Goal: Task Accomplishment & Management: Complete application form

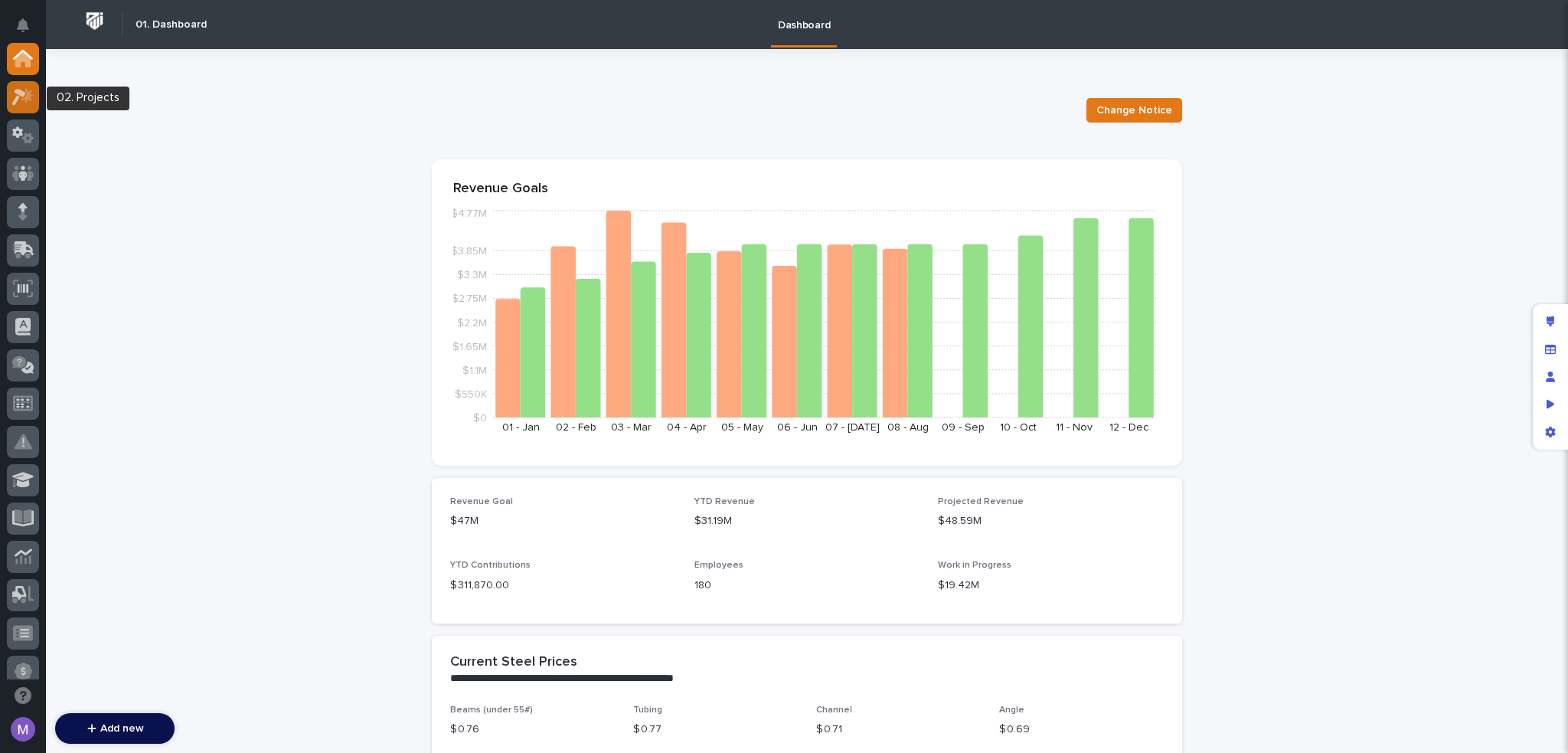
click at [27, 101] on icon at bounding box center [23, 97] width 22 height 18
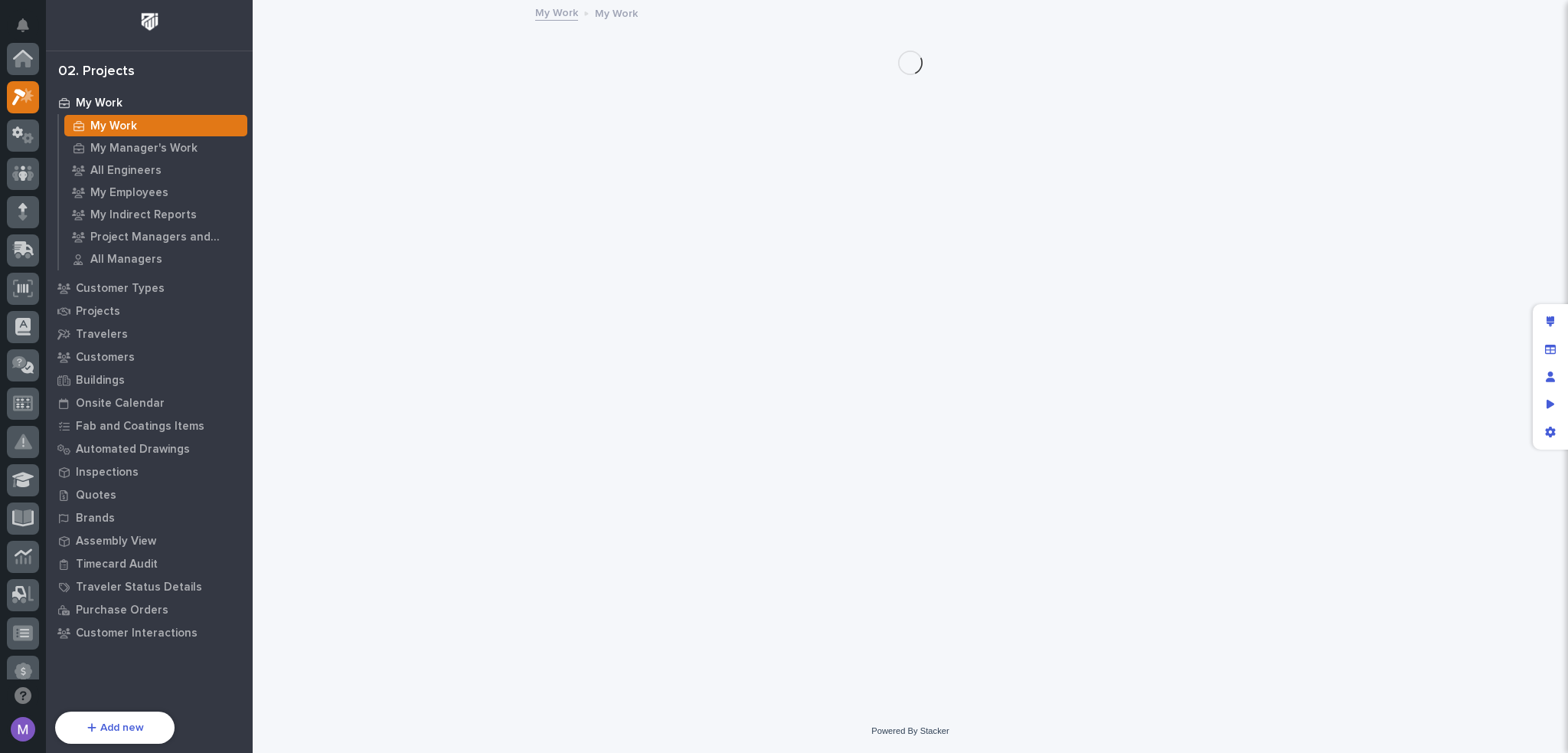
scroll to position [39, 0]
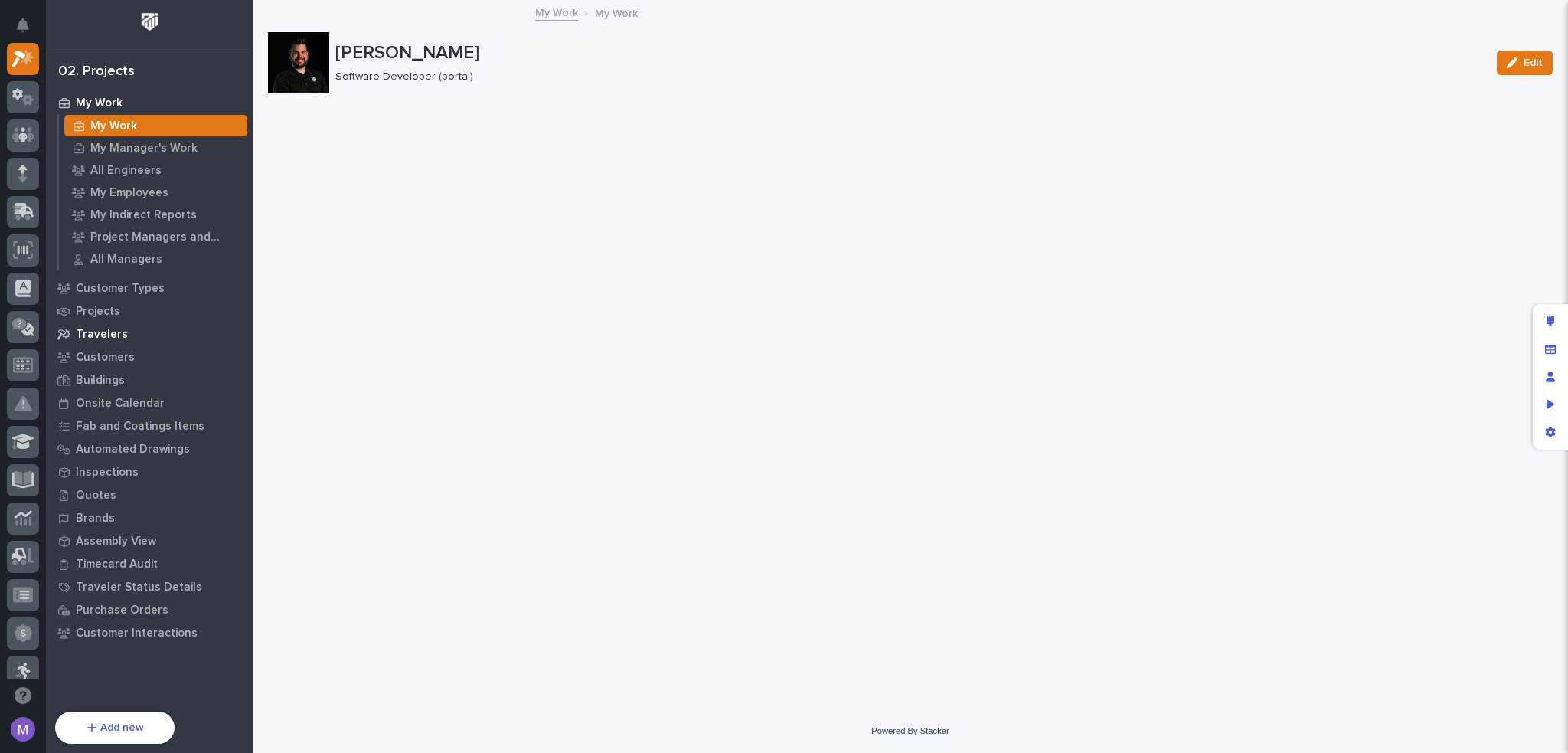
click at [100, 338] on p "Travelers" at bounding box center [101, 334] width 52 height 14
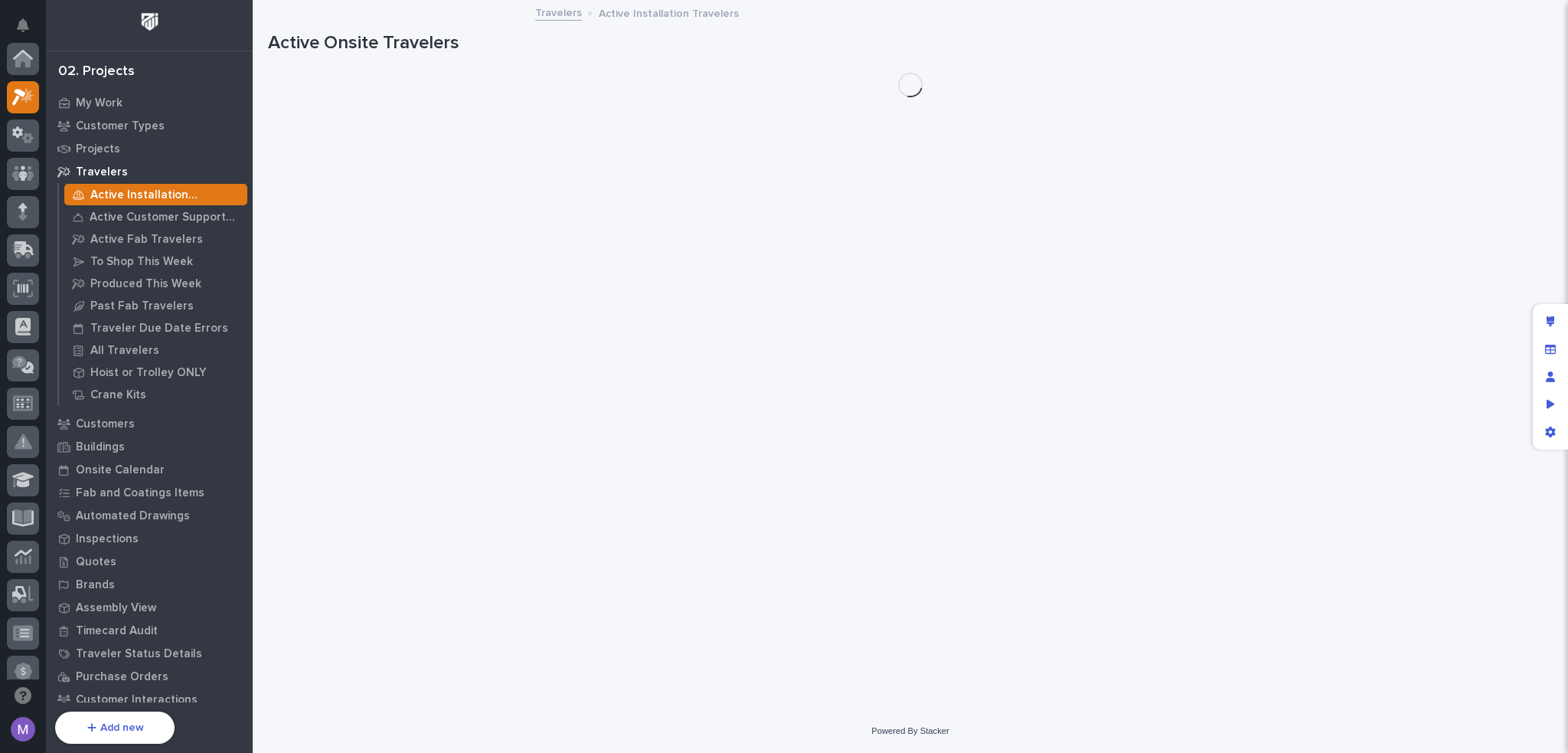
scroll to position [39, 0]
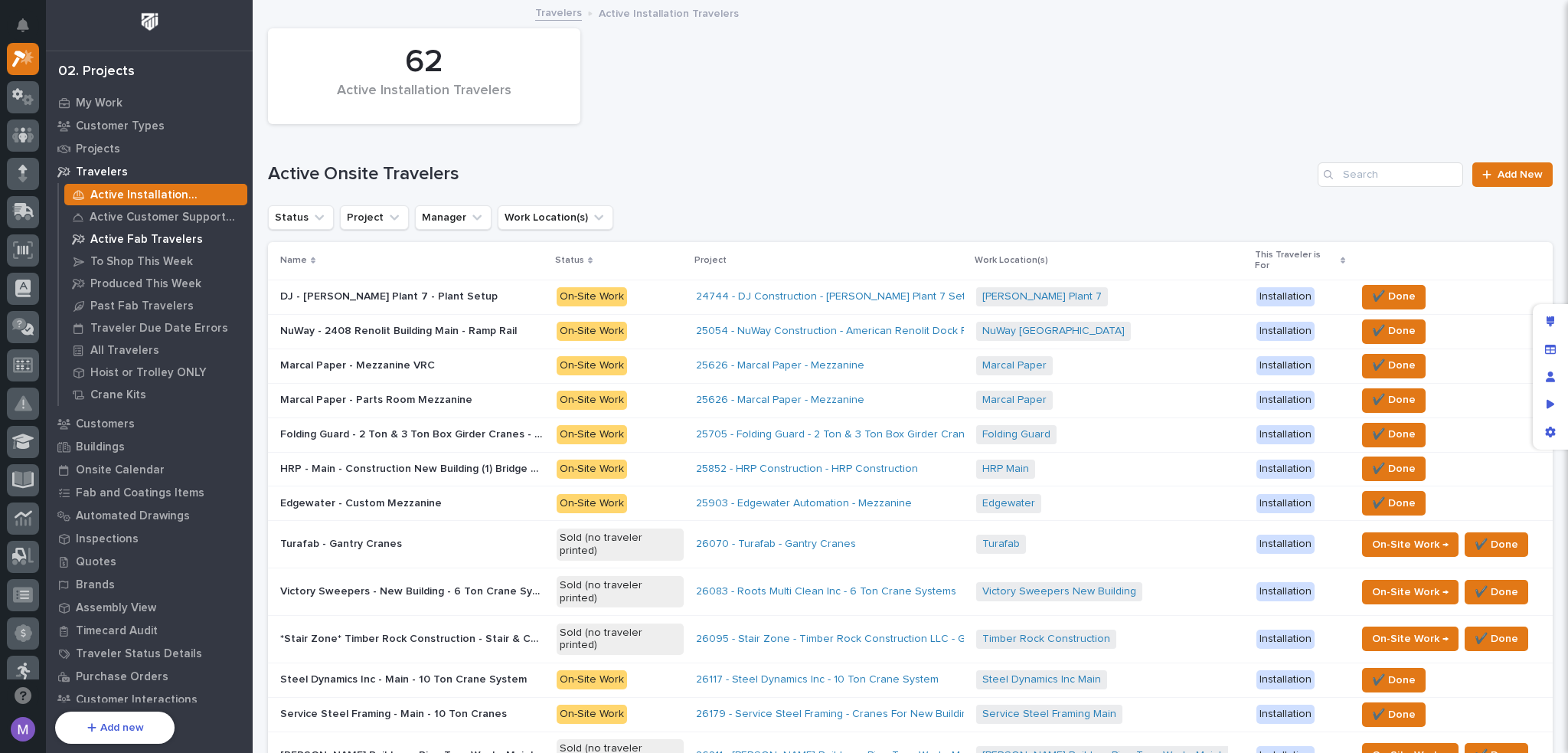
click at [141, 236] on p "Active Fab Travelers" at bounding box center [146, 239] width 112 height 14
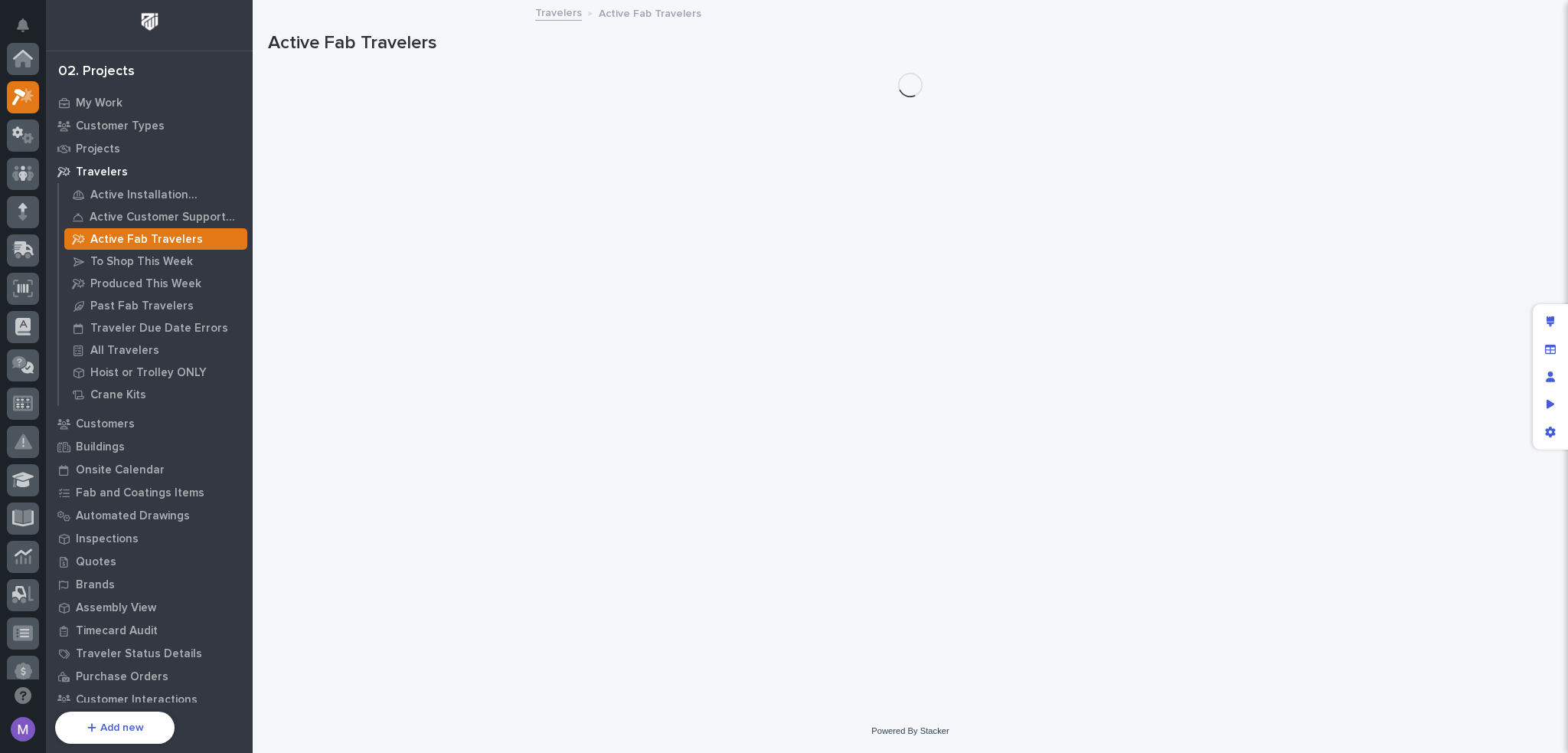
scroll to position [39, 0]
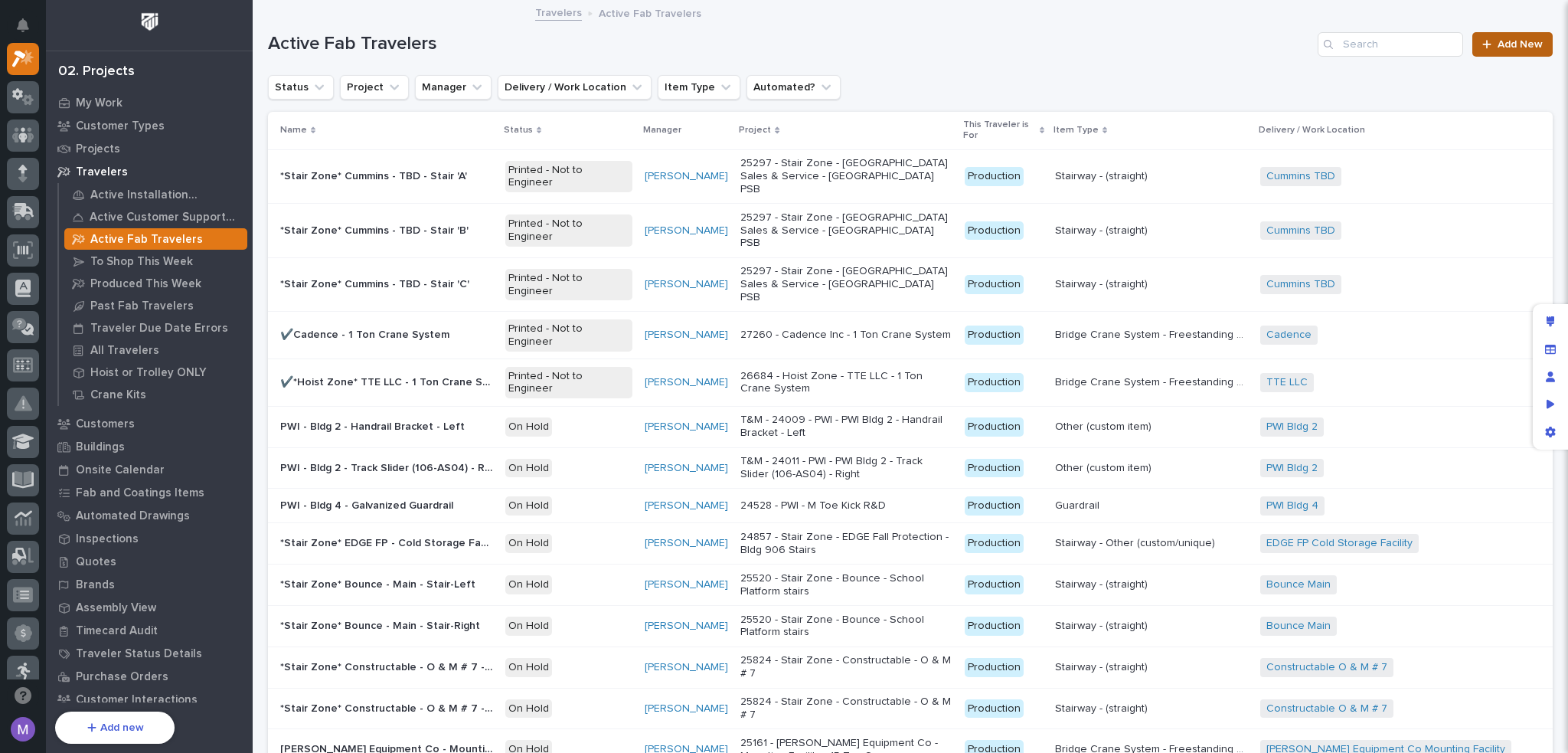
click at [1482, 41] on icon at bounding box center [1486, 44] width 9 height 10
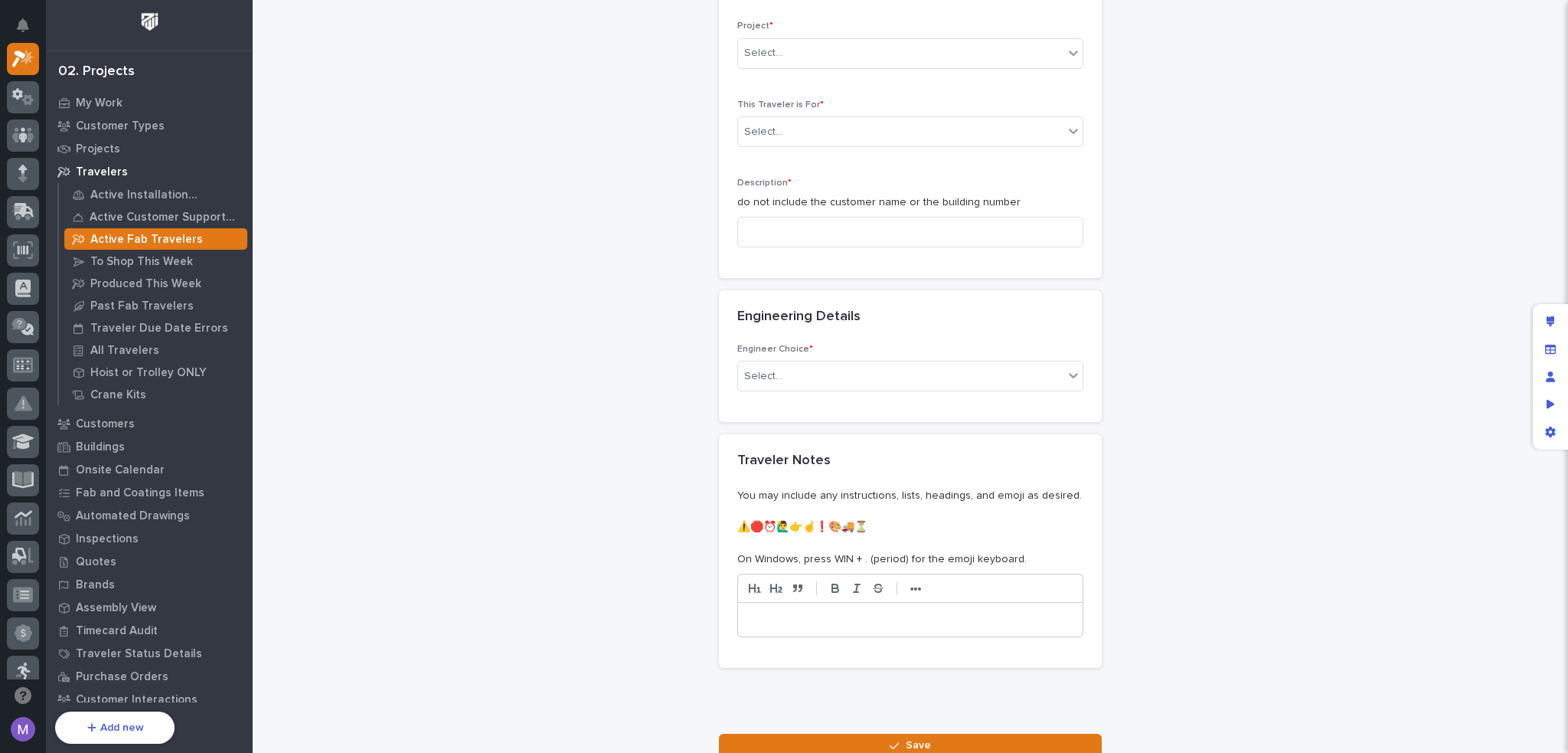
scroll to position [75, 0]
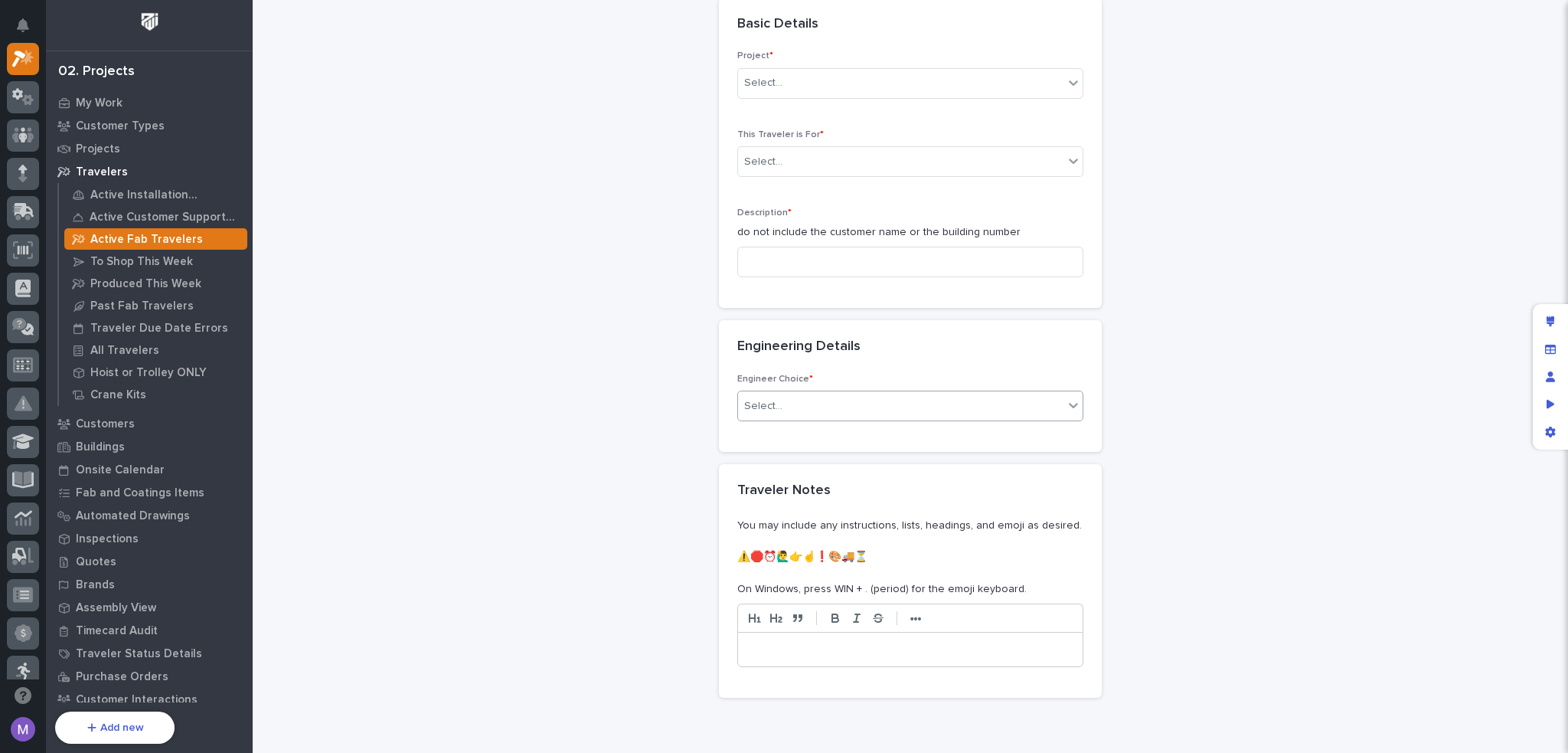
click at [958, 409] on div "Select..." at bounding box center [900, 406] width 325 height 25
click at [890, 481] on div "I know who will draw this" at bounding box center [904, 487] width 345 height 27
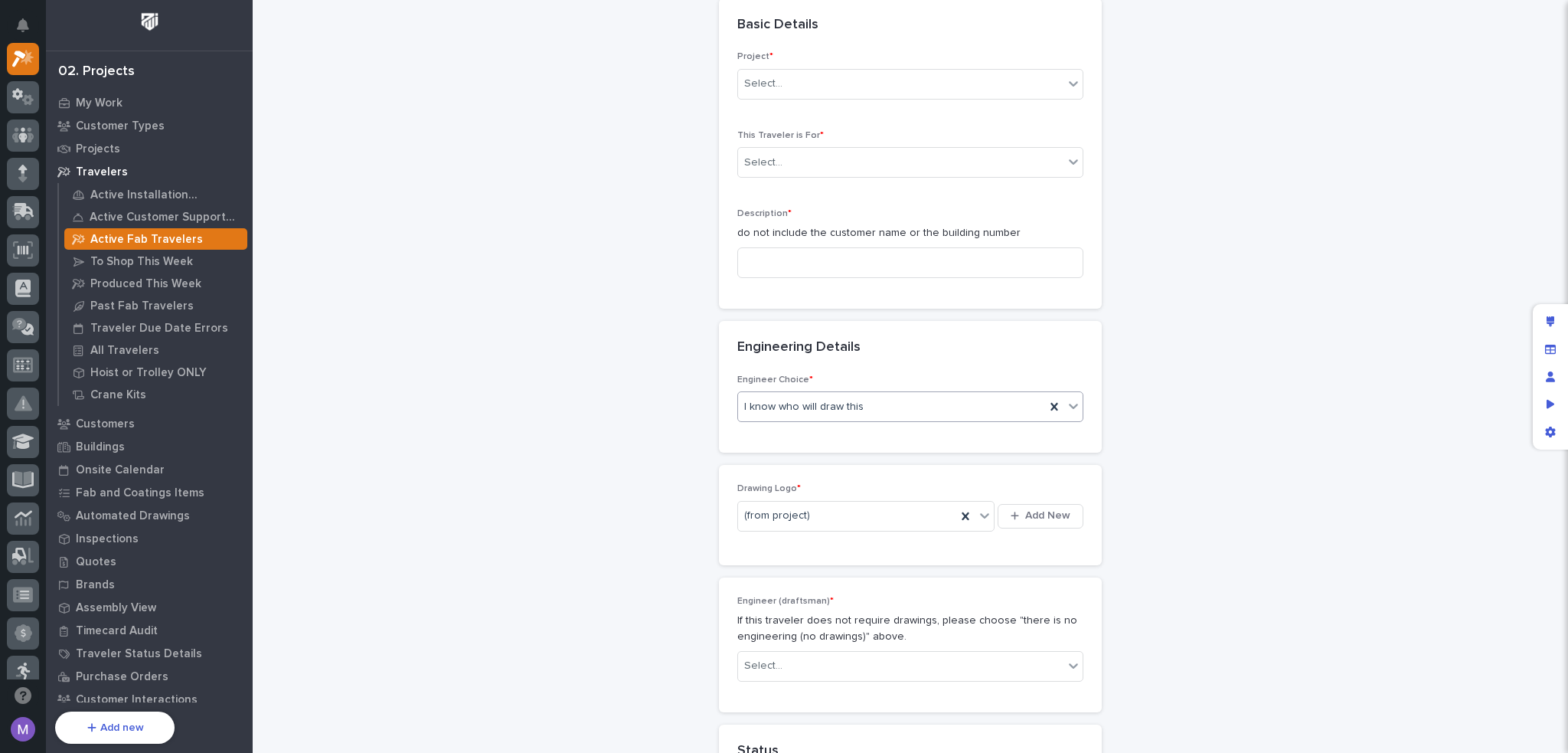
scroll to position [0, 0]
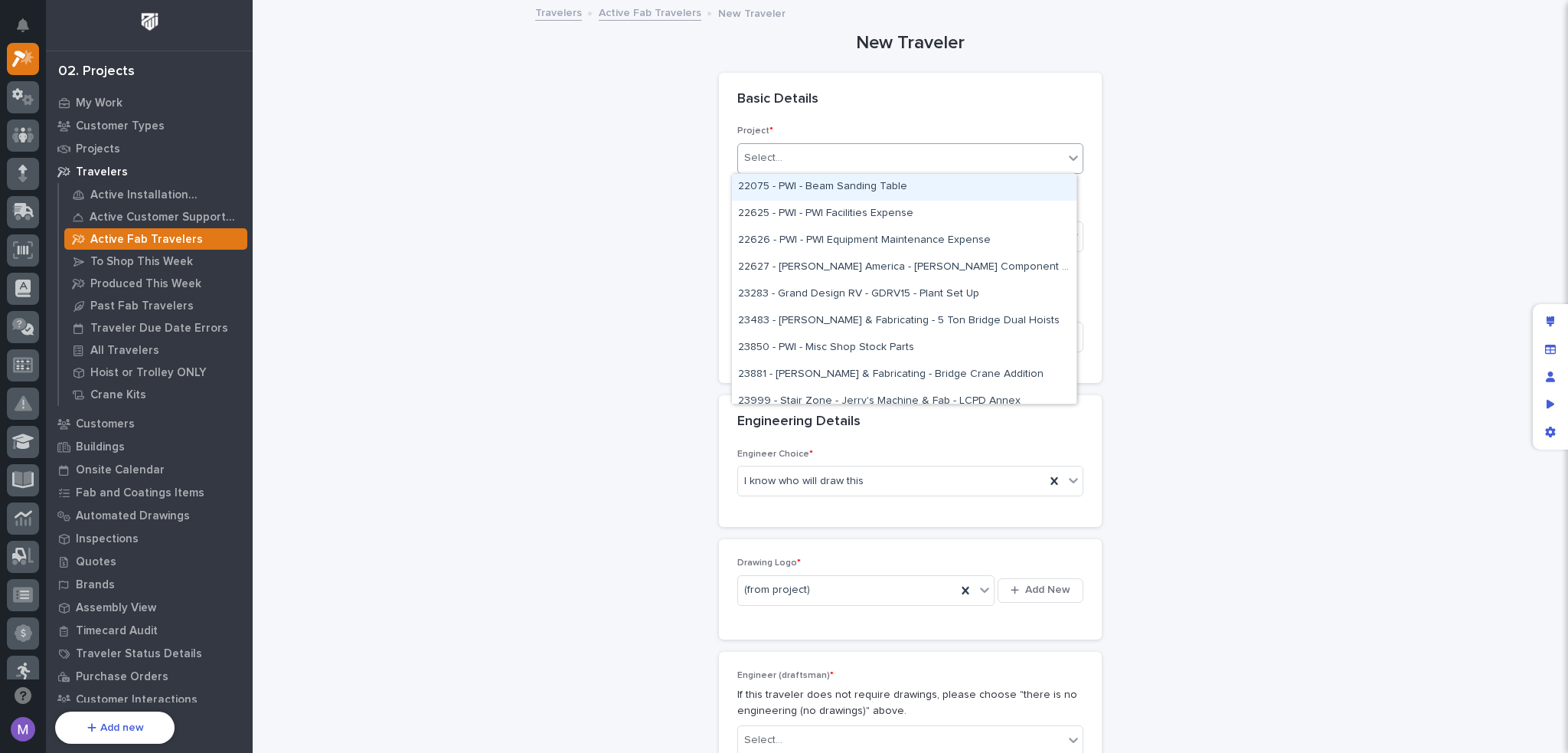
click at [801, 170] on div "Select..." at bounding box center [900, 158] width 325 height 25
click at [793, 223] on div "22625 - PWI - PWI Facilities Expense" at bounding box center [904, 214] width 345 height 27
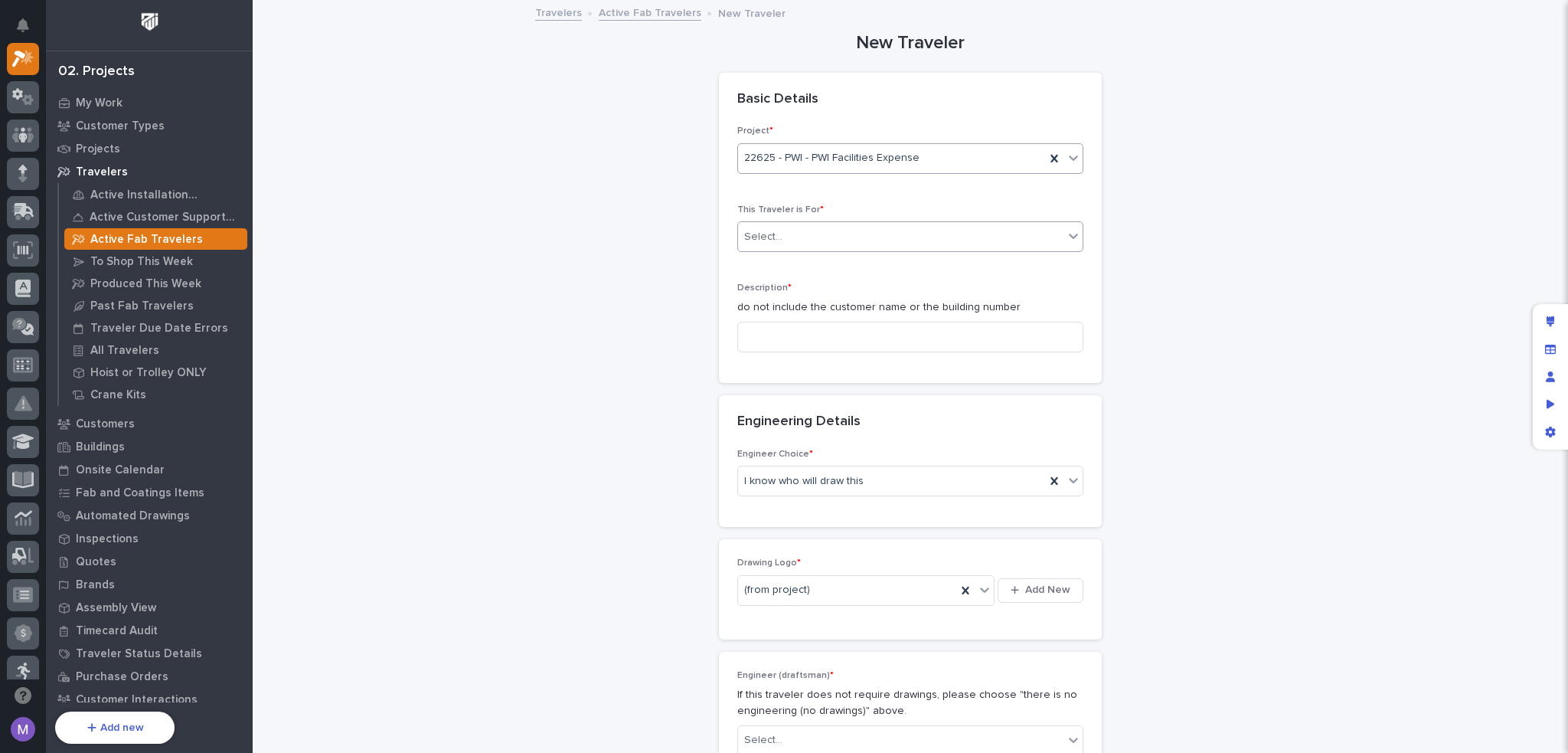
click at [793, 234] on div "Select..." at bounding box center [900, 236] width 325 height 25
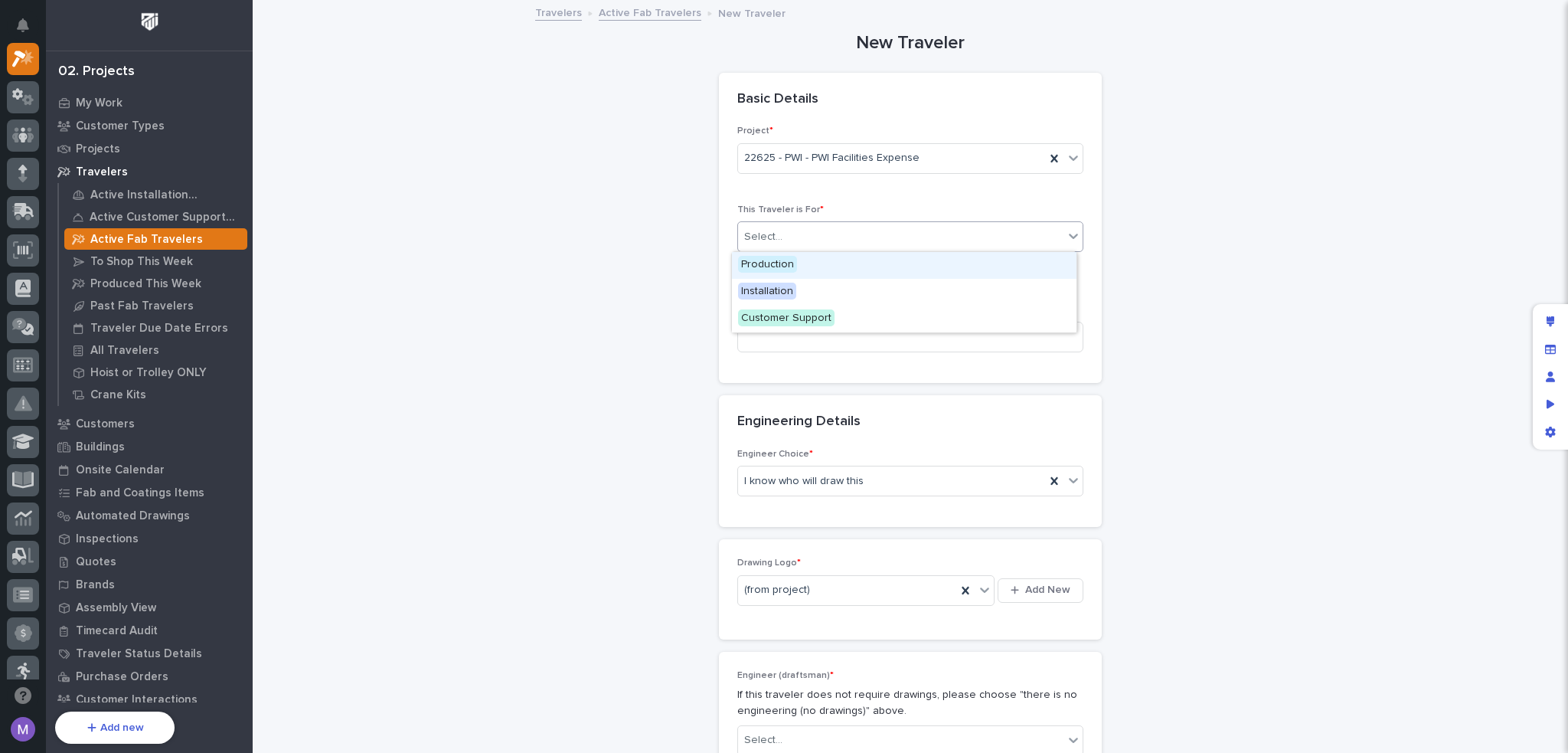
click at [811, 269] on div "Production" at bounding box center [904, 265] width 345 height 27
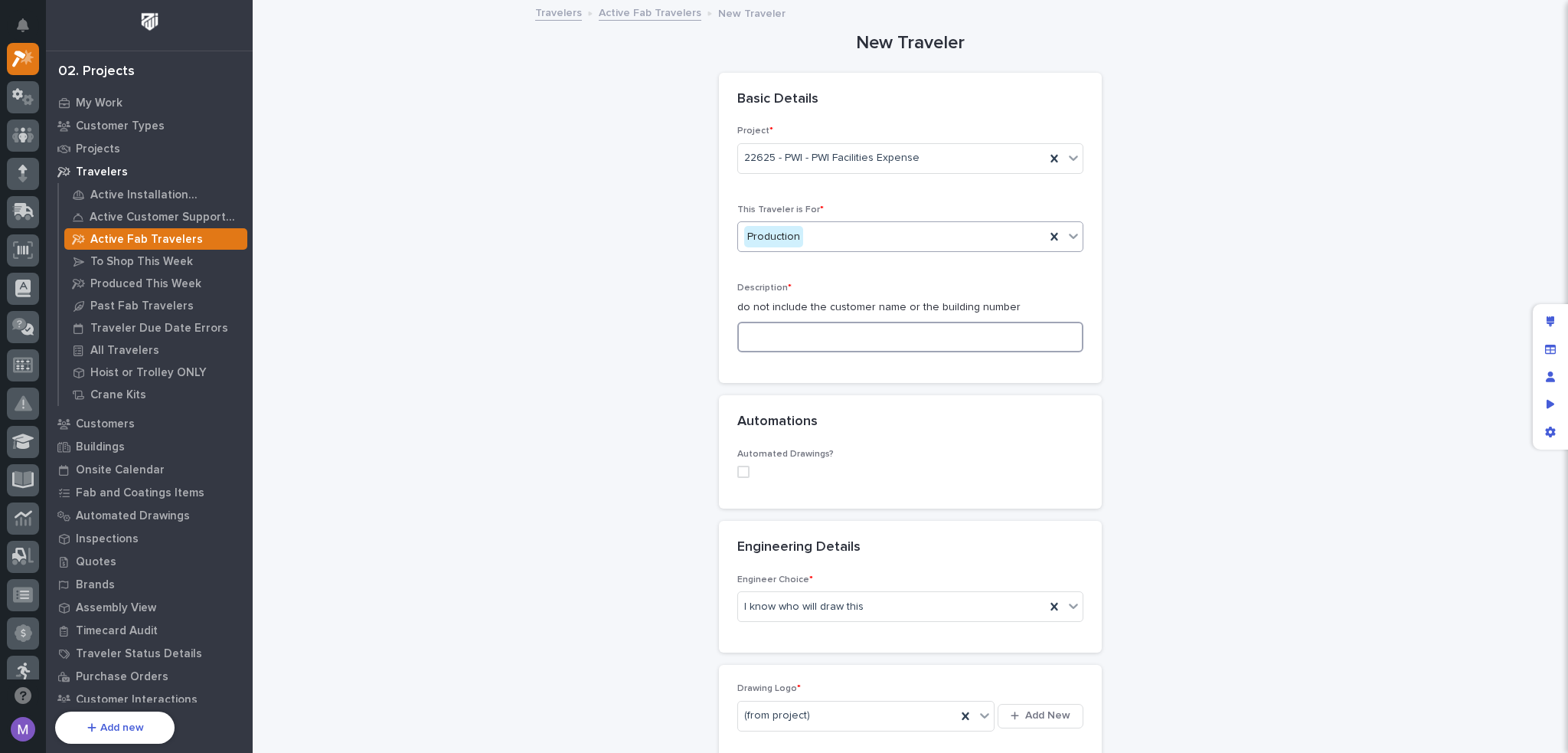
click at [799, 339] on input at bounding box center [910, 337] width 346 height 31
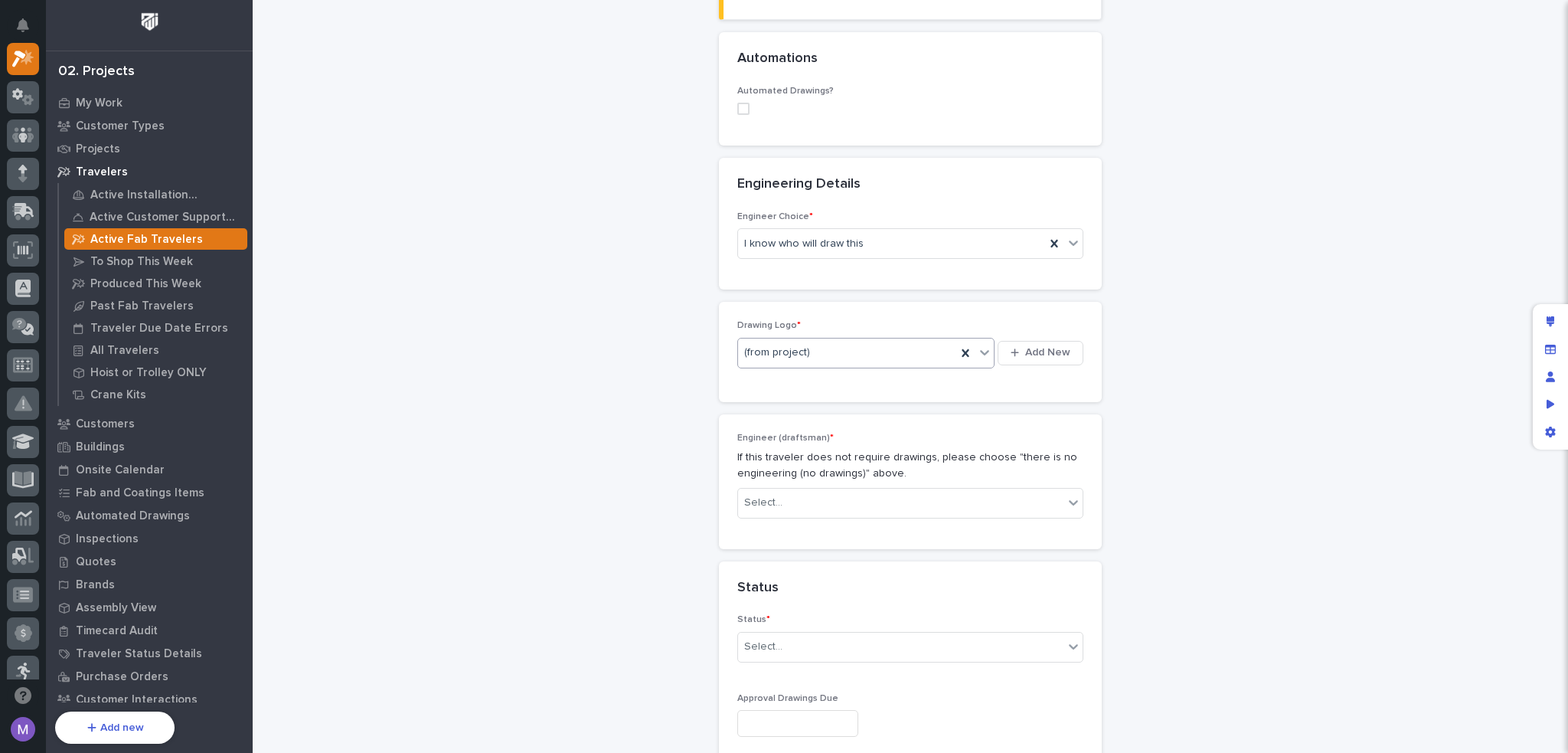
scroll to position [690, 0]
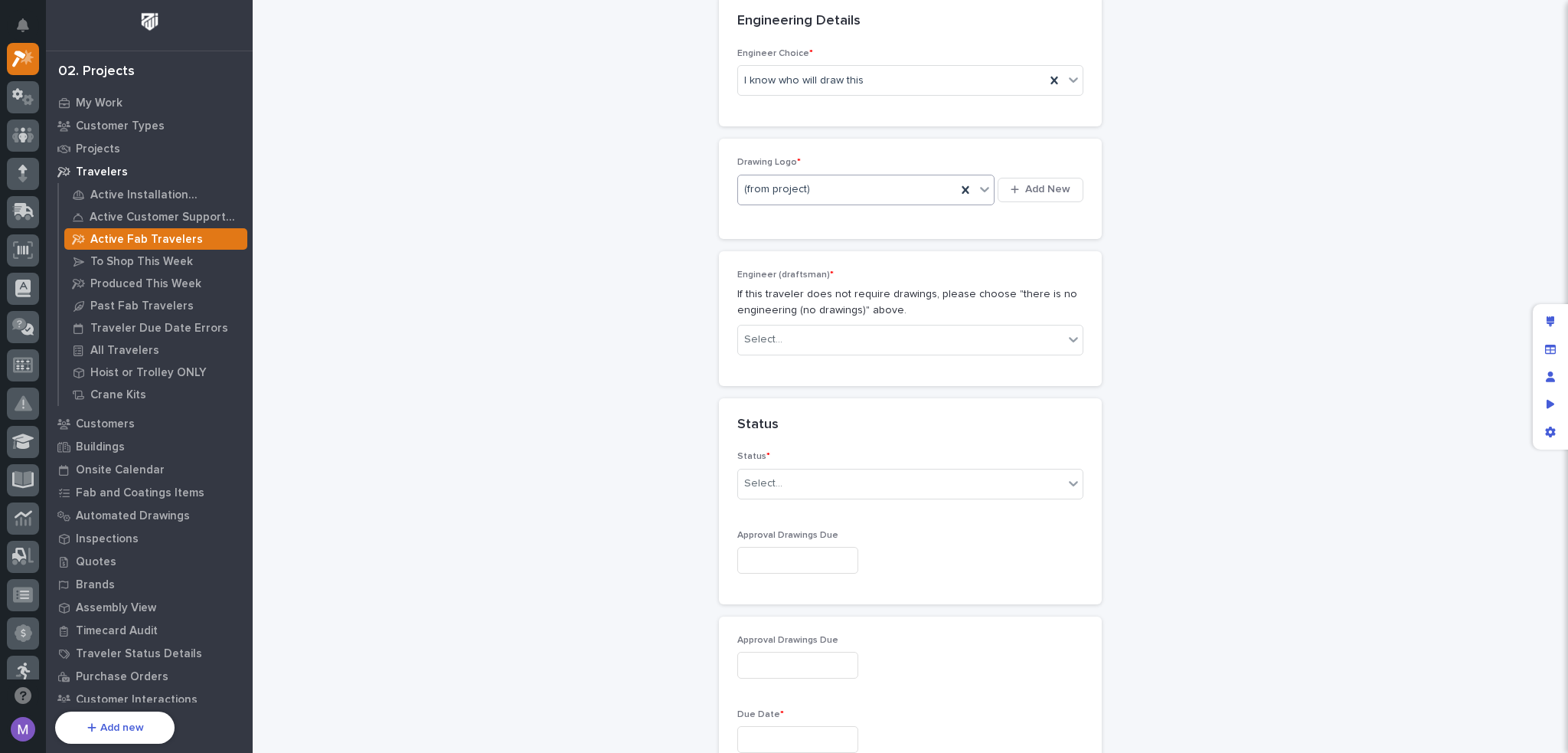
type input "wrwer"
click at [874, 194] on div "(from project)" at bounding box center [847, 189] width 218 height 25
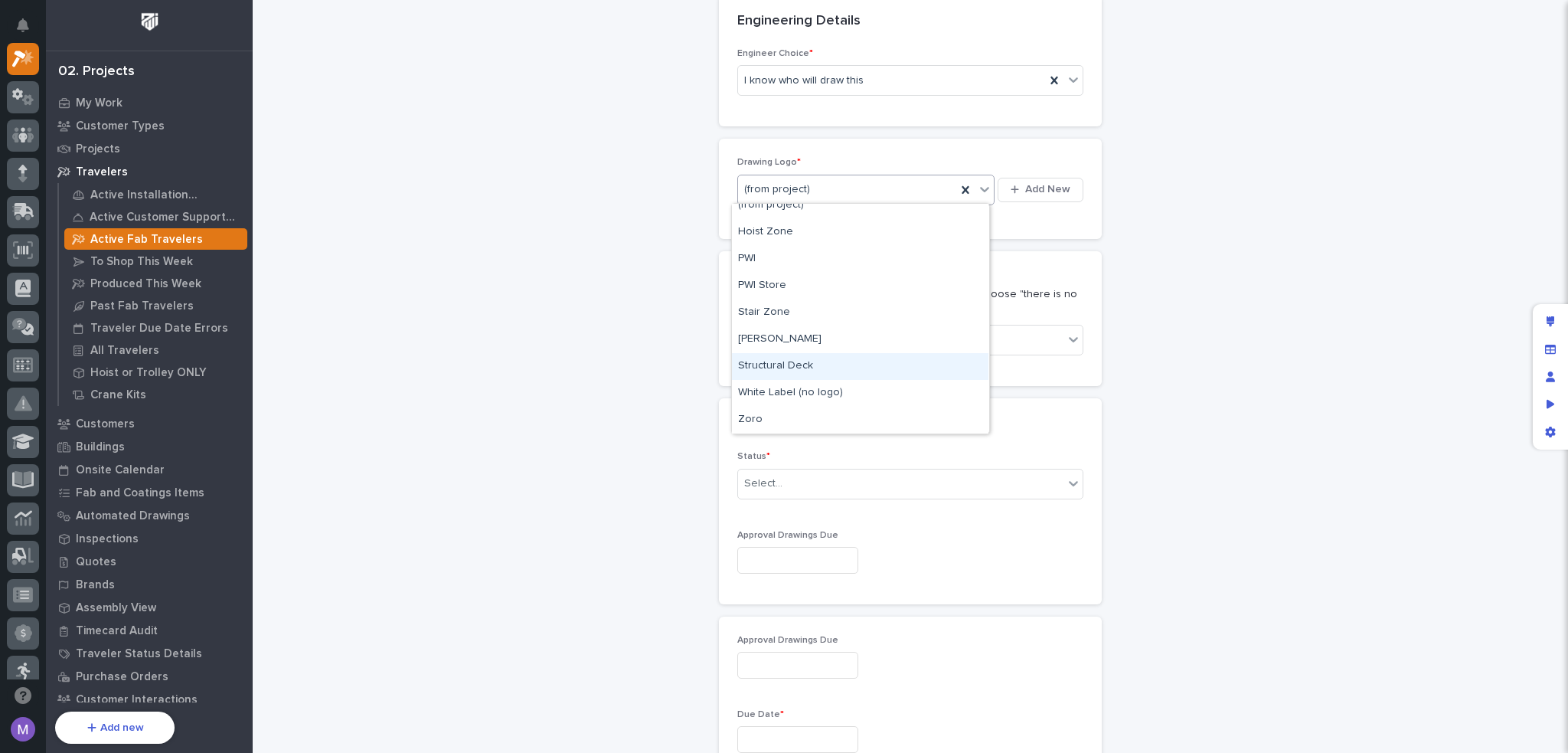
scroll to position [0, 0]
click at [1288, 239] on div "New Traveler Loading... Saving… Loading... Saving… Basic Details Project * 2262…" at bounding box center [910, 528] width 1284 height 2432
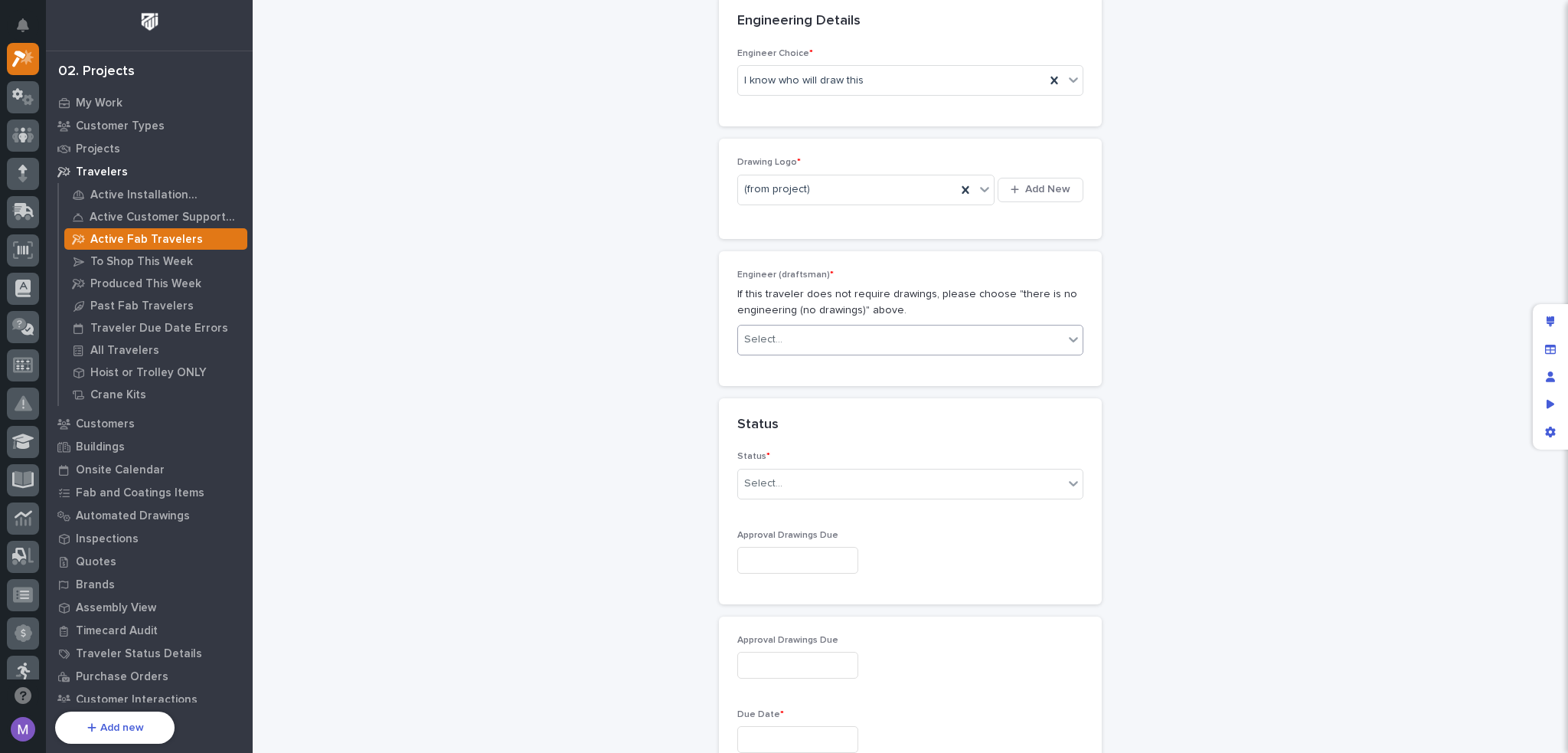
click at [868, 333] on div "Select..." at bounding box center [900, 339] width 325 height 25
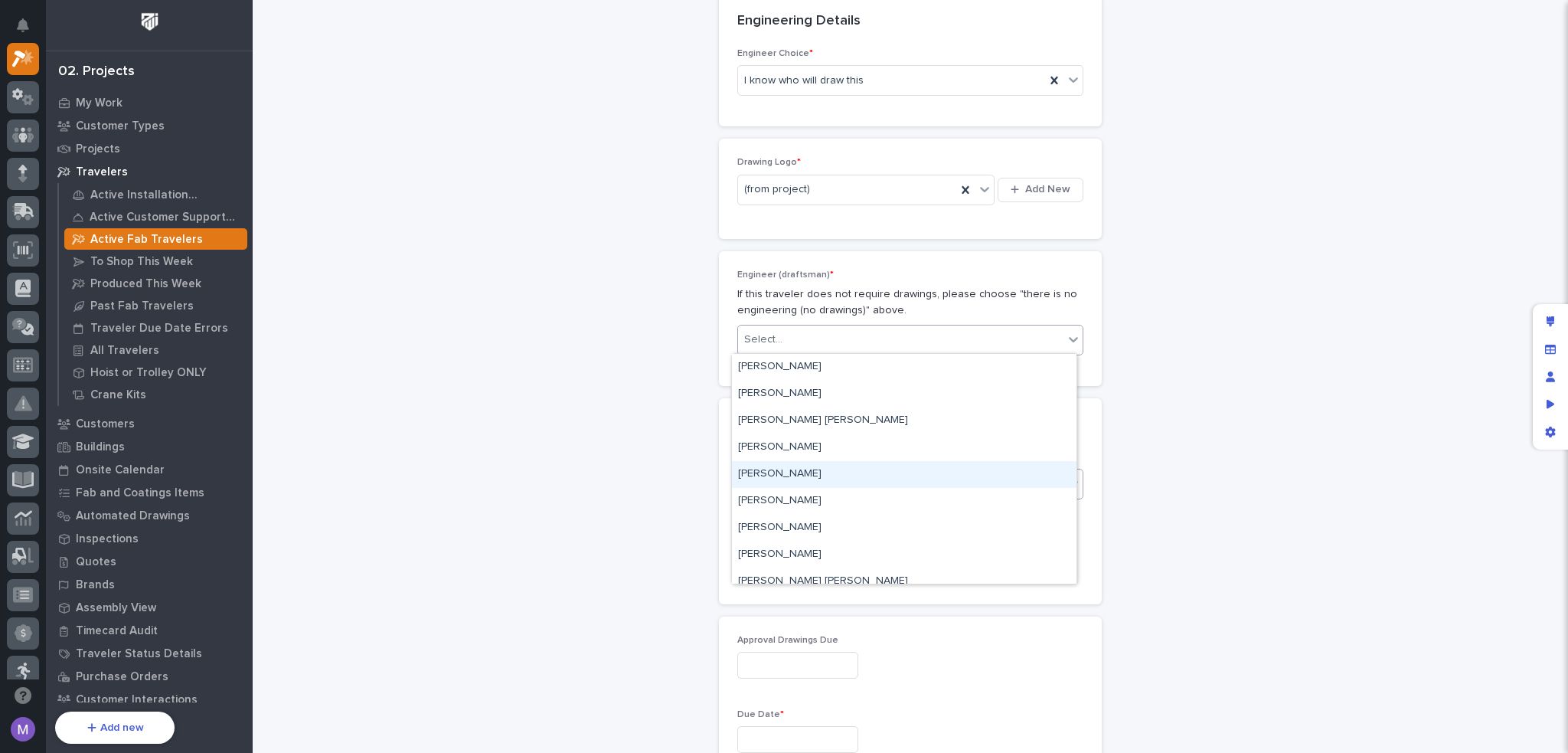
click at [867, 468] on div "[PERSON_NAME]" at bounding box center [904, 474] width 345 height 27
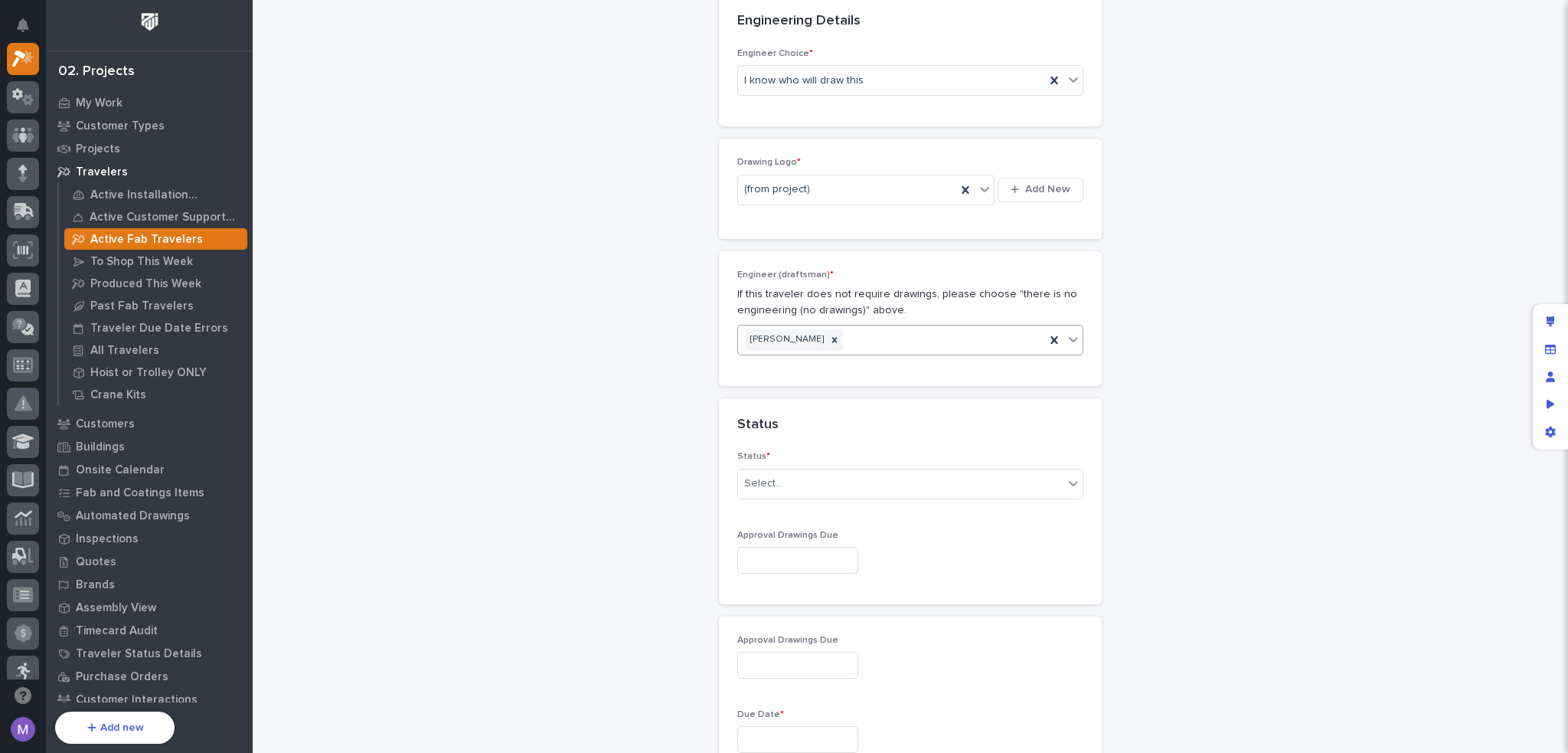
click at [1198, 352] on div "**********" at bounding box center [910, 528] width 1284 height 2432
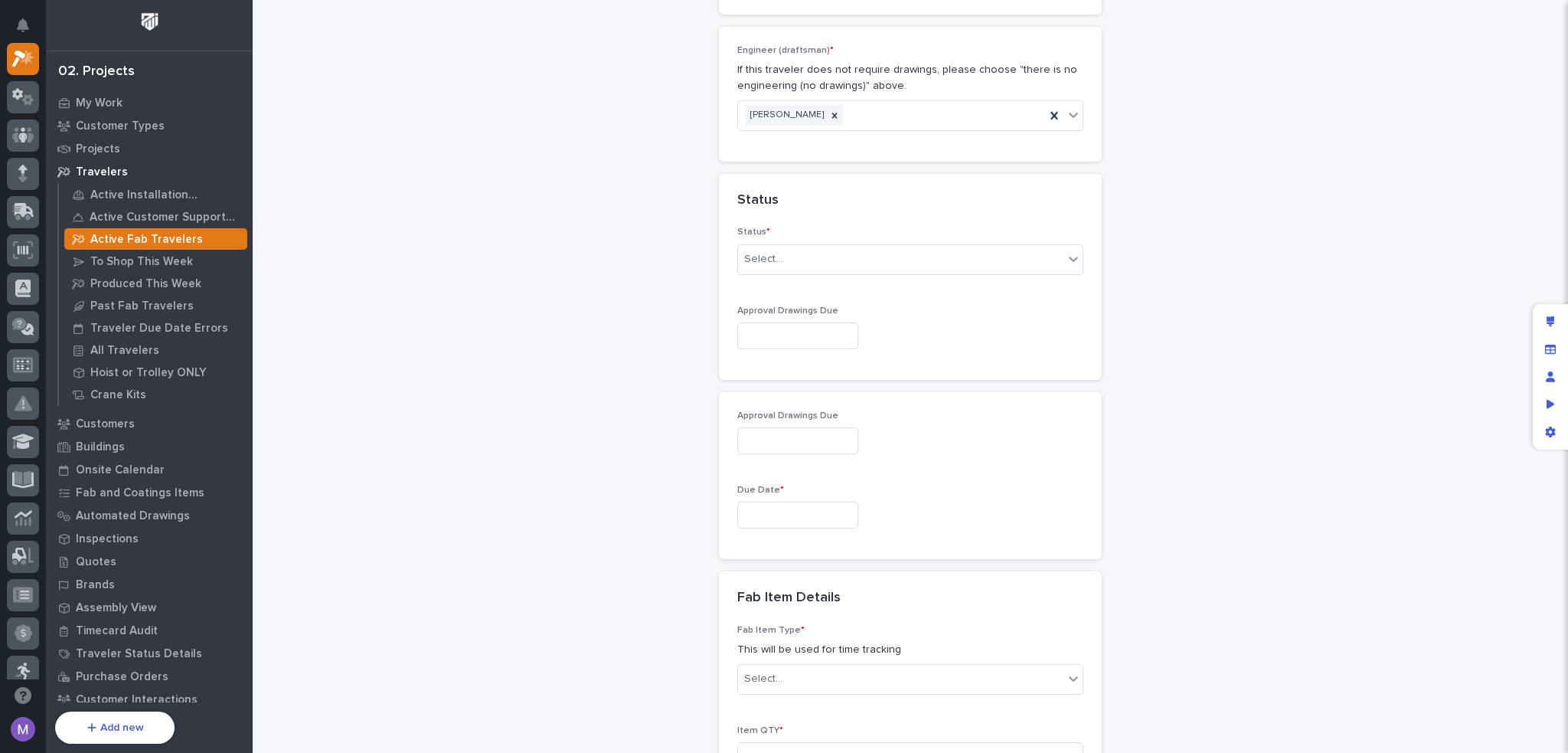
scroll to position [996, 0]
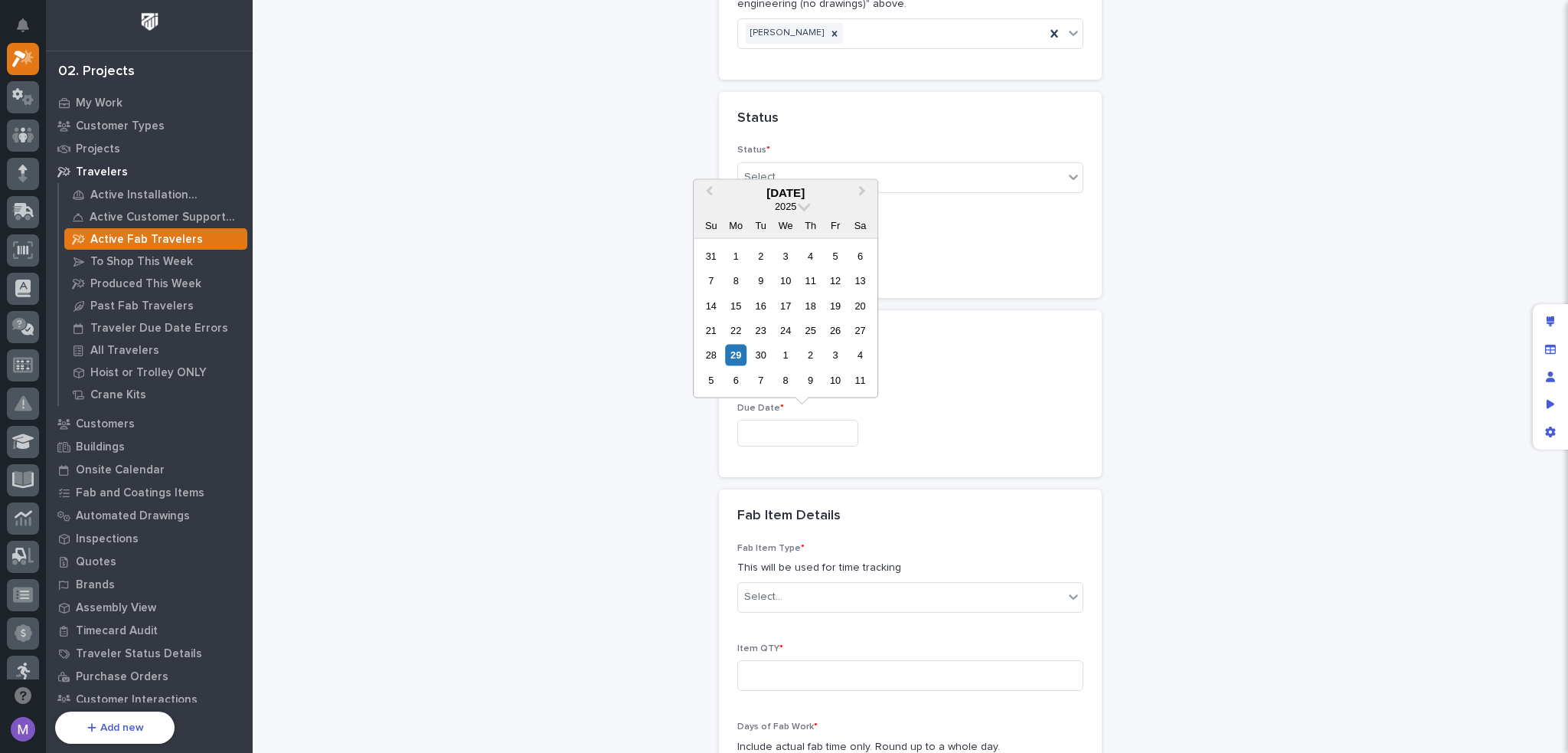
click at [802, 437] on input "text" at bounding box center [798, 432] width 121 height 27
click at [1552, 318] on icon "Edit layout" at bounding box center [1550, 321] width 8 height 10
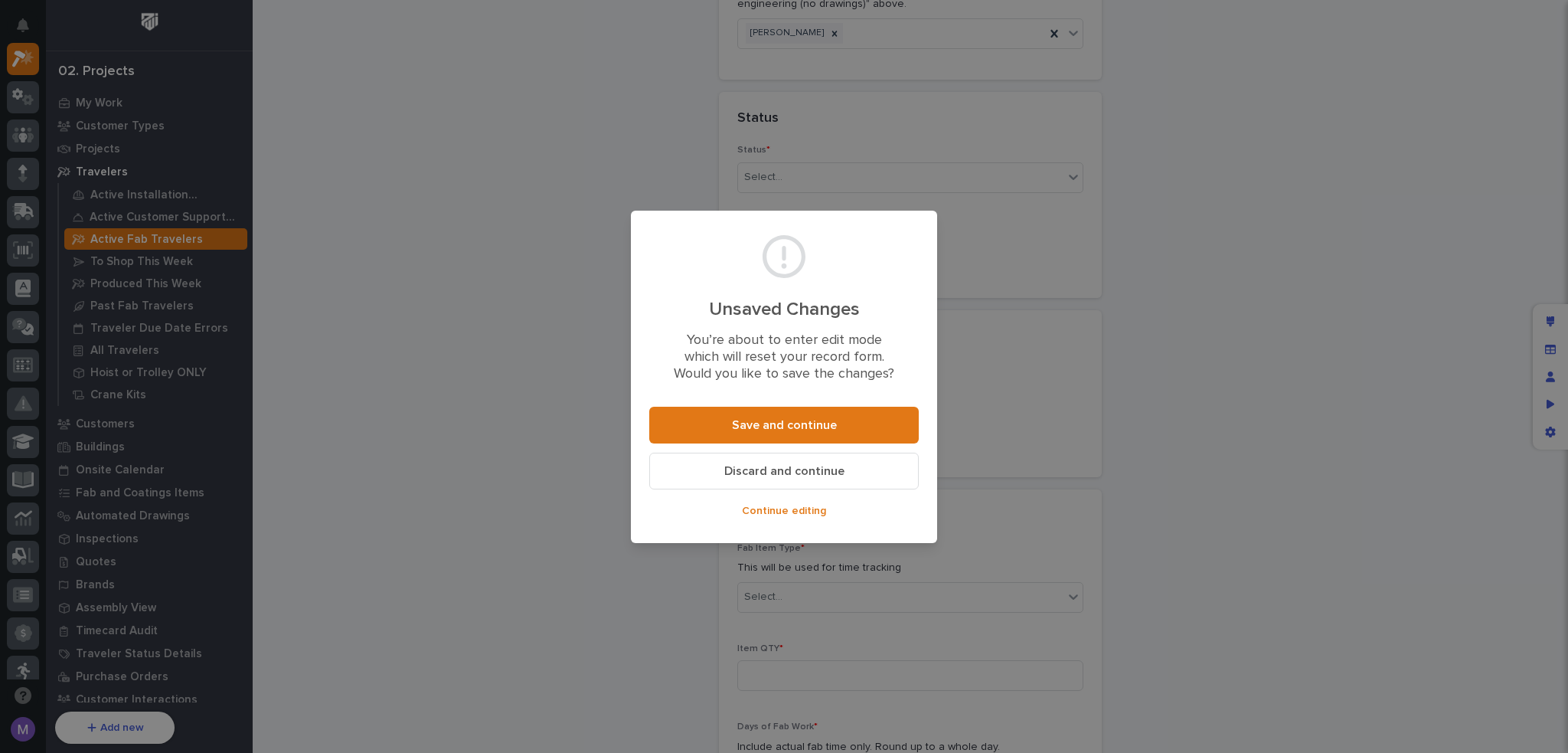
click at [822, 475] on span "Discard and continue" at bounding box center [785, 472] width 120 height 16
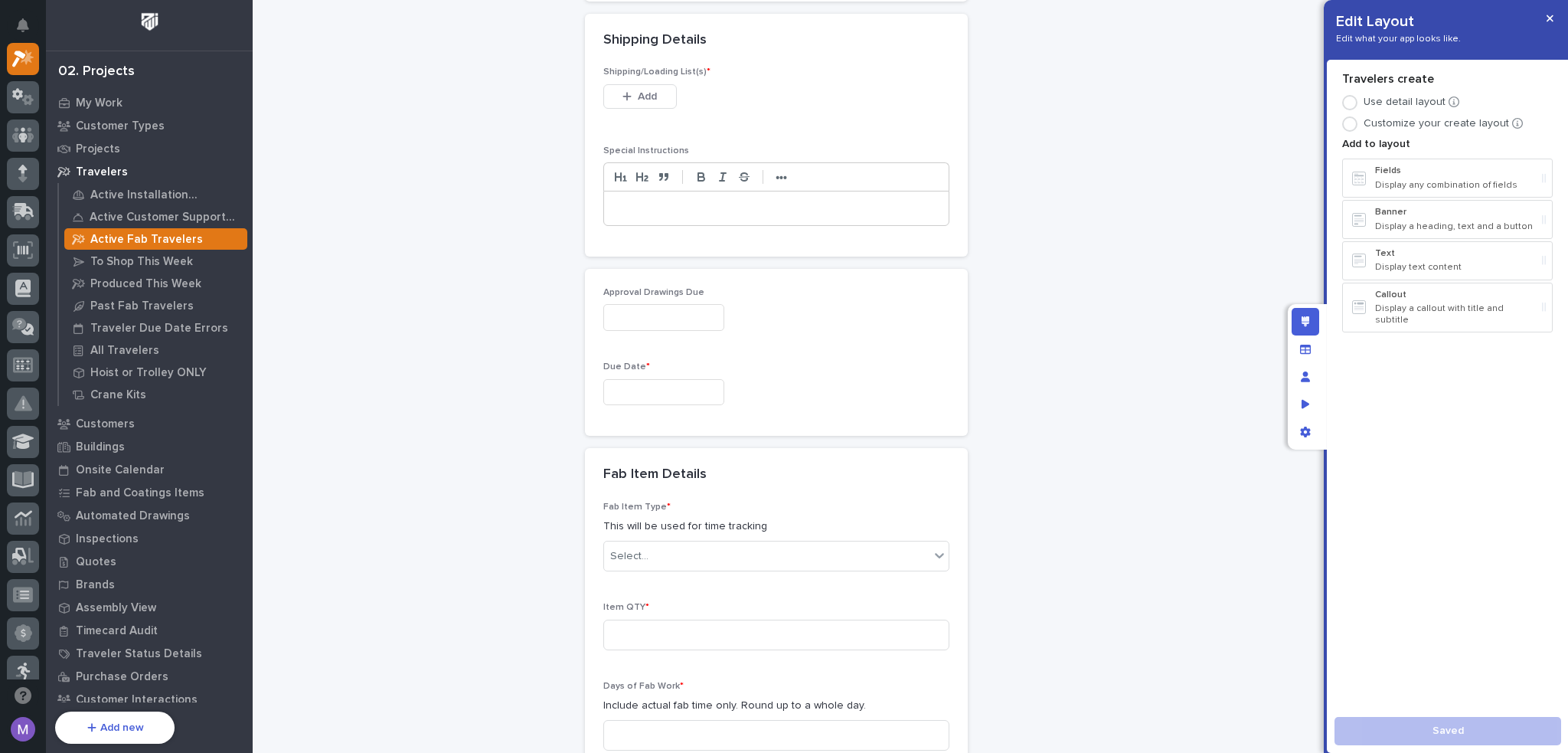
scroll to position [2241, 0]
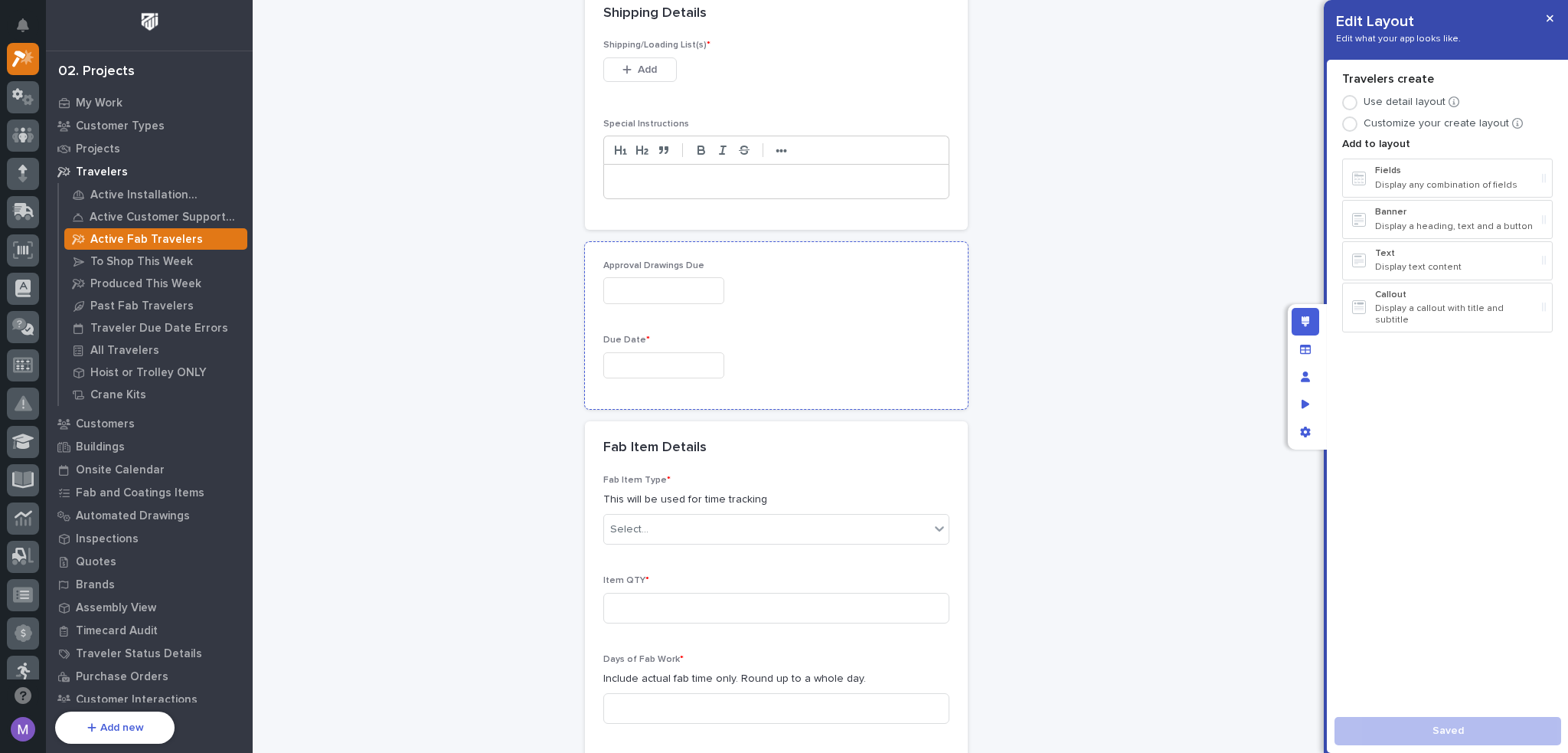
click at [813, 308] on div "Approval Drawings Due" at bounding box center [776, 289] width 346 height 56
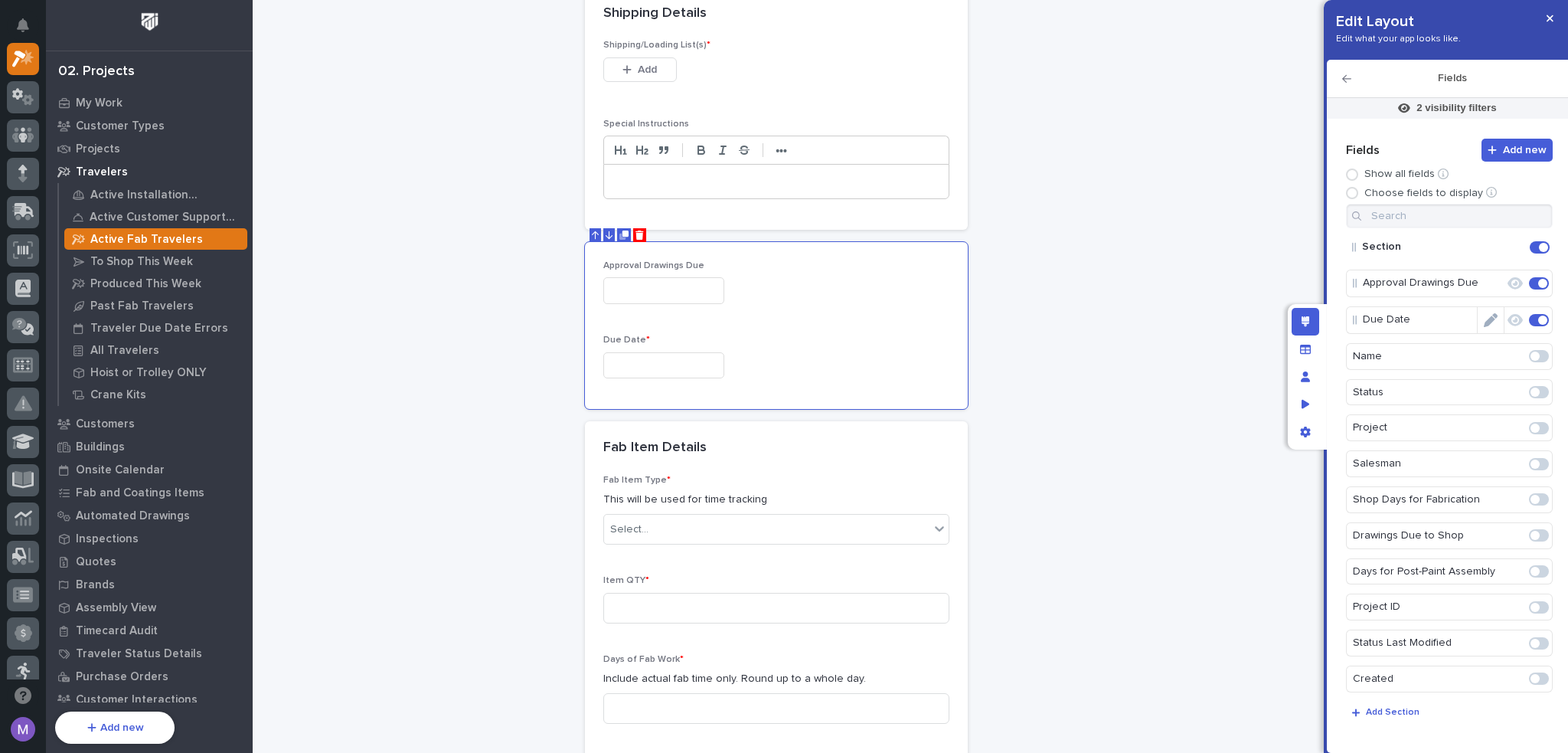
click at [1507, 315] on icon "button" at bounding box center [1514, 320] width 15 height 12
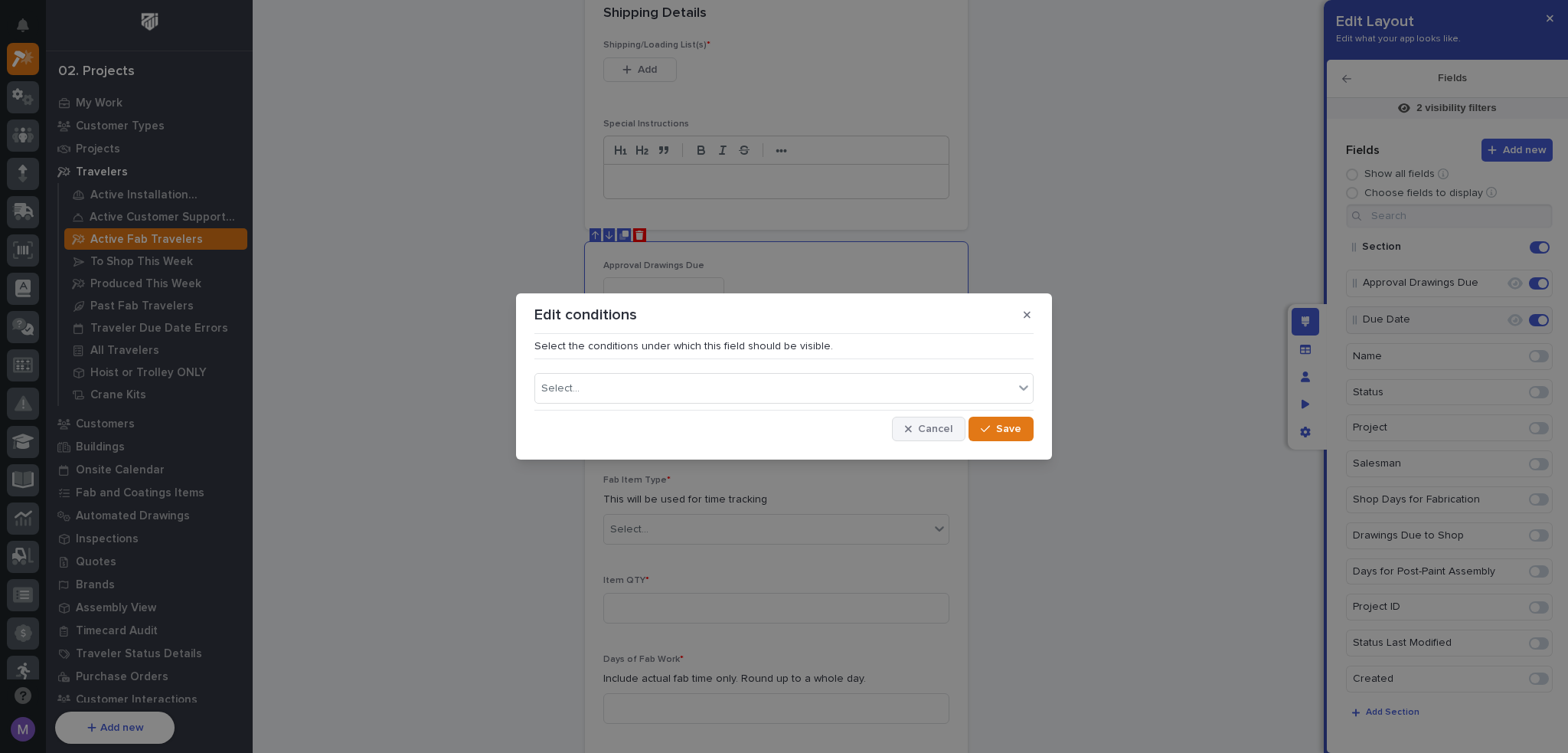
click at [955, 426] on button "Cancel" at bounding box center [928, 428] width 73 height 24
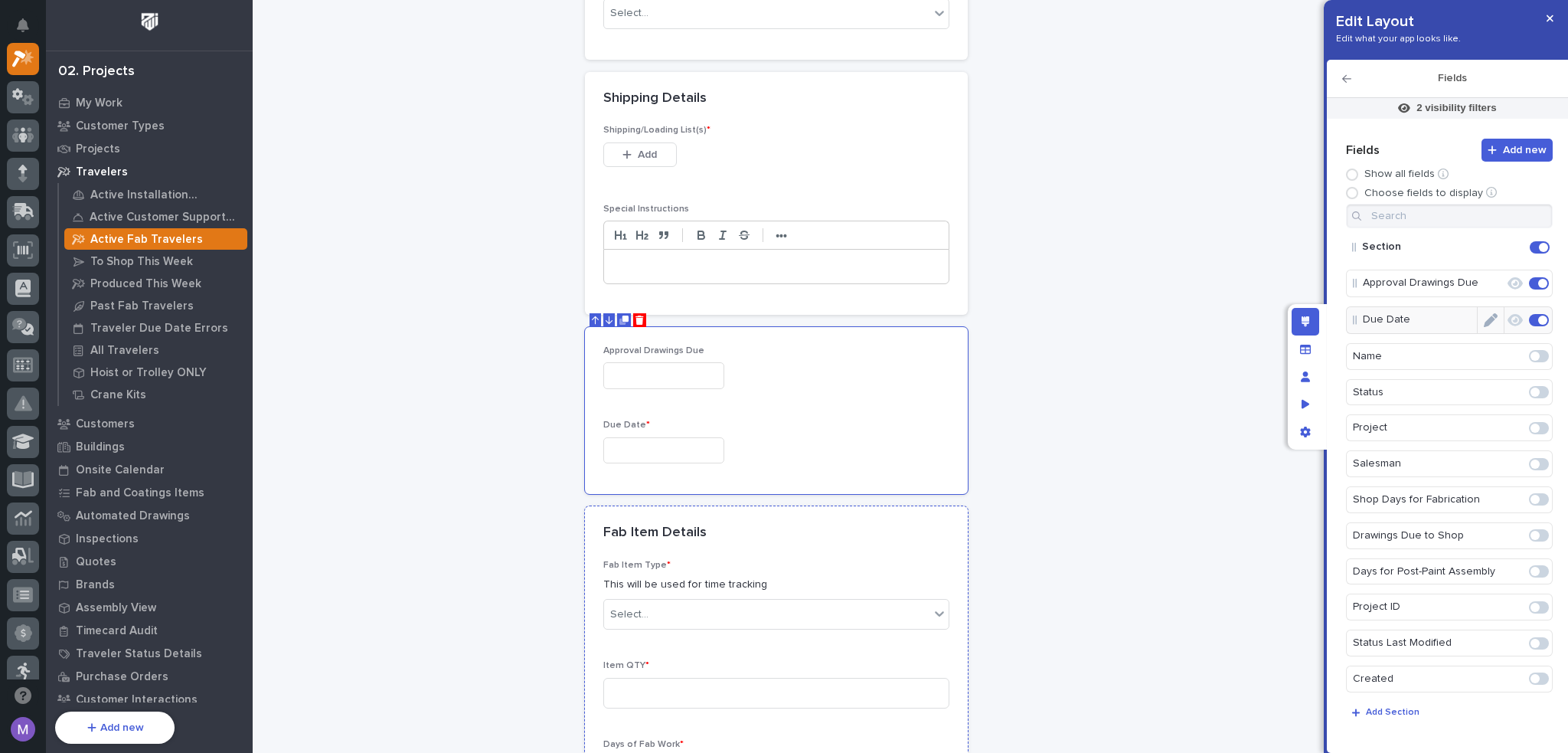
scroll to position [2142, 0]
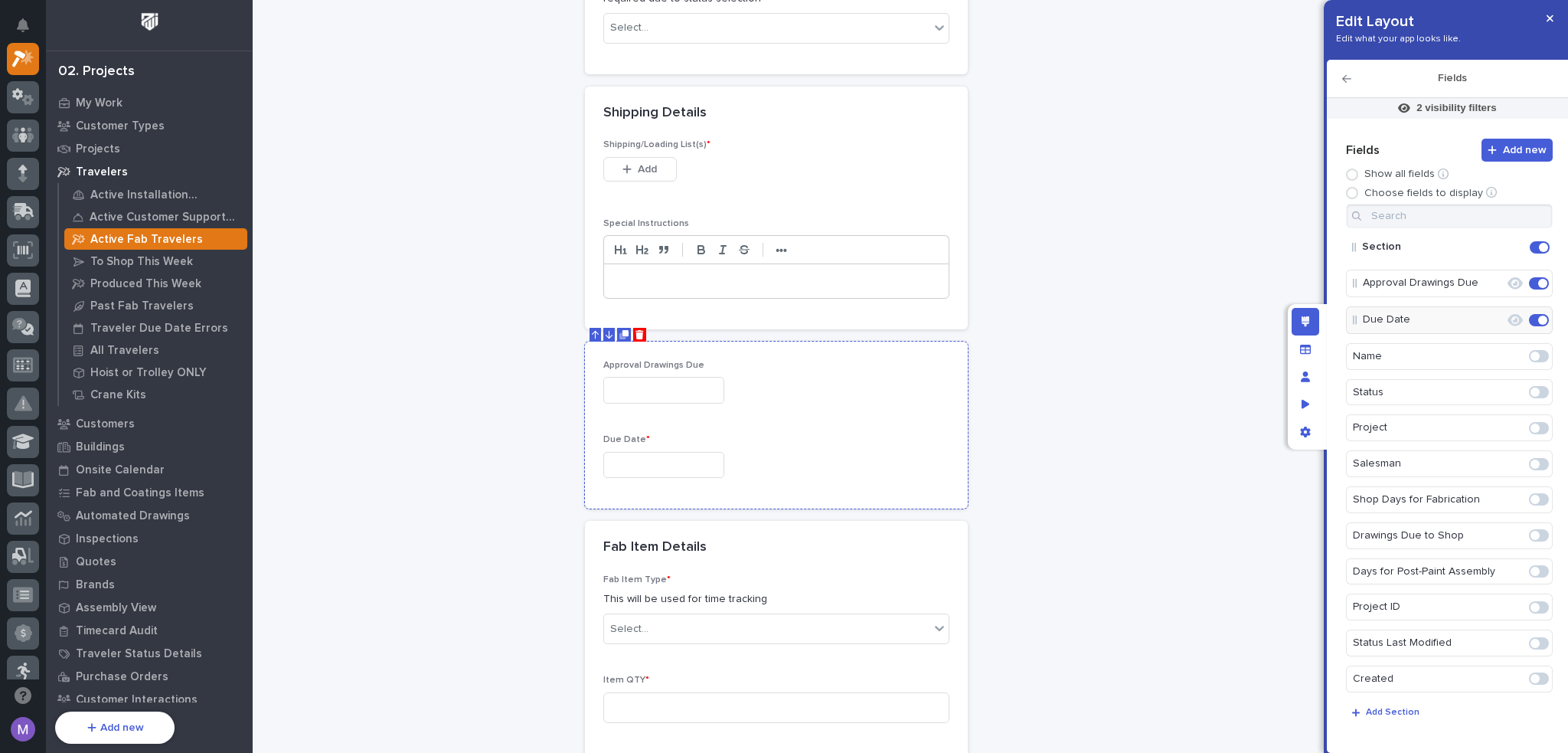
click at [859, 402] on div "Approval Drawings Due" at bounding box center [776, 388] width 346 height 56
click at [1488, 320] on icon "Edit" at bounding box center [1490, 320] width 14 height 14
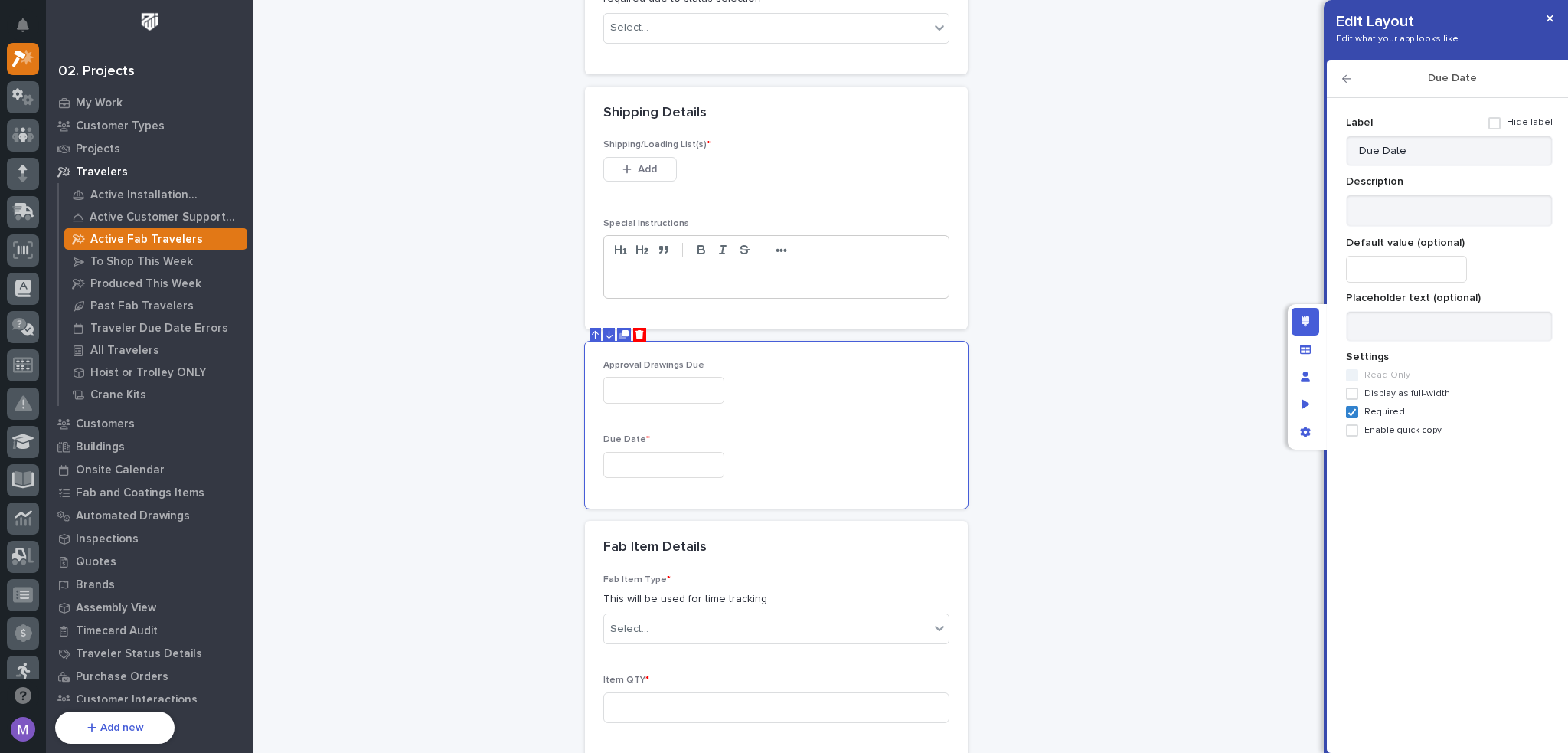
click at [1350, 79] on icon "button" at bounding box center [1346, 78] width 9 height 10
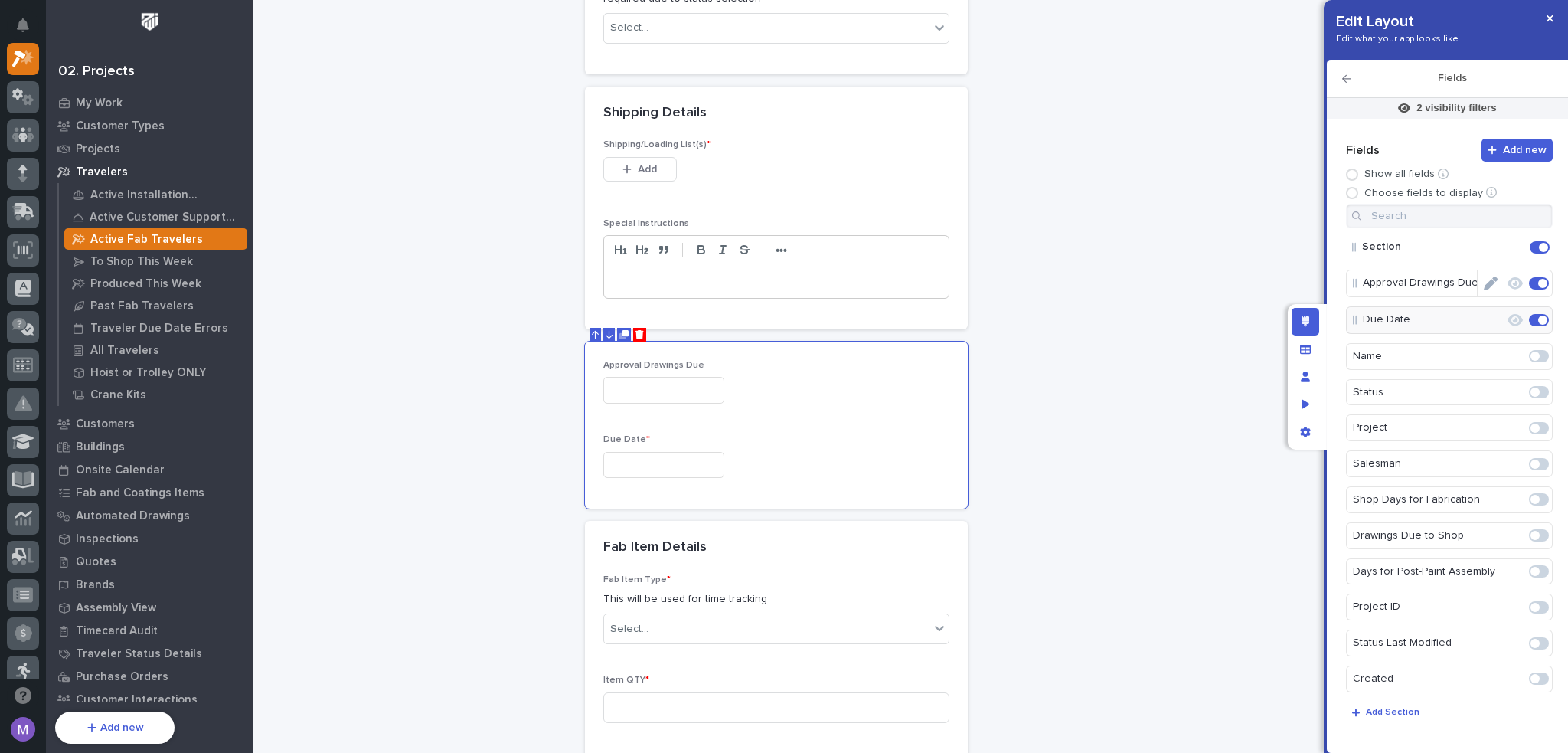
click at [1486, 283] on icon "Edit" at bounding box center [1490, 283] width 14 height 14
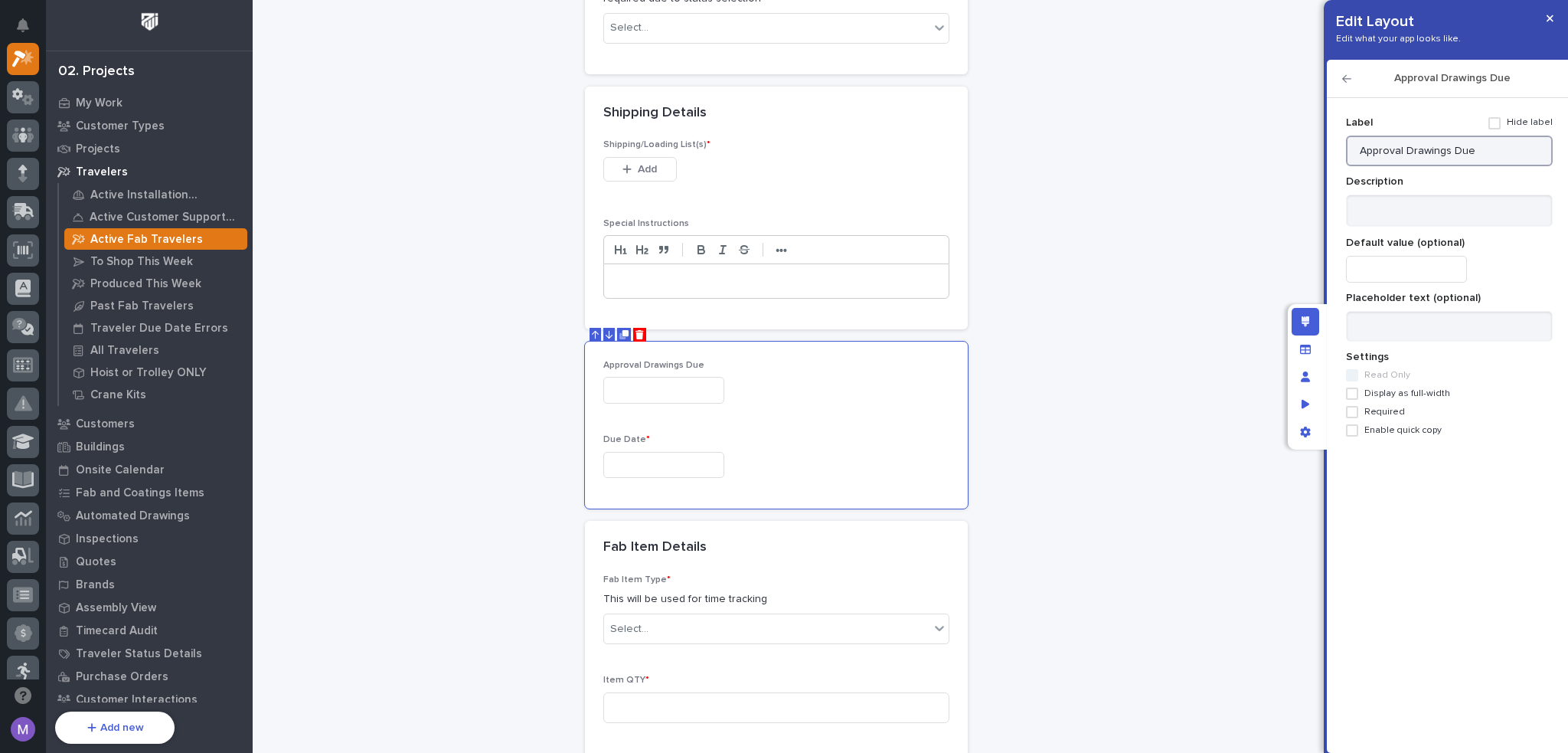
drag, startPoint x: 1488, startPoint y: 148, endPoint x: 1274, endPoint y: 153, distance: 214.1
click at [1274, 153] on div "Edit Layout Edit what your app looks like. Approval Drawings Due Add new Fields…" at bounding box center [784, 376] width 1568 height 753
click at [1350, 78] on icon "button" at bounding box center [1346, 79] width 9 height 8
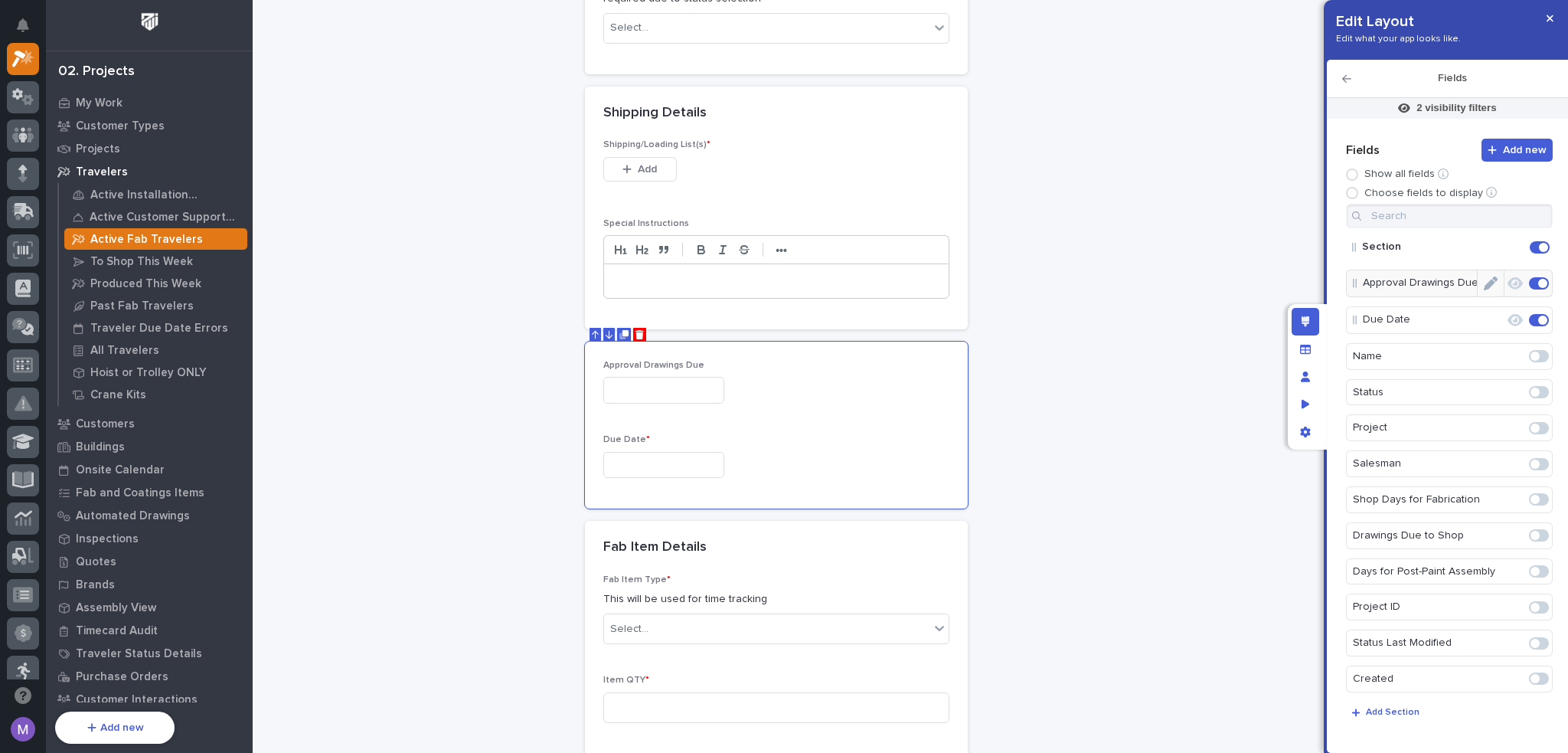
click at [1488, 280] on icon "Edit" at bounding box center [1490, 283] width 14 height 14
type input "Approval Drawings Due"
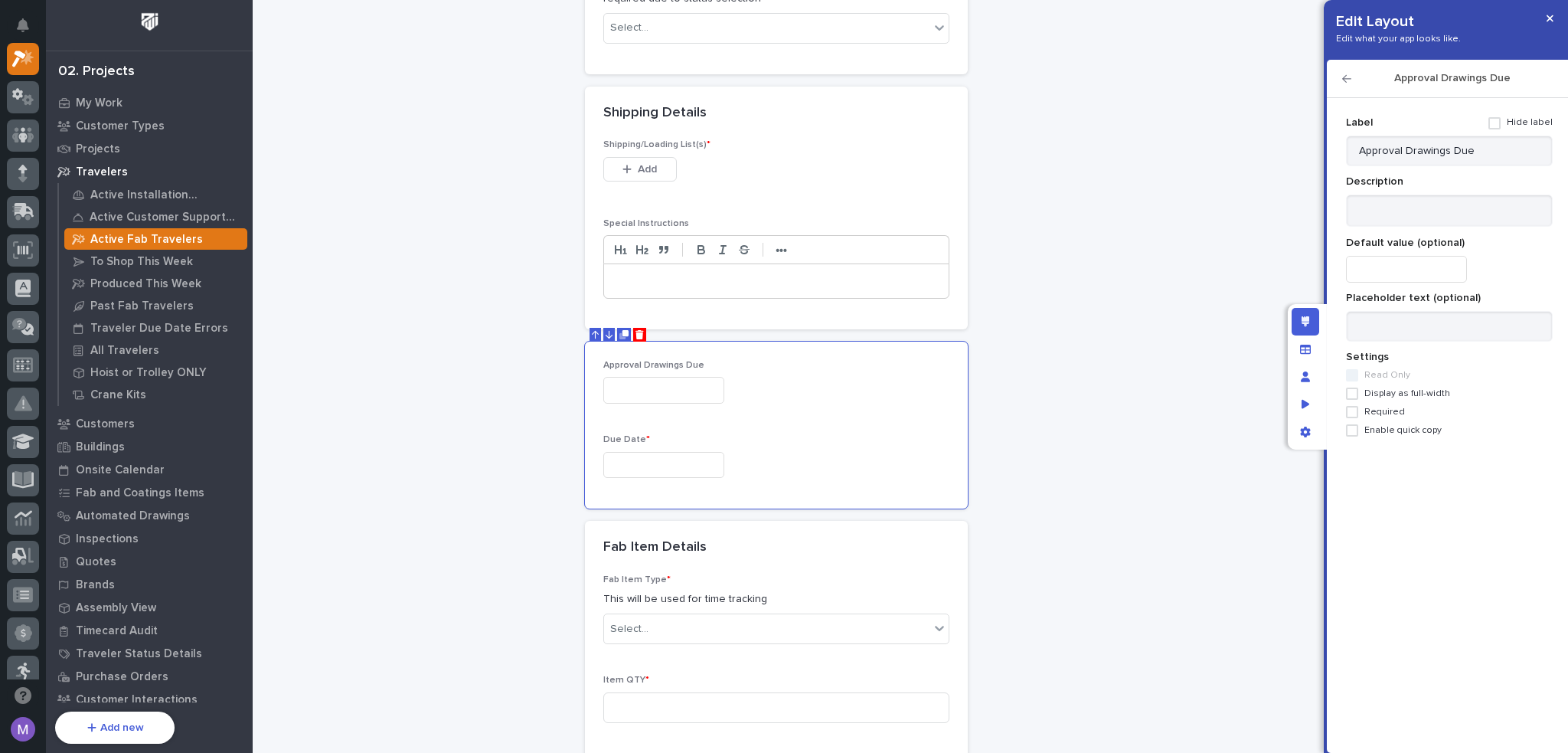
click at [1500, 128] on span at bounding box center [1494, 123] width 12 height 12
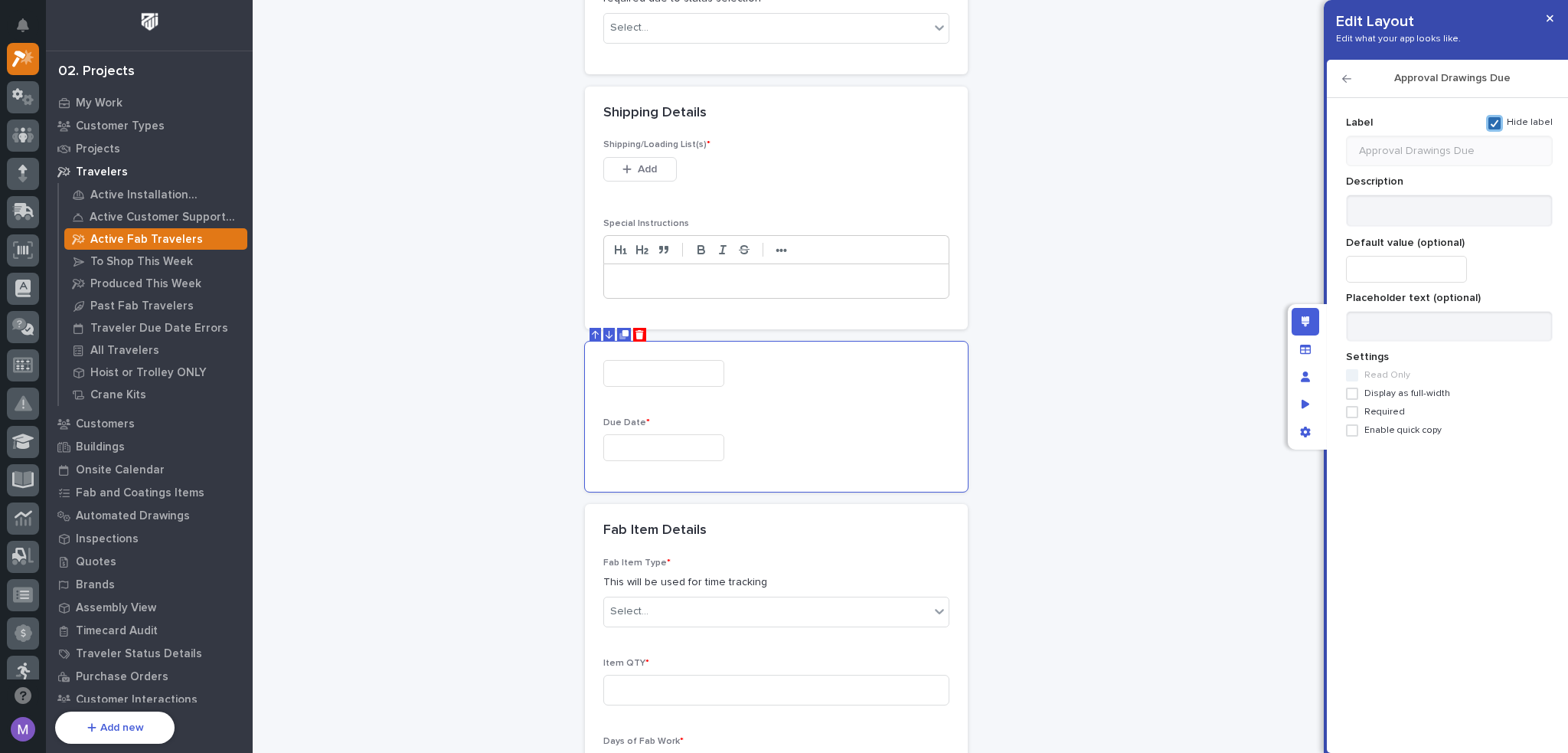
click at [1498, 122] on polyline at bounding box center [1494, 124] width 7 height 6
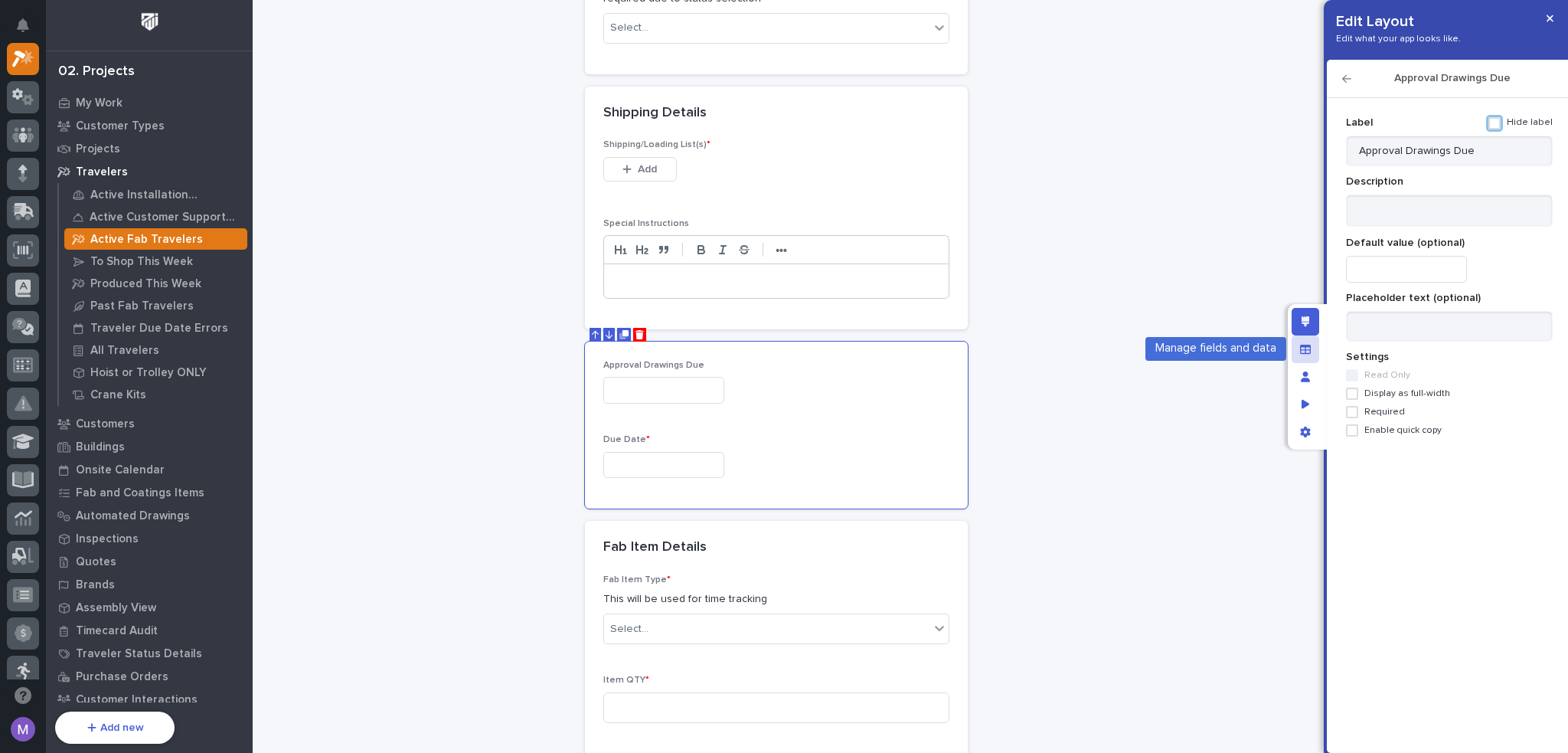
click at [1311, 350] on div "Manage fields and data" at bounding box center [1305, 349] width 27 height 27
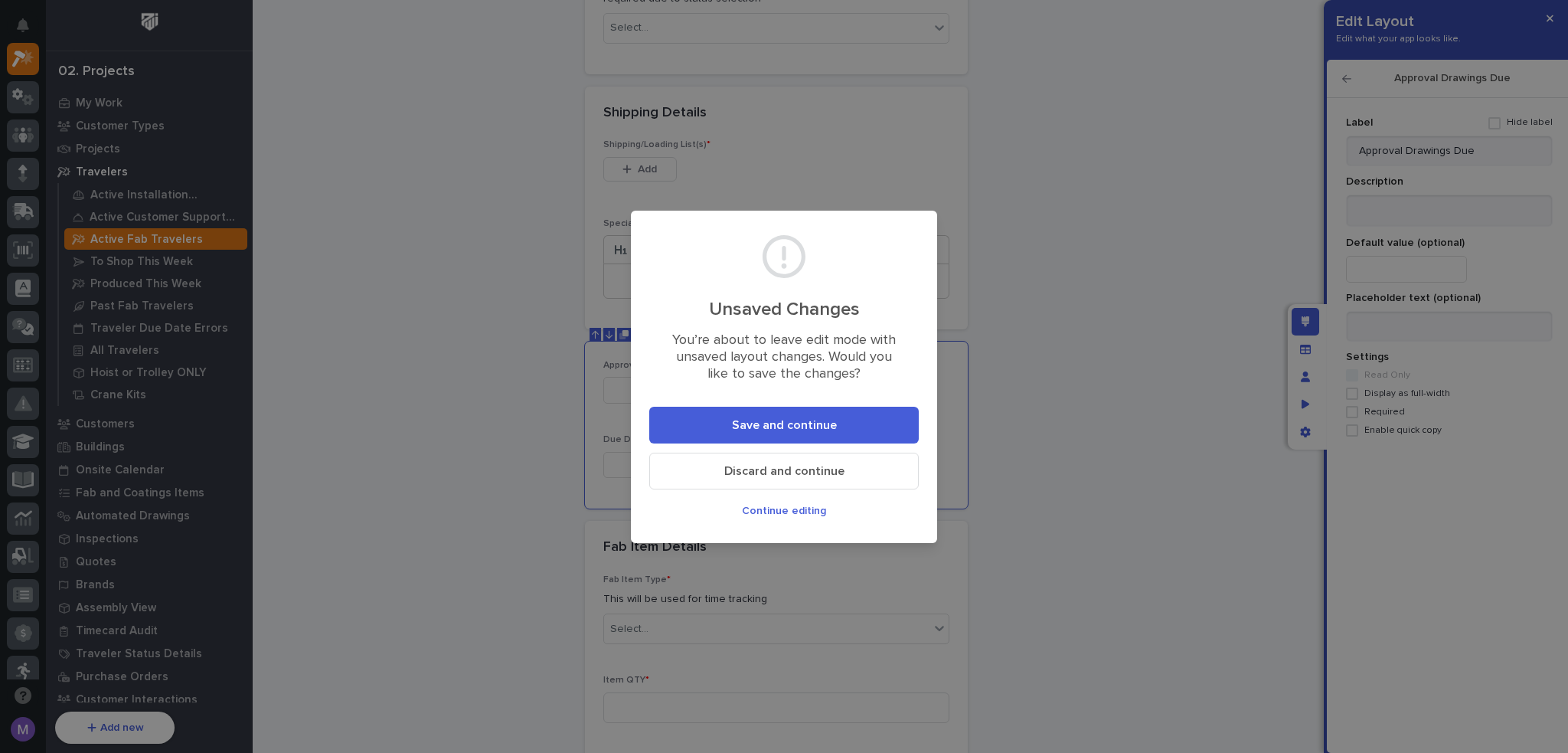
click at [811, 461] on button "Discard and continue" at bounding box center [783, 471] width 269 height 37
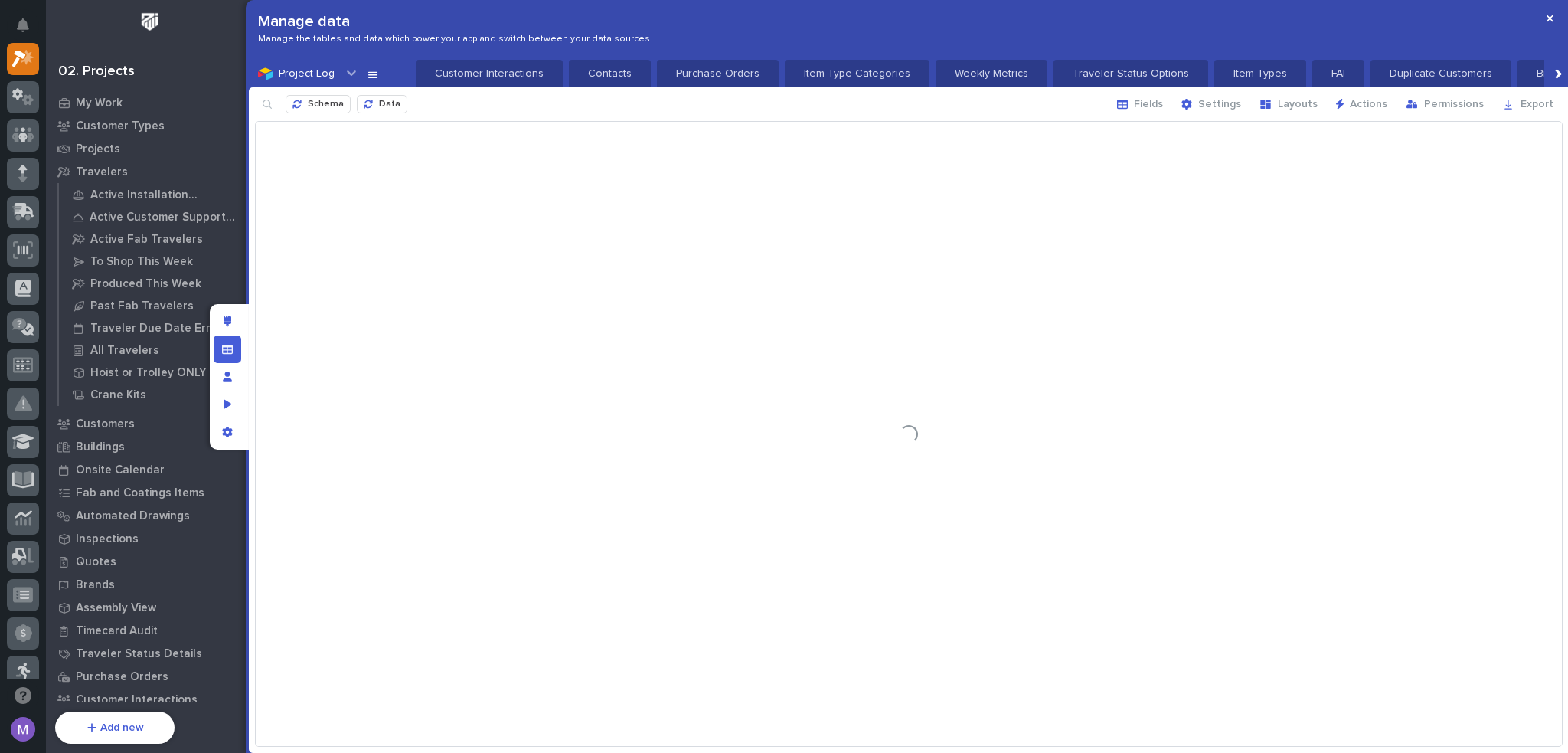
scroll to position [0, 1608]
click at [1160, 106] on span "Fields" at bounding box center [1148, 104] width 29 height 14
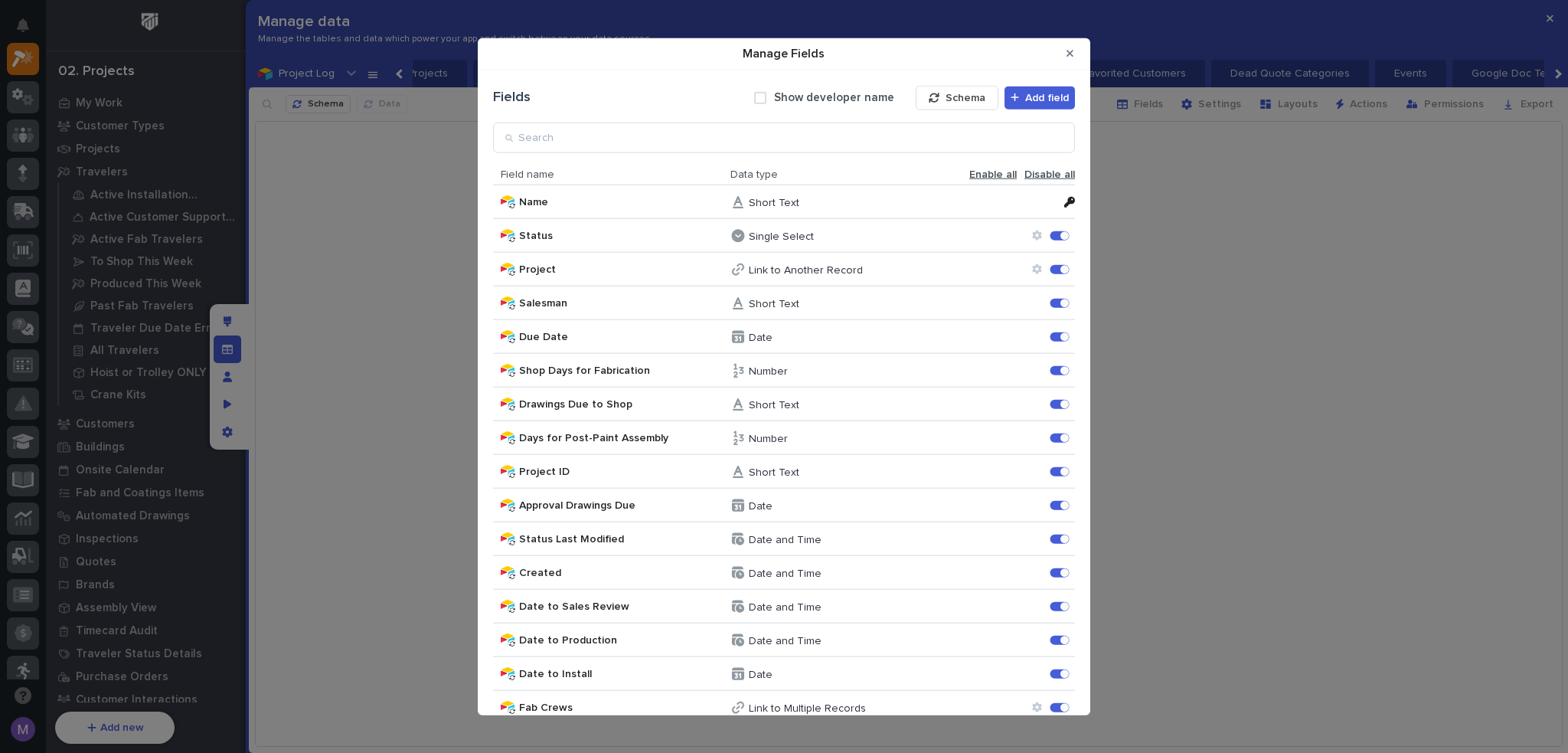
click at [748, 94] on div "Fields Show developer name Schema Add field" at bounding box center [784, 97] width 582 height 24
click at [758, 94] on span "Manage Fields" at bounding box center [760, 96] width 12 height 12
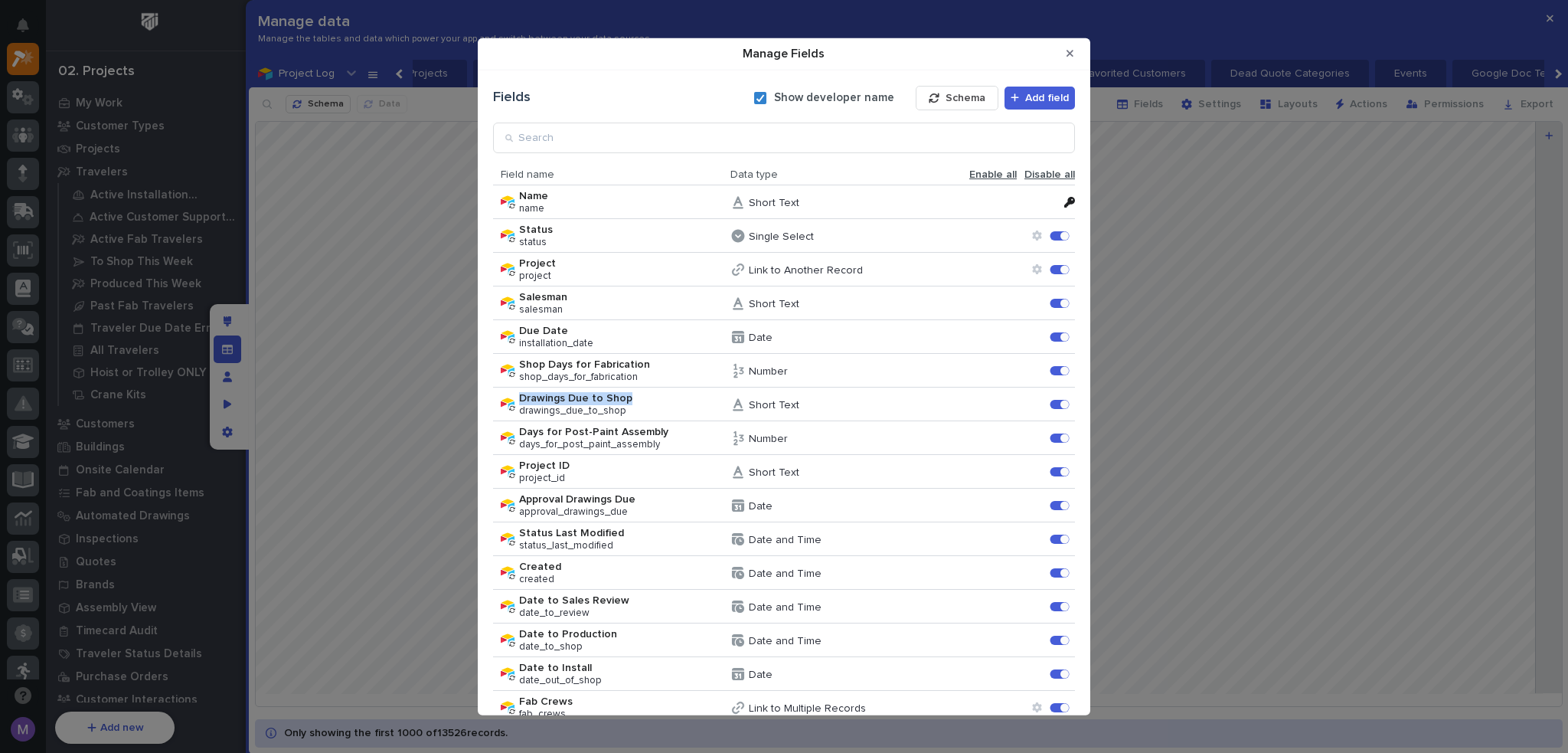
drag, startPoint x: 518, startPoint y: 395, endPoint x: 647, endPoint y: 395, distance: 129.0
click at [647, 395] on span "Drawings Due to Shop" at bounding box center [624, 398] width 210 height 13
click at [1069, 53] on icon "Close Modal" at bounding box center [1070, 53] width 7 height 7
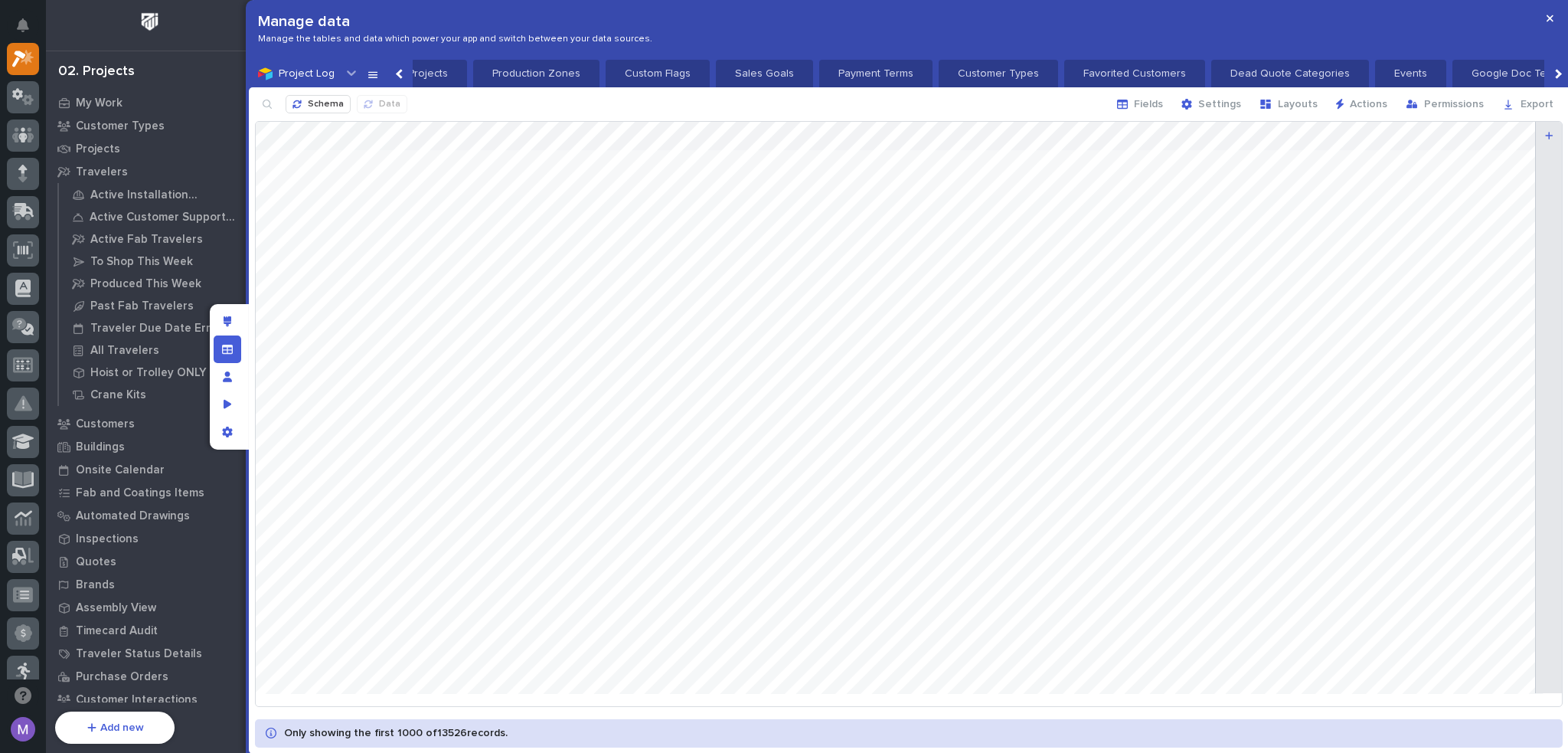
drag, startPoint x: 927, startPoint y: 133, endPoint x: 978, endPoint y: 158, distance: 56.8
click at [978, 158] on div at bounding box center [909, 414] width 1306 height 583
click at [964, 134] on div at bounding box center [909, 414] width 1306 height 583
click at [235, 351] on div "Manage fields and data" at bounding box center [227, 349] width 27 height 27
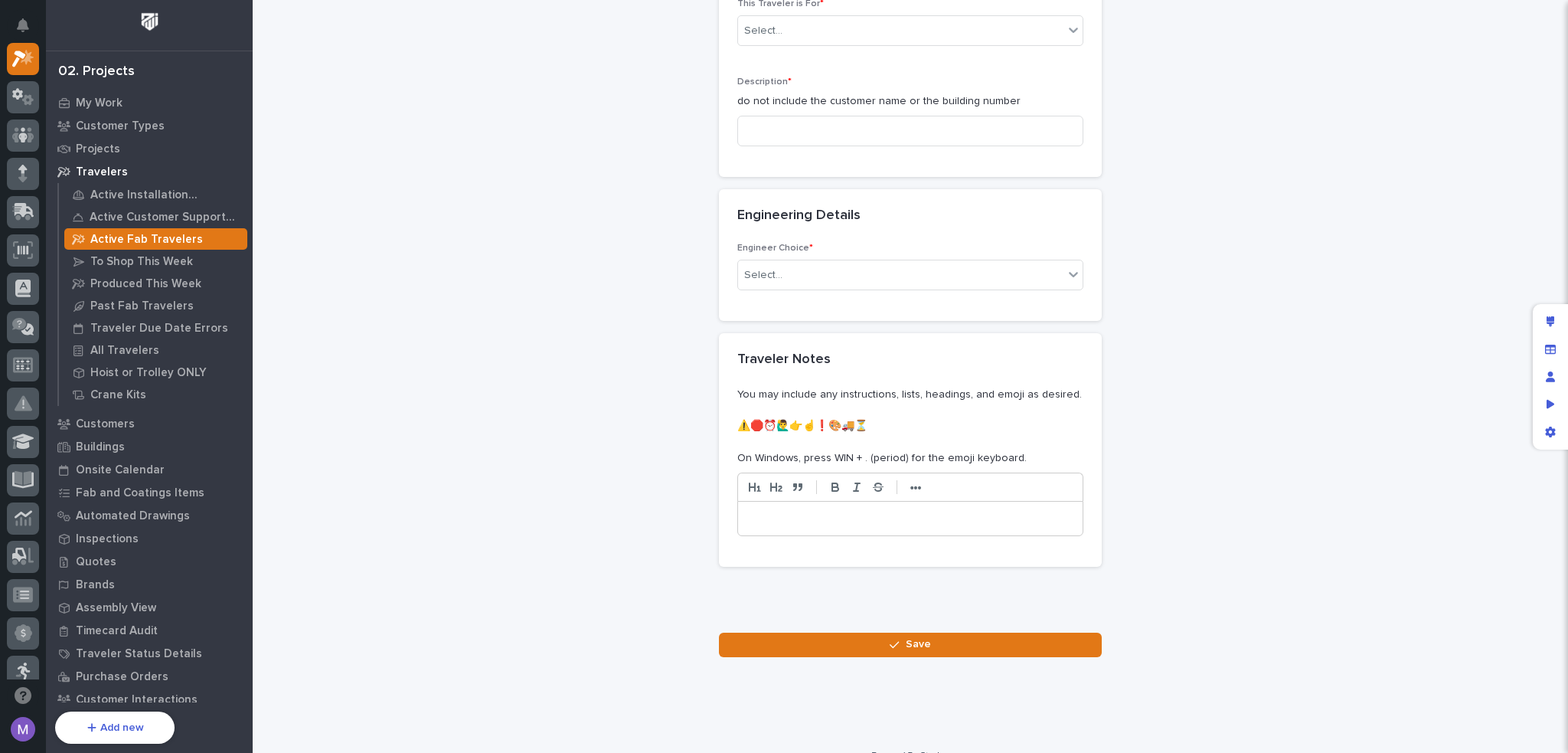
scroll to position [228, 0]
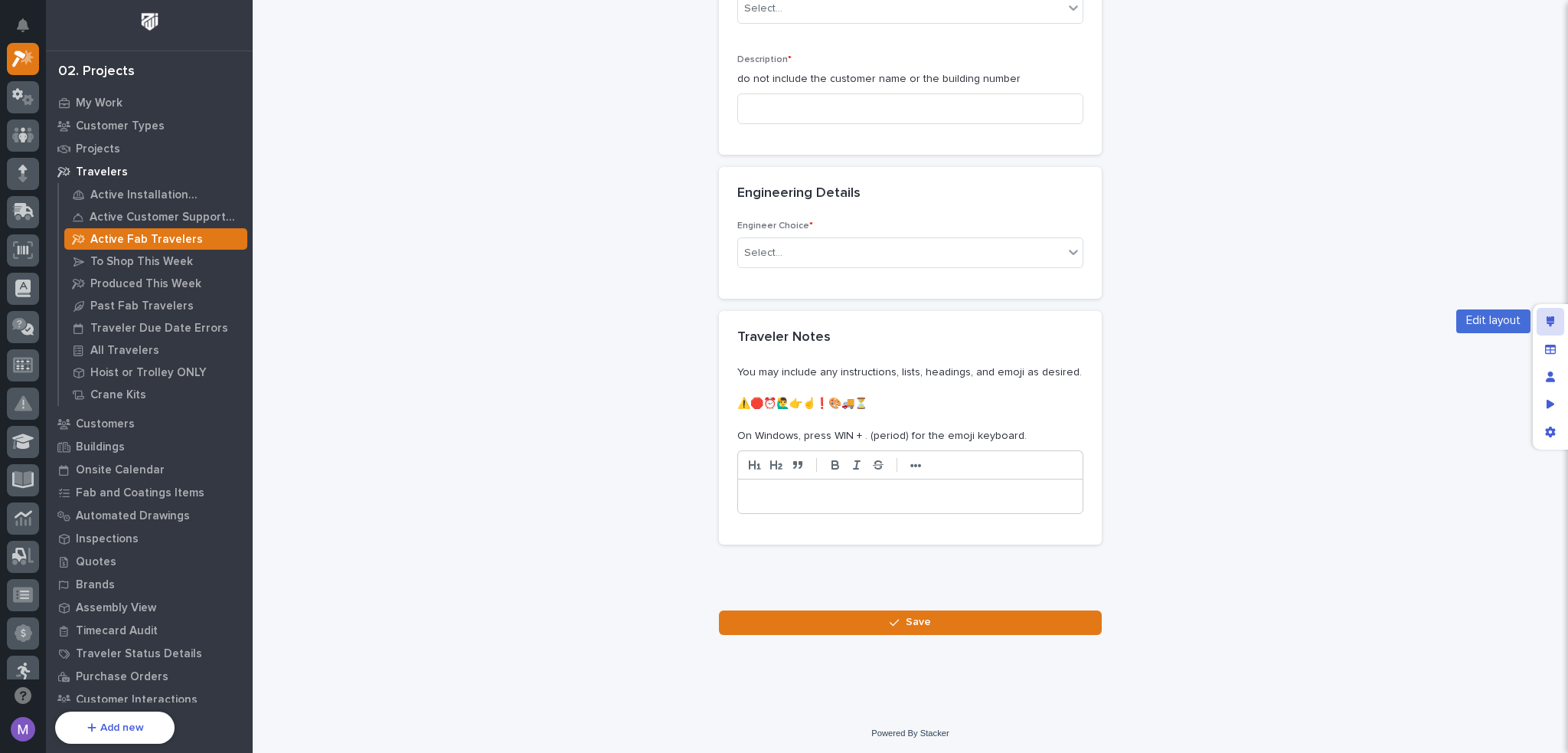
click at [1540, 318] on div "Edit layout" at bounding box center [1550, 321] width 27 height 27
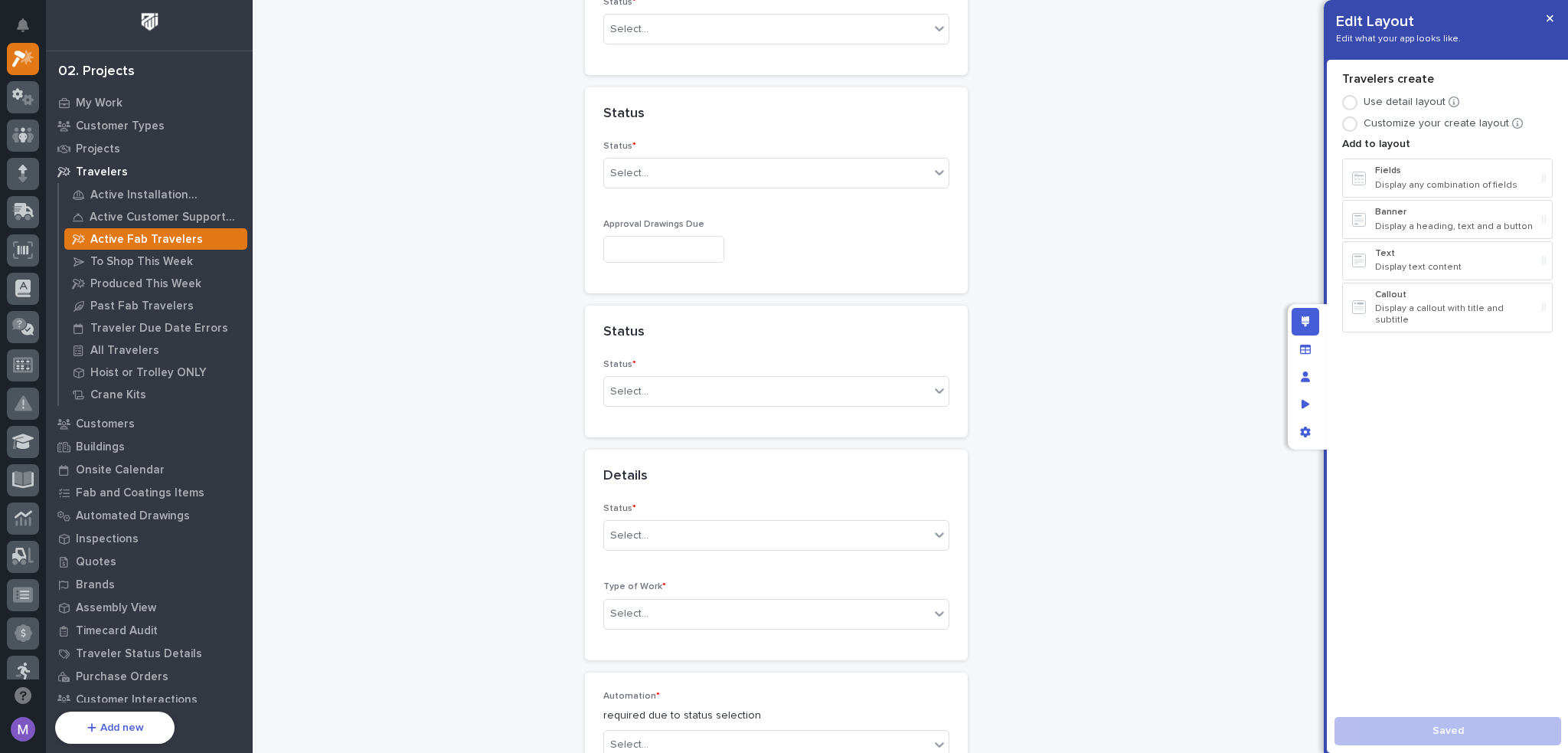
scroll to position [1415, 0]
click at [862, 258] on div at bounding box center [776, 259] width 346 height 27
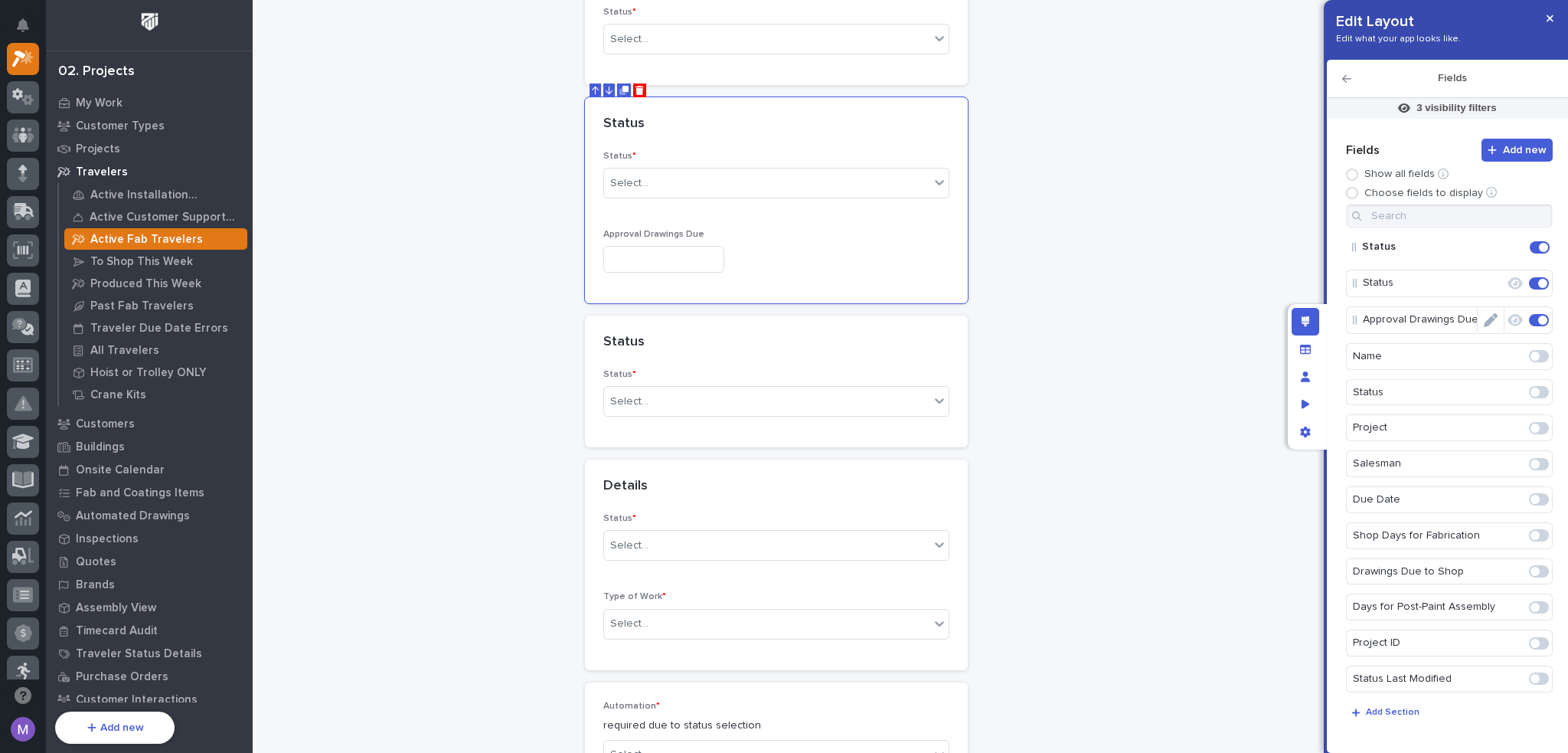
click at [1486, 321] on icon "Edit" at bounding box center [1490, 320] width 14 height 14
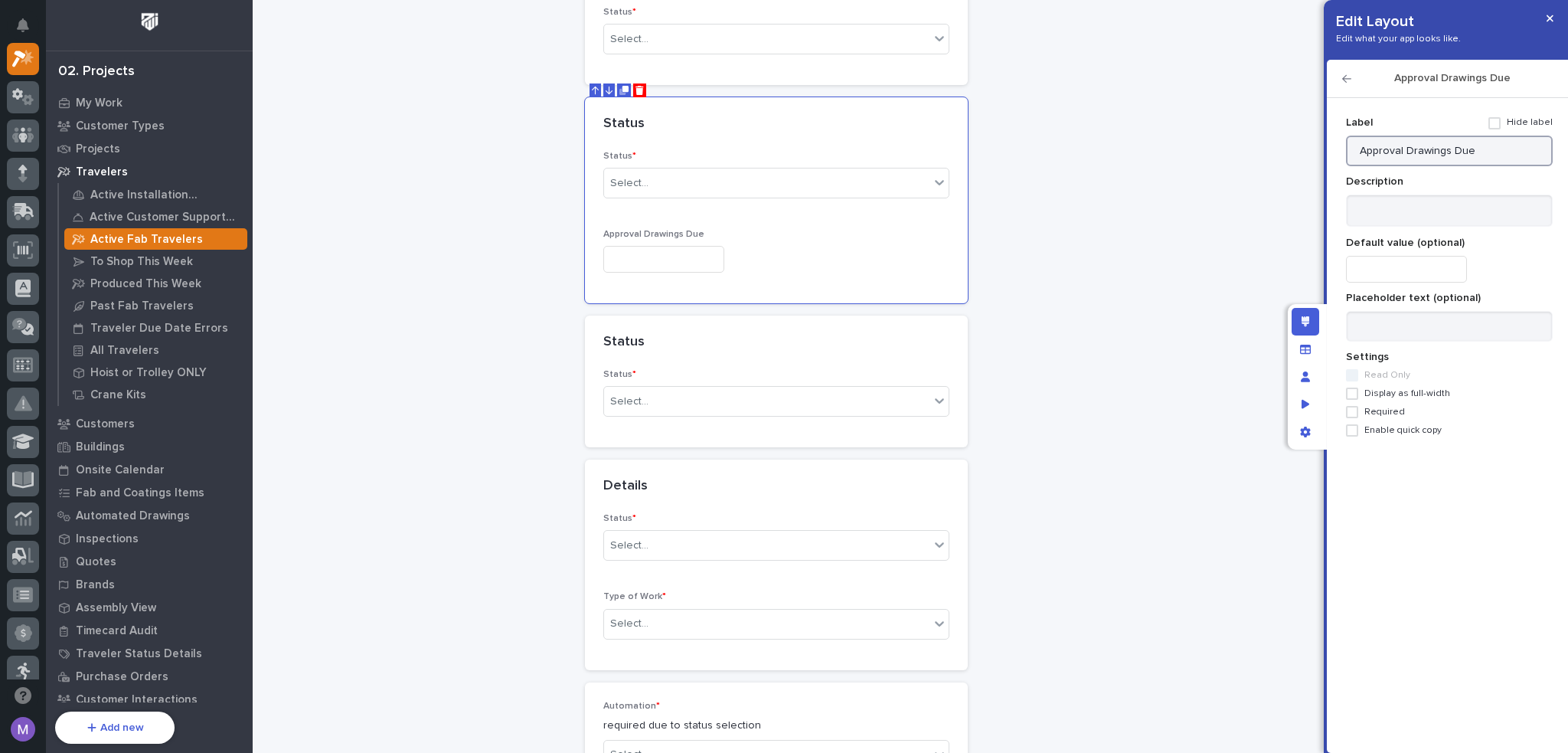
click at [1484, 147] on input "Approval Drawings Due" at bounding box center [1448, 151] width 206 height 31
click at [1346, 80] on icon "button" at bounding box center [1346, 78] width 9 height 10
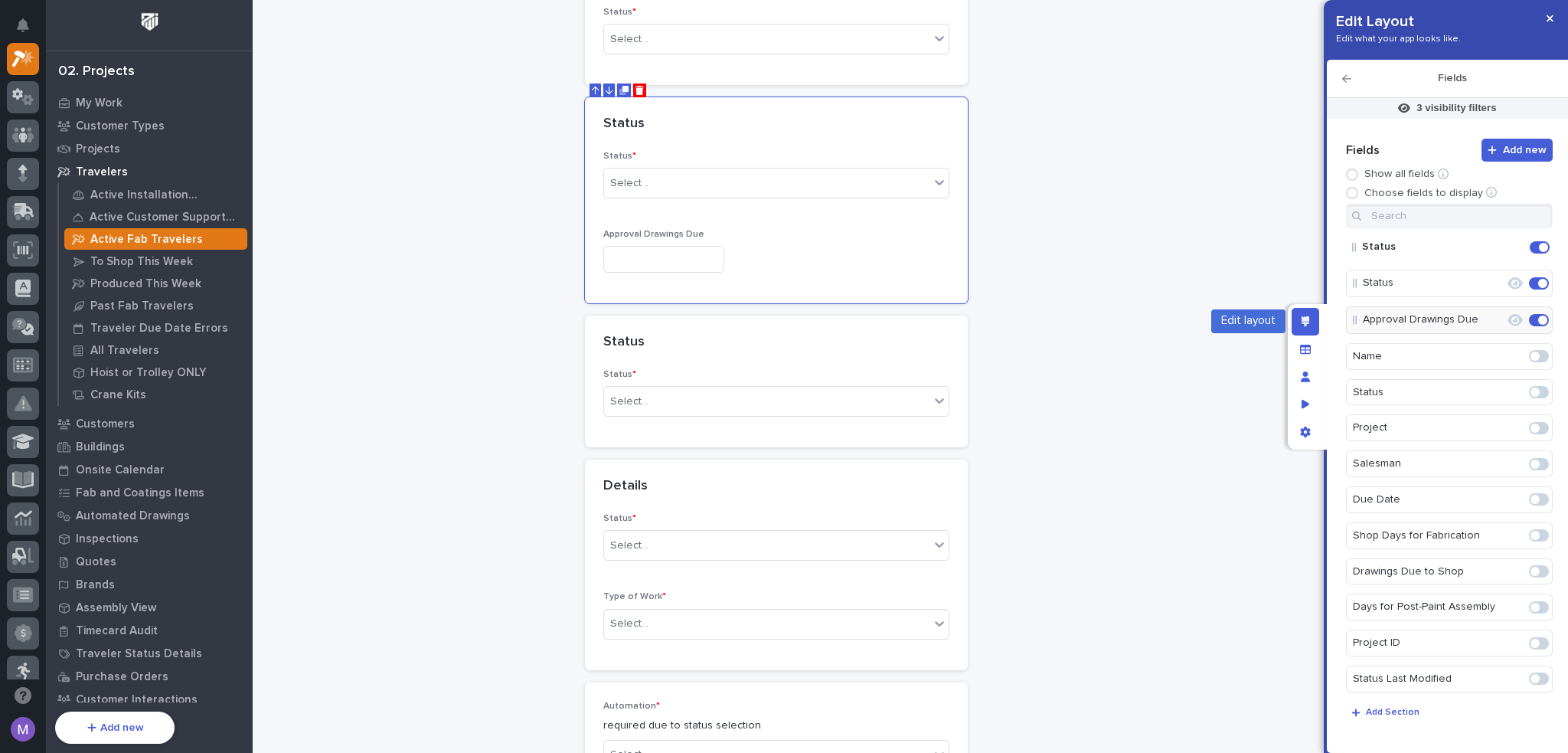
click at [1302, 323] on icon "Edit layout" at bounding box center [1305, 321] width 8 height 10
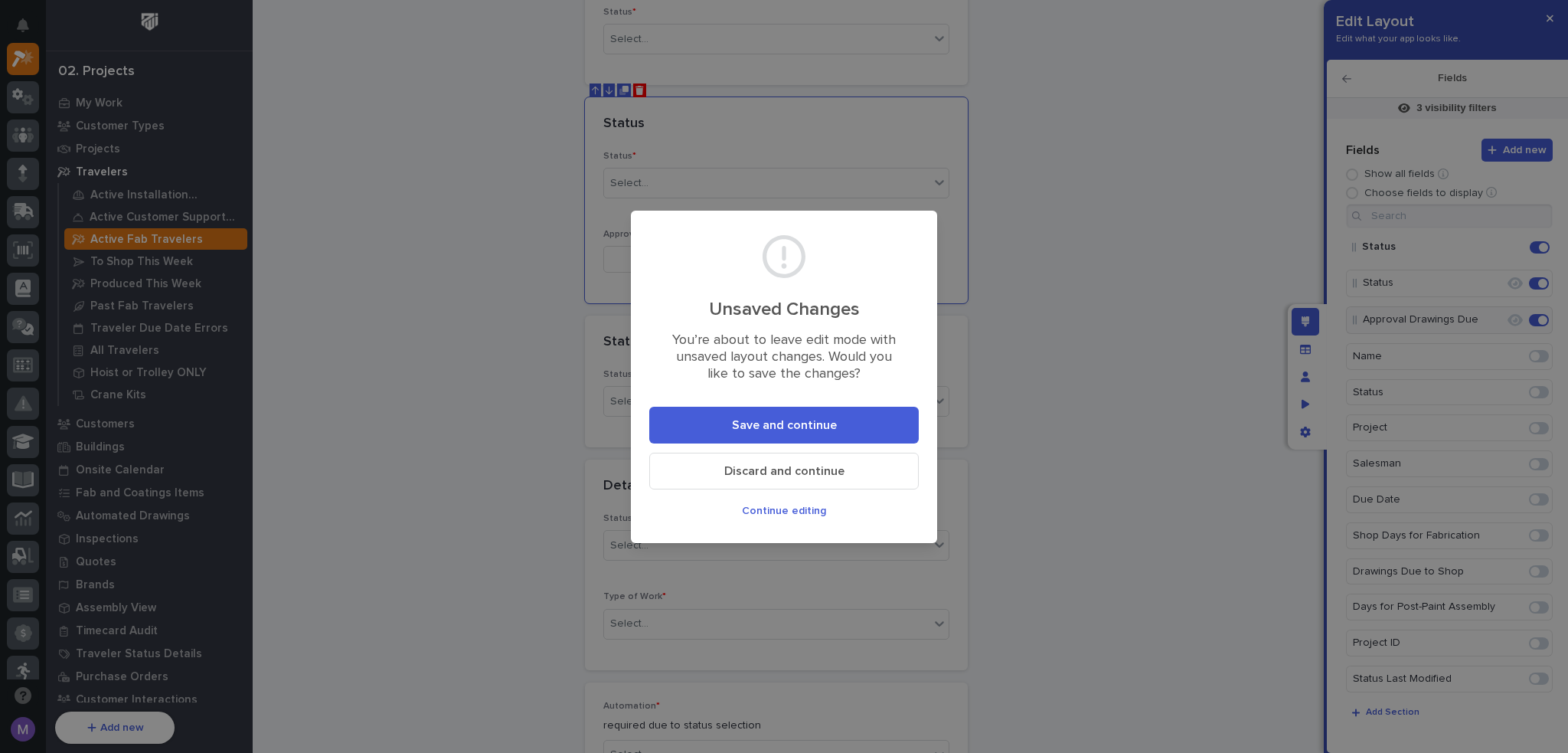
click at [821, 424] on span "Save and continue" at bounding box center [784, 425] width 105 height 16
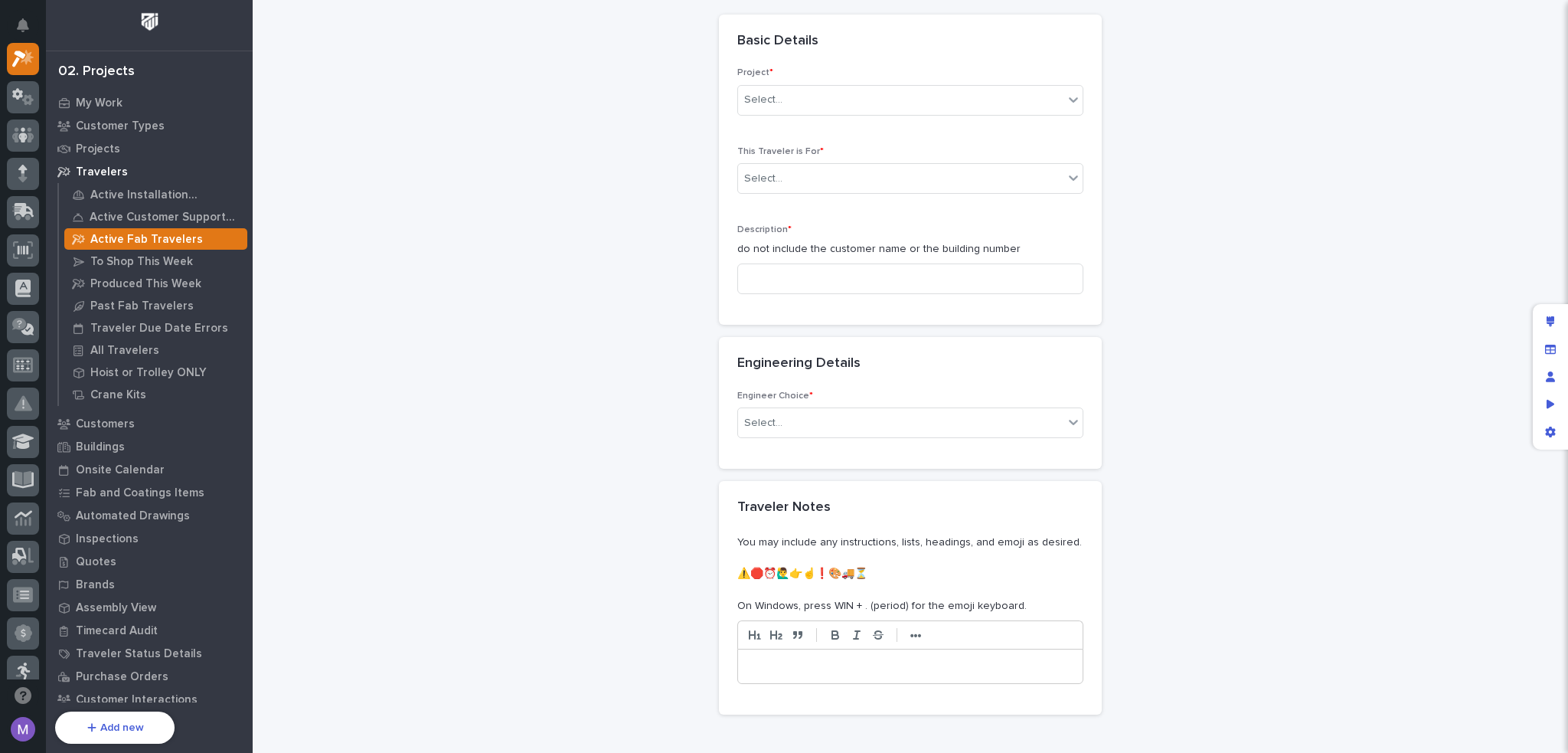
scroll to position [0, 0]
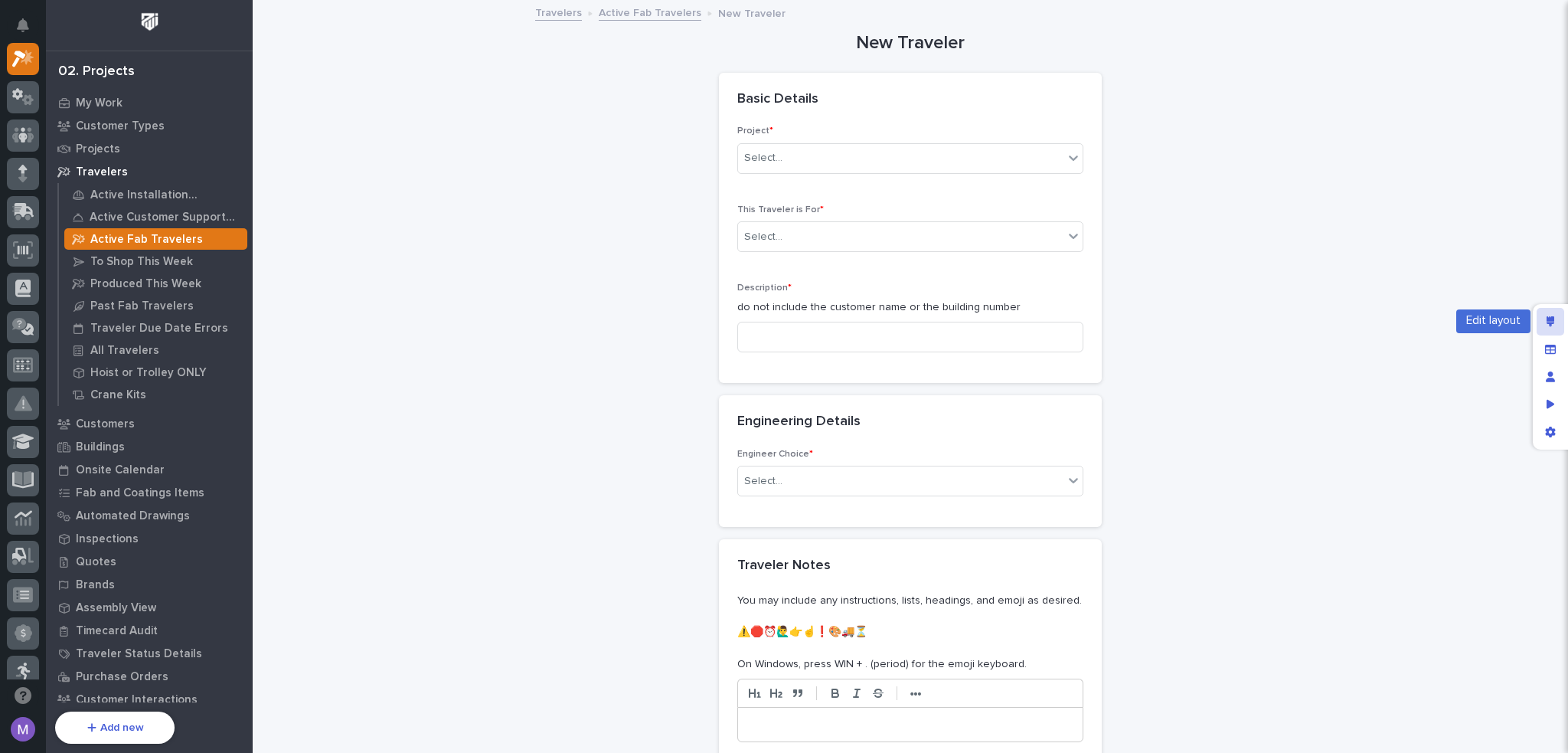
click at [1548, 323] on icon "Edit layout" at bounding box center [1550, 321] width 8 height 10
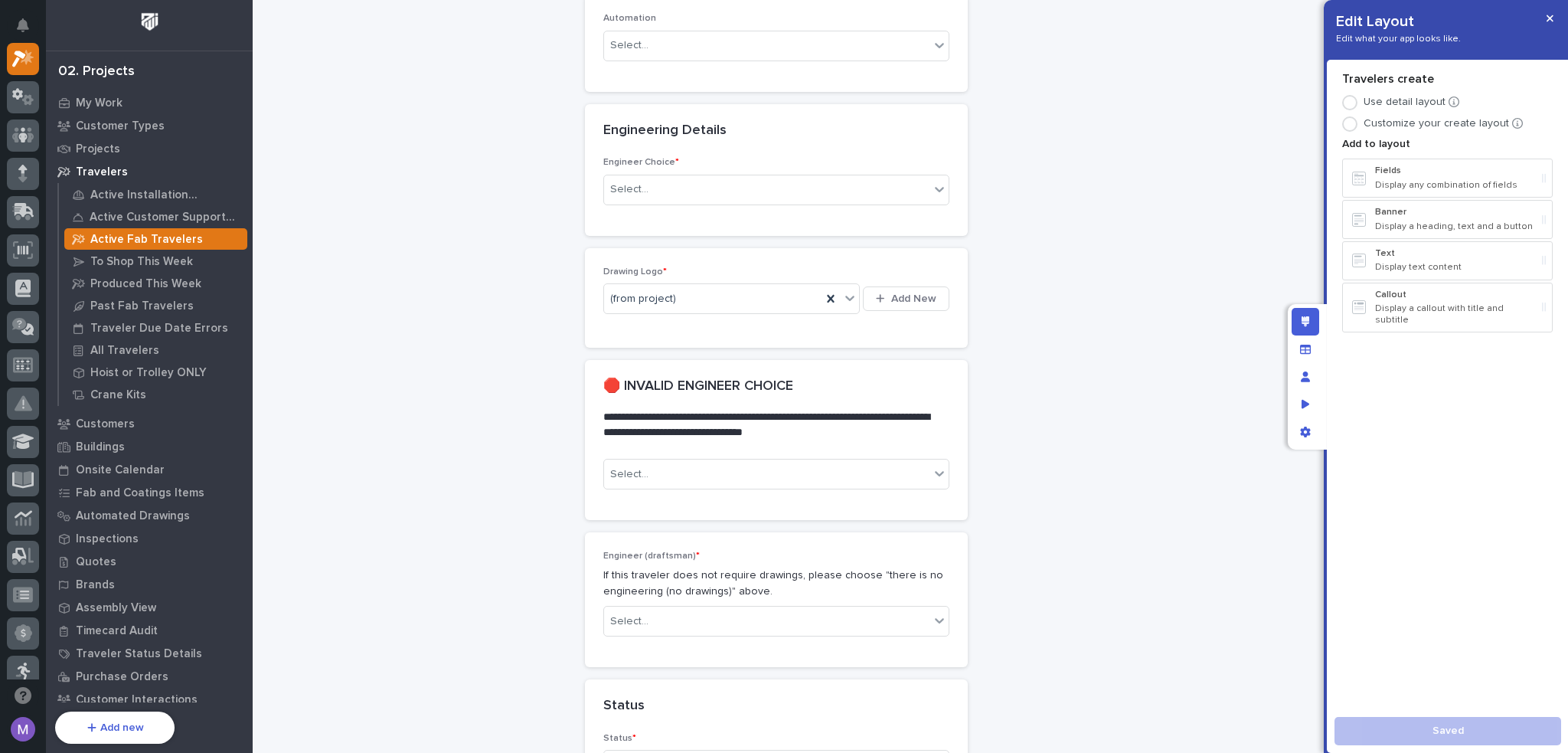
scroll to position [1072, 0]
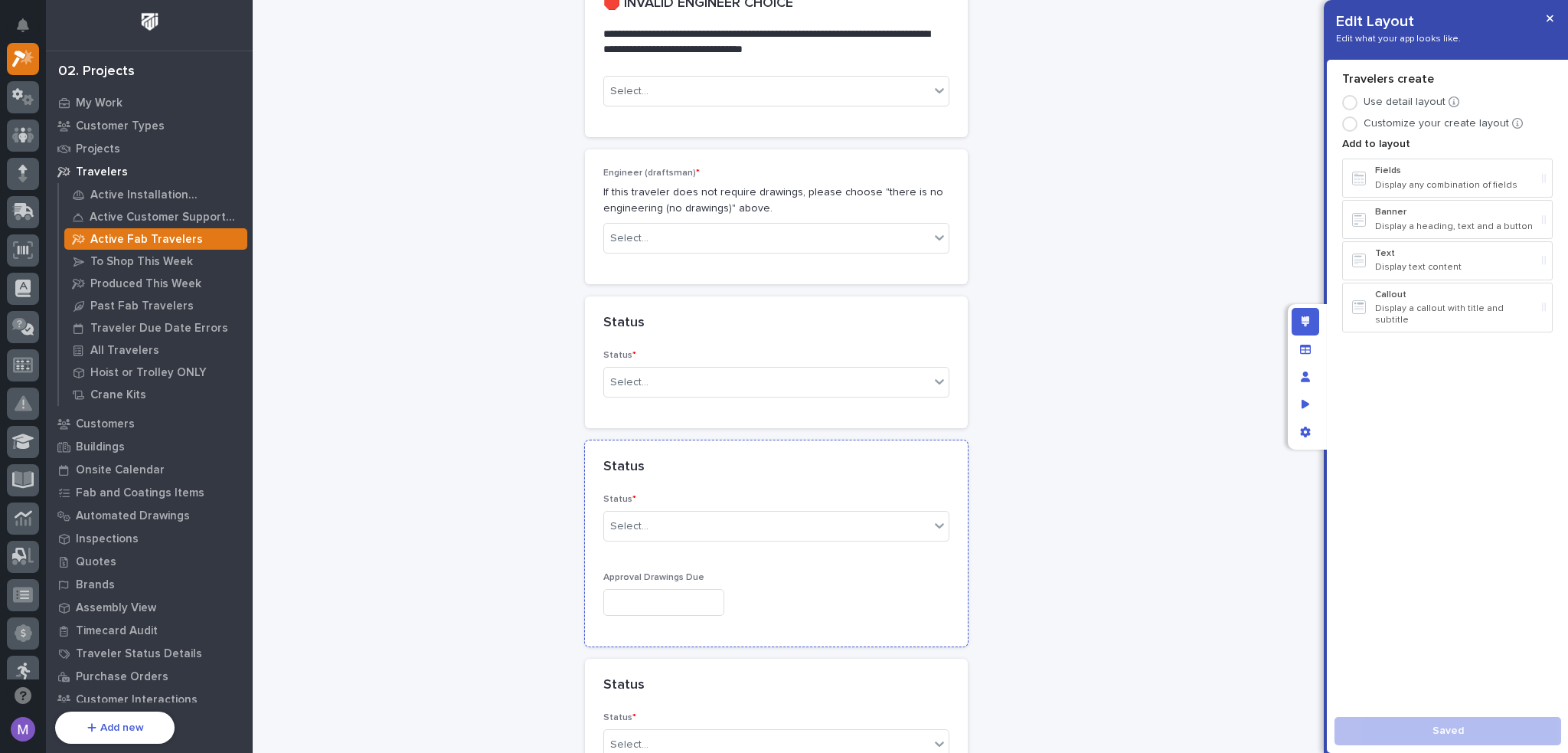
click at [839, 481] on div "Status" at bounding box center [776, 467] width 383 height 54
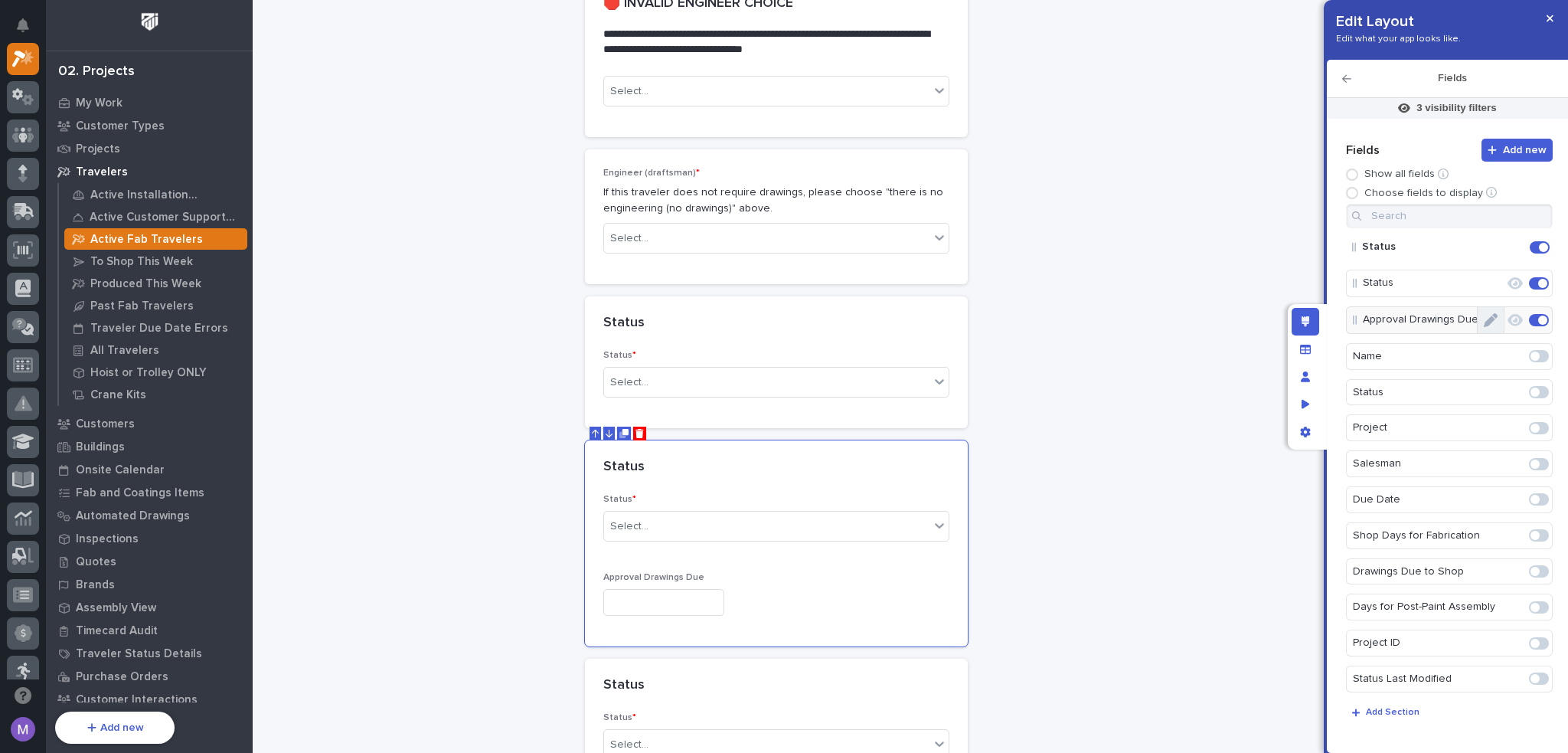
click at [1492, 318] on button "Edit" at bounding box center [1490, 320] width 26 height 26
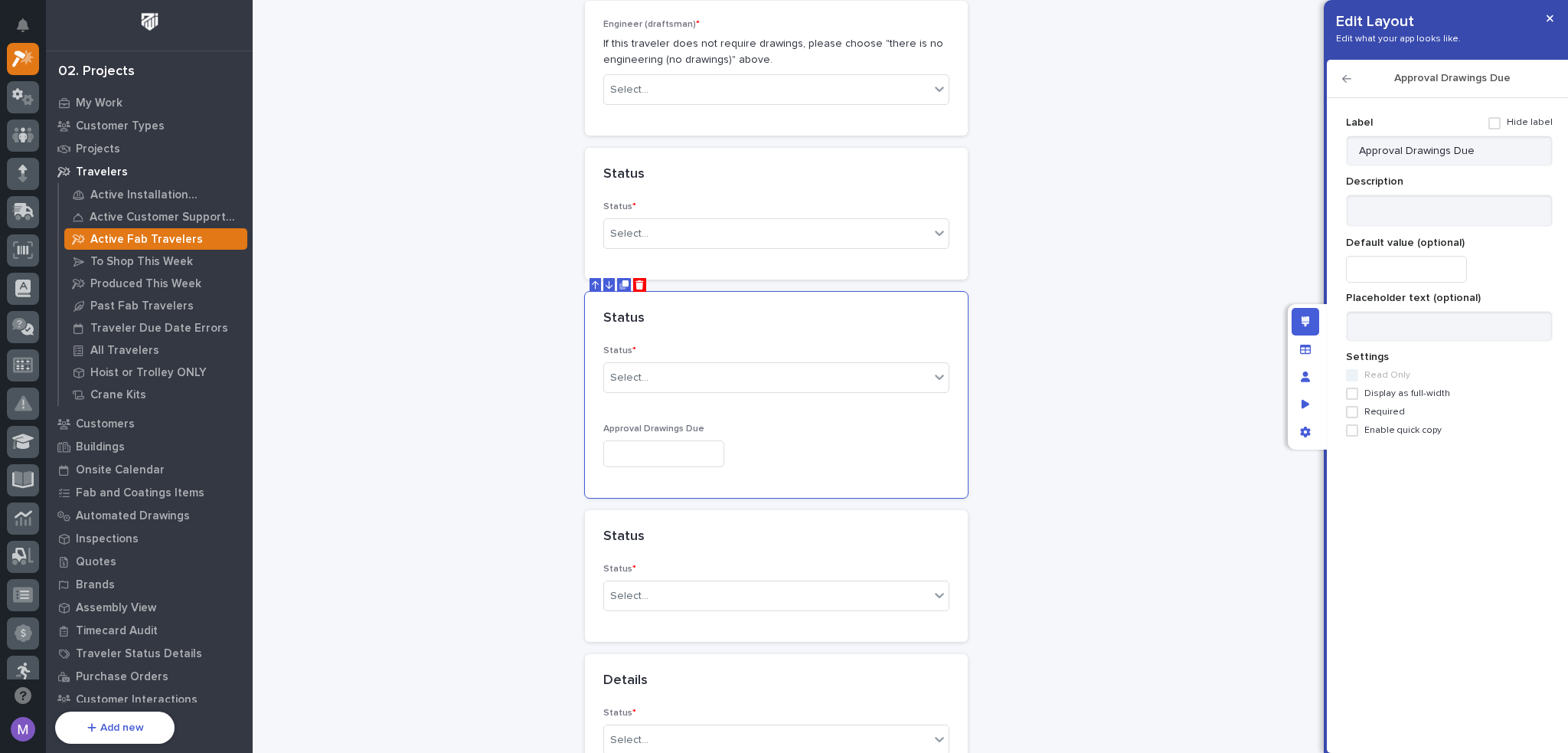
scroll to position [1149, 0]
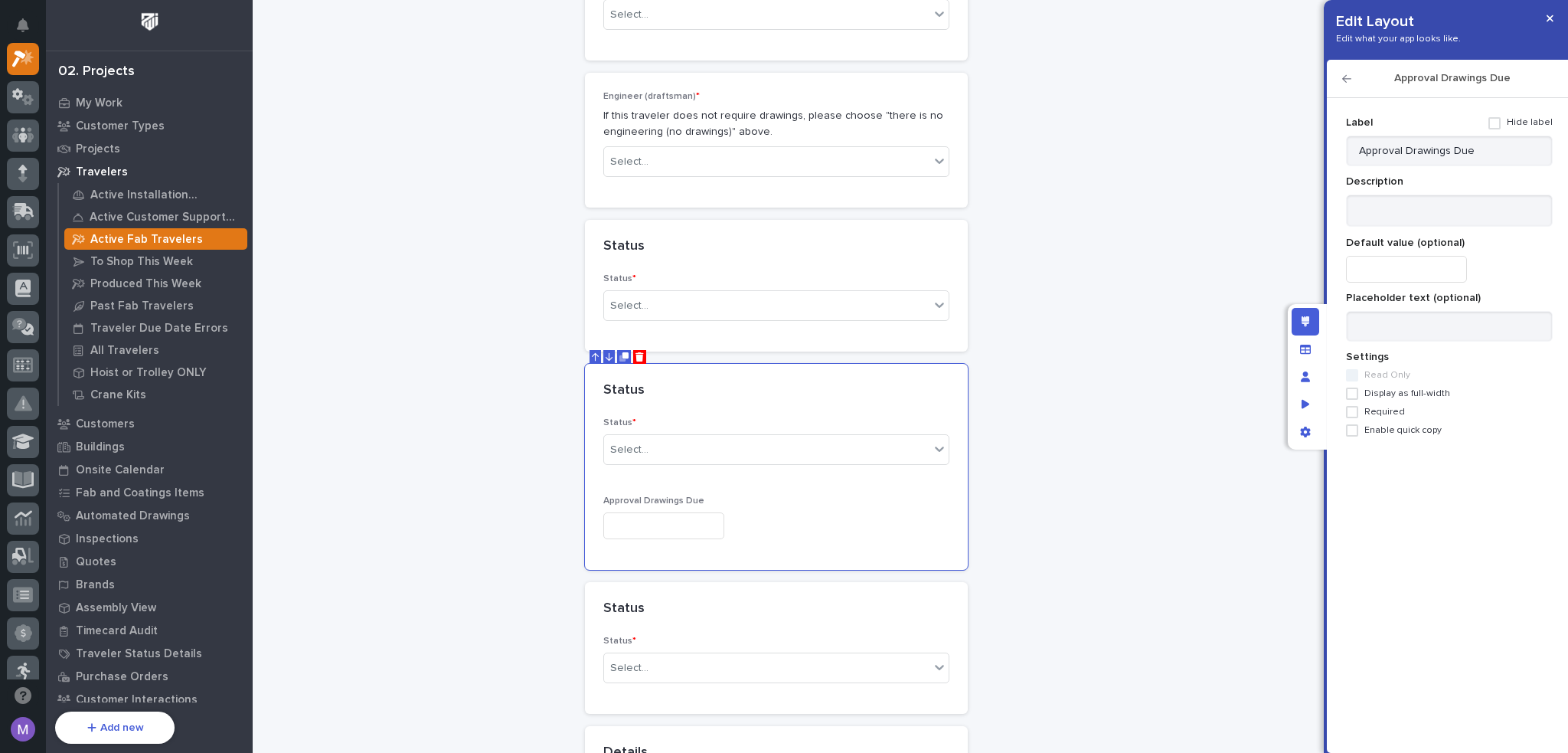
click at [1308, 319] on icon "Edit layout" at bounding box center [1305, 321] width 8 height 10
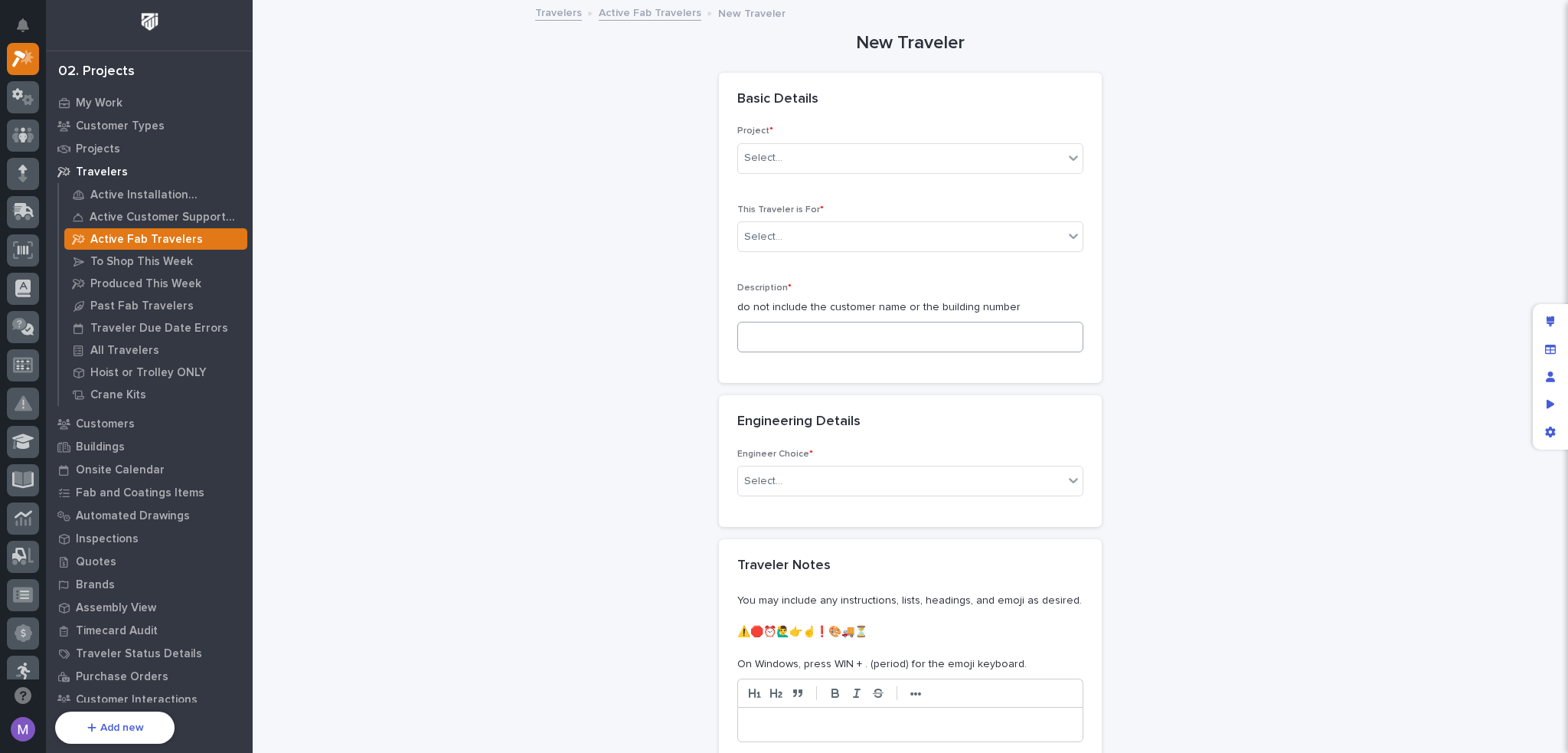
scroll to position [228, 0]
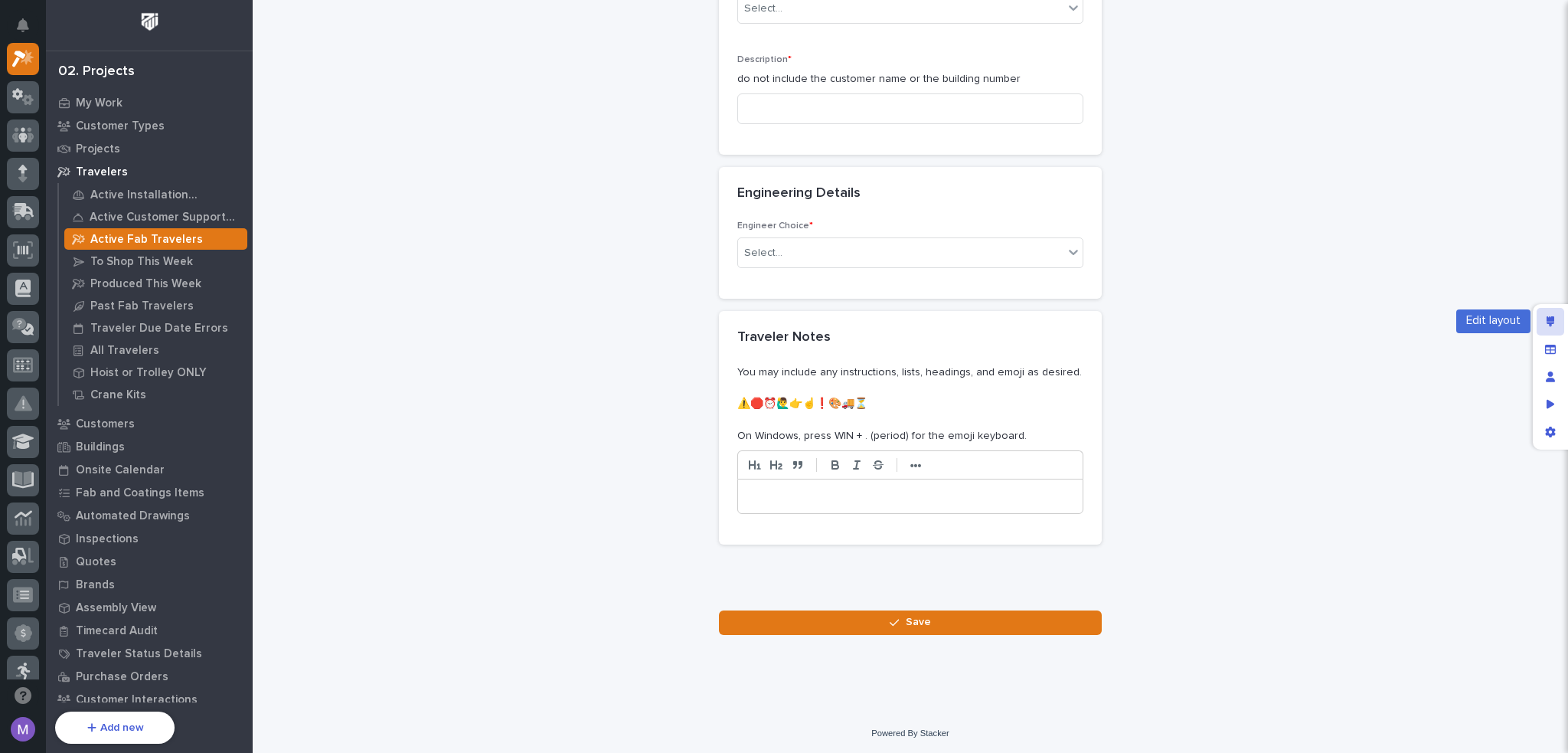
click at [1547, 318] on icon "Edit layout" at bounding box center [1550, 321] width 8 height 10
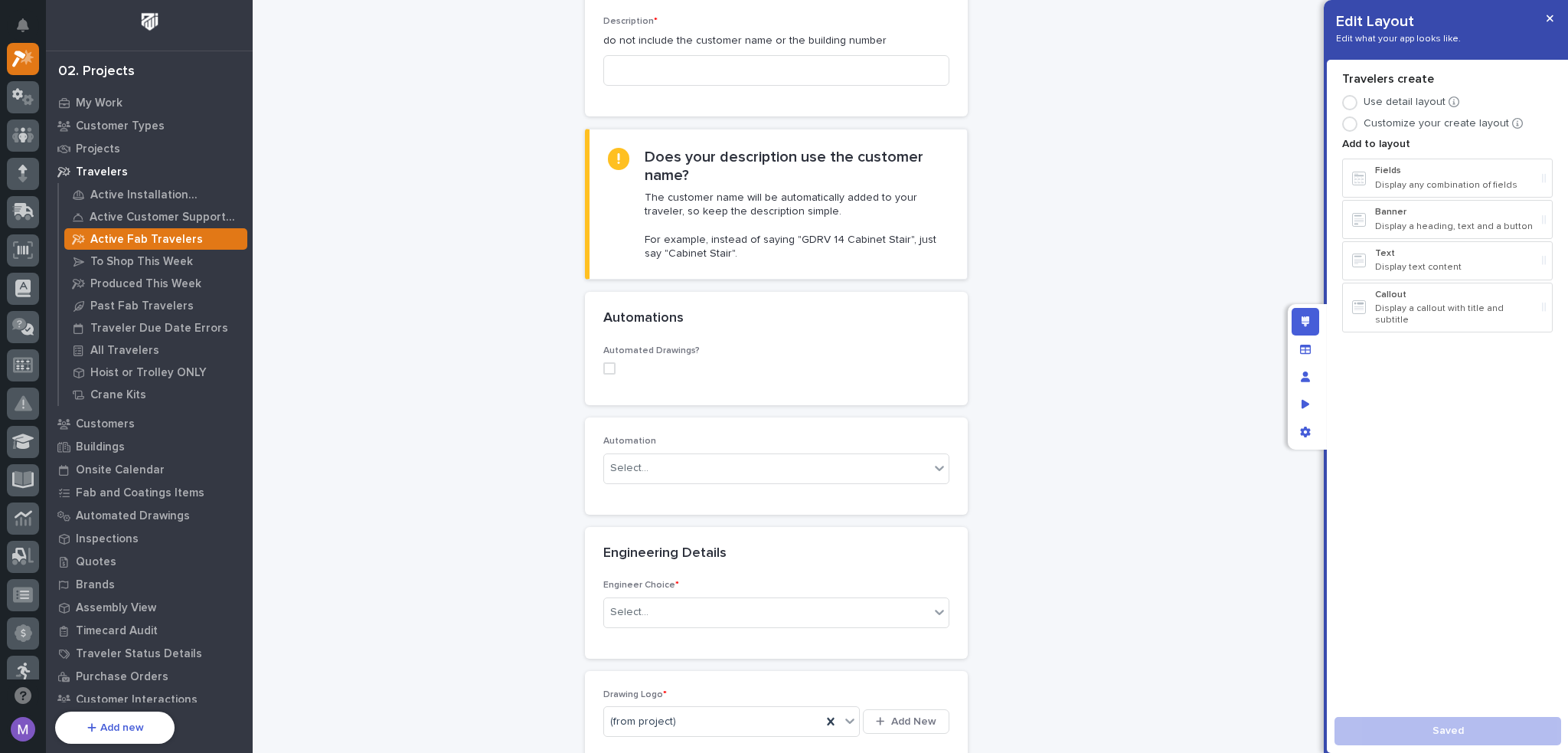
scroll to position [0, 0]
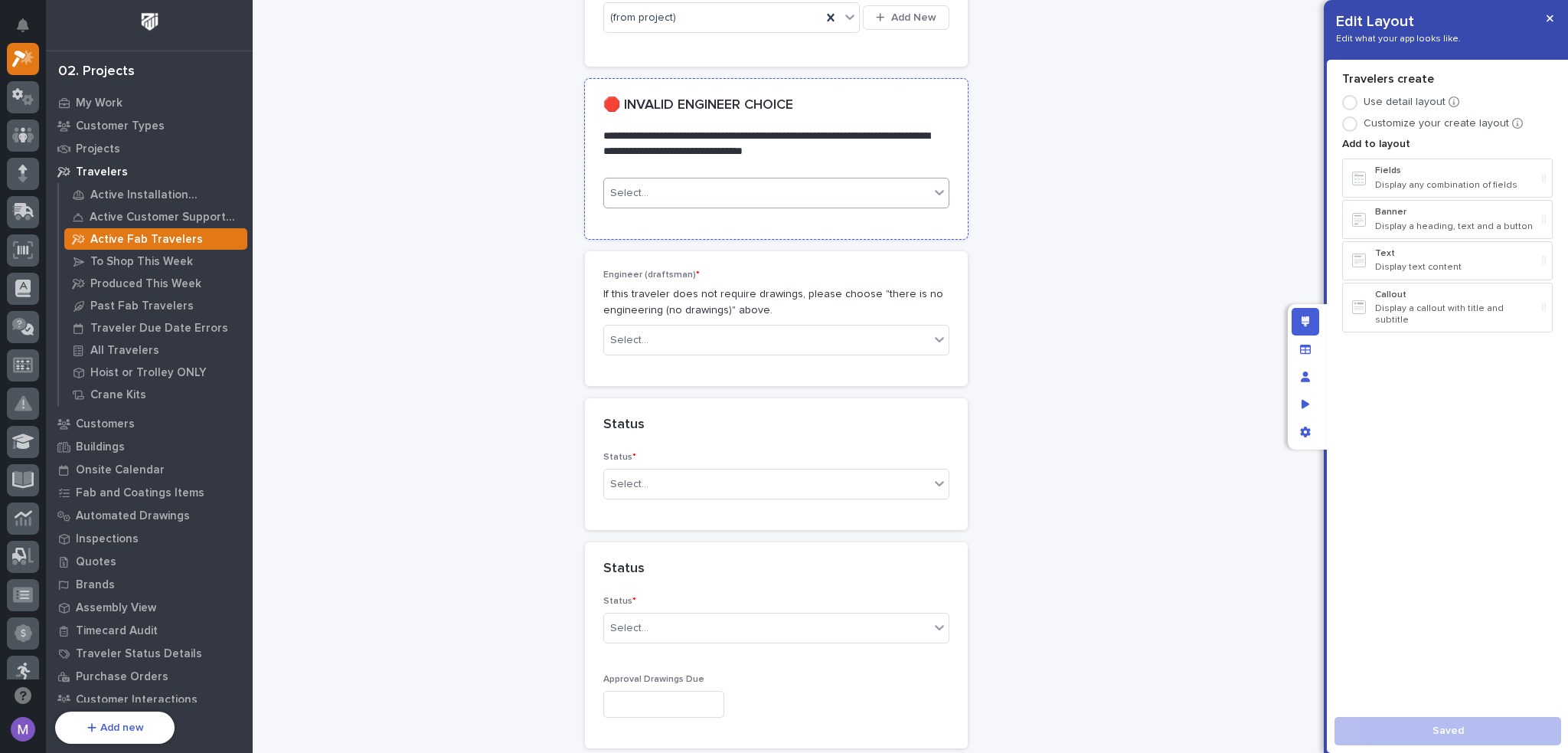
scroll to position [996, 0]
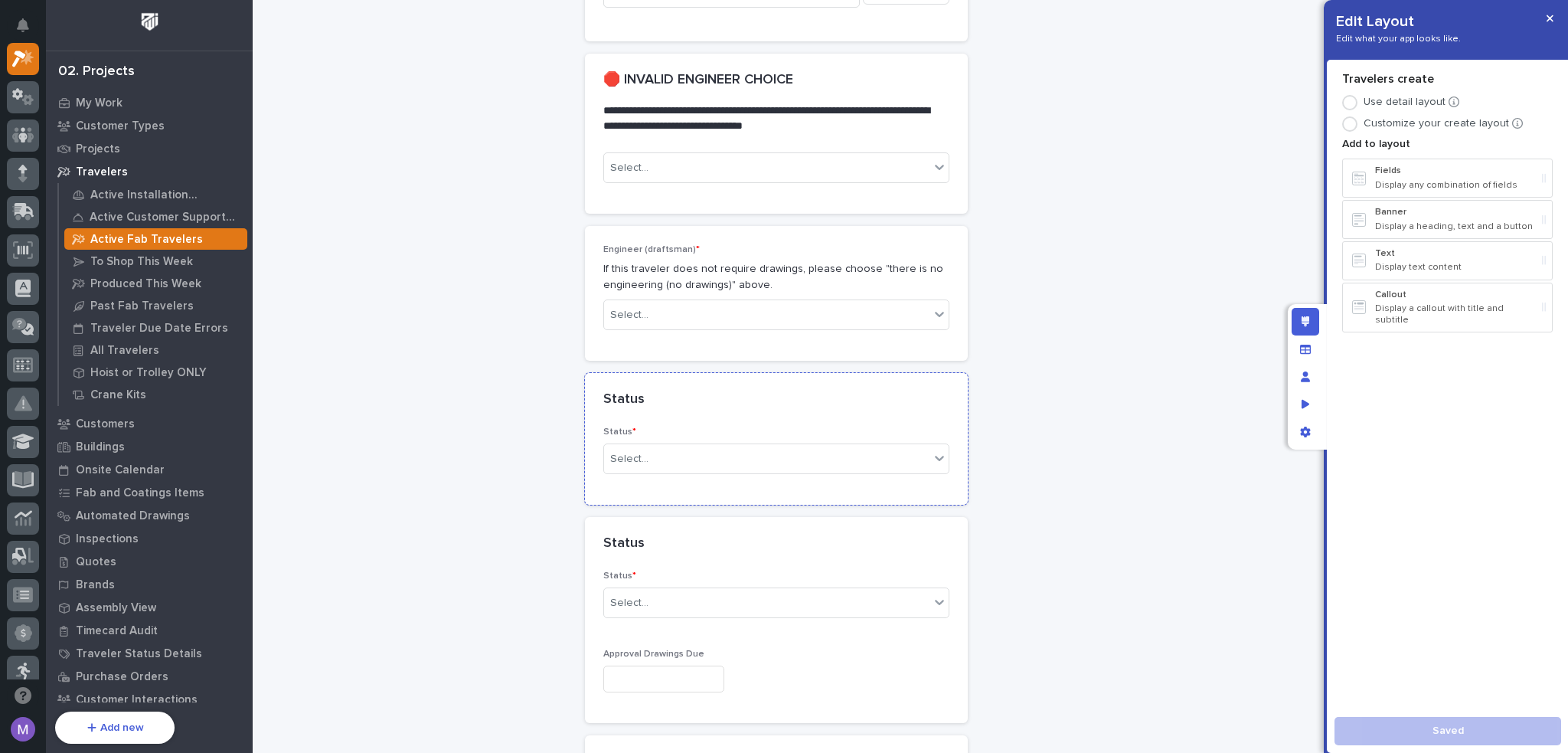
click at [676, 373] on div "Status" at bounding box center [776, 399] width 383 height 54
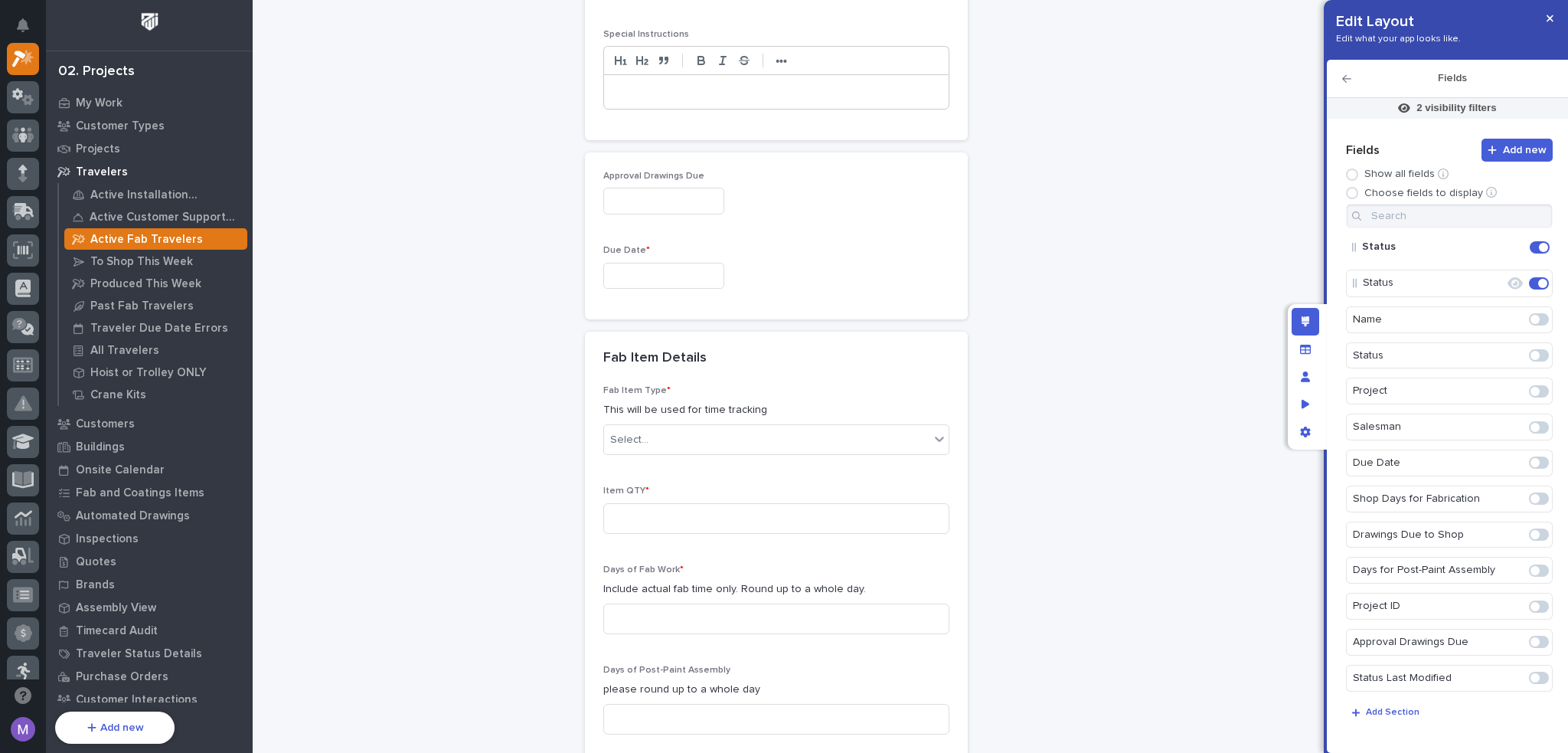
scroll to position [2374, 0]
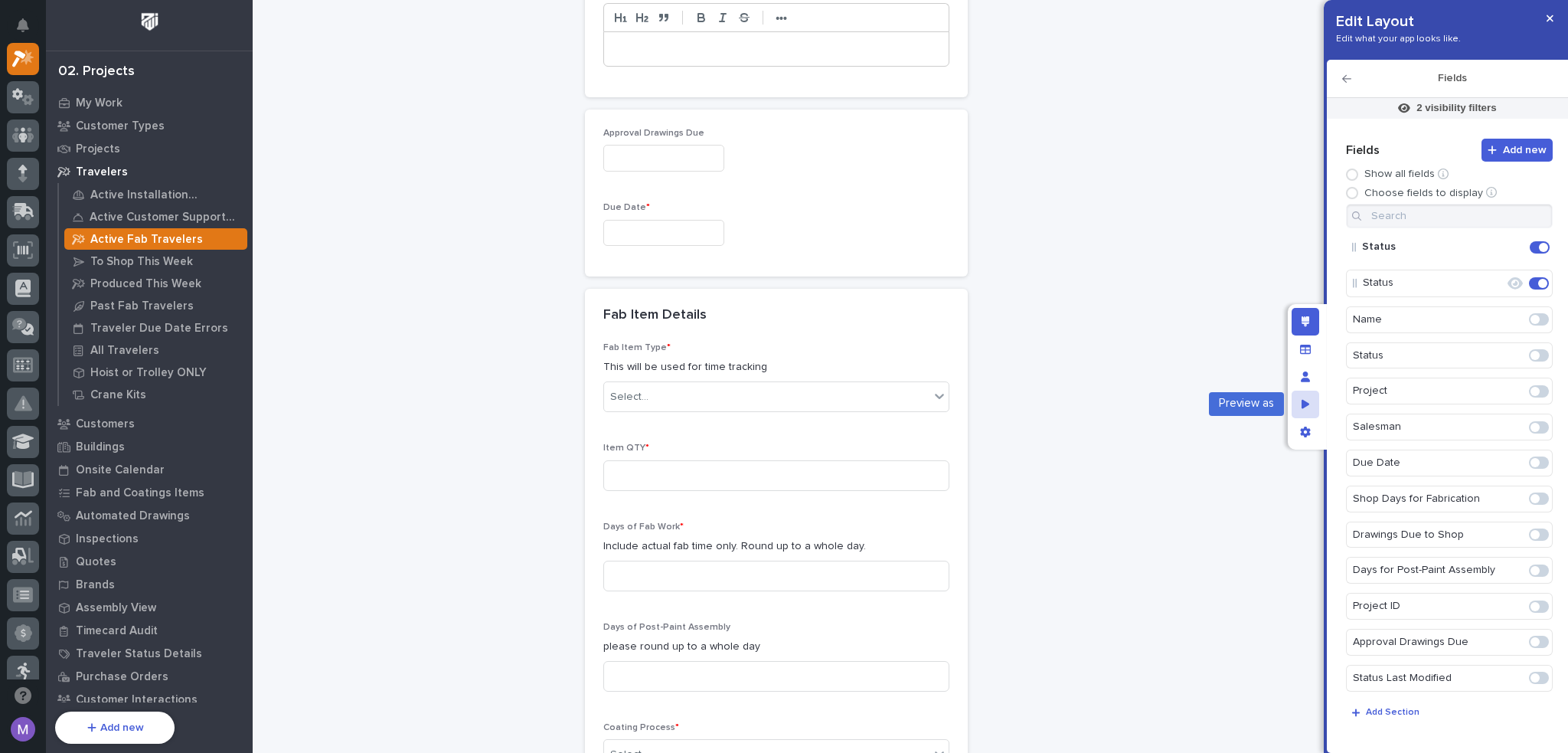
click at [1309, 400] on div "Preview as" at bounding box center [1305, 404] width 27 height 27
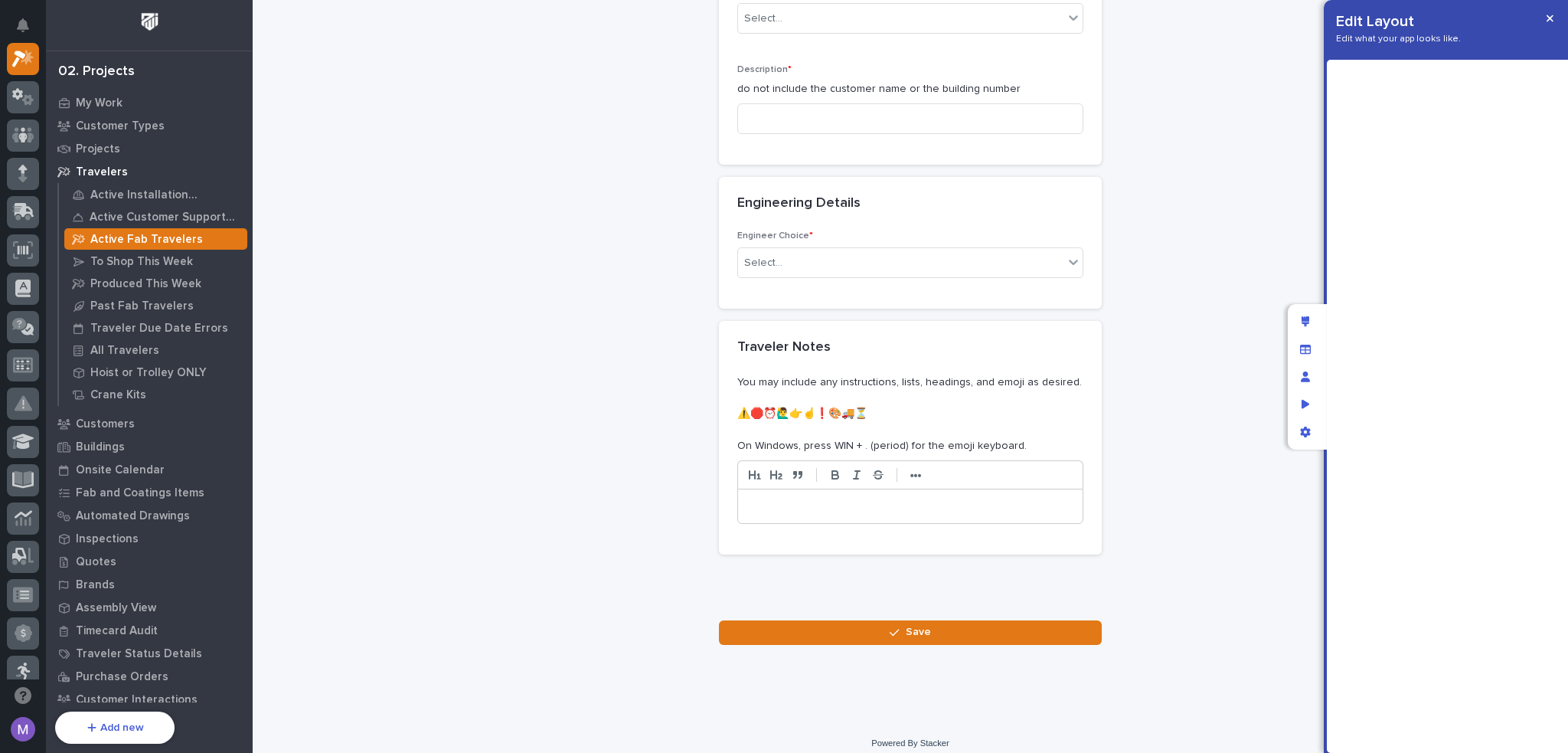
scroll to position [246, 0]
